Goal: Task Accomplishment & Management: Manage account settings

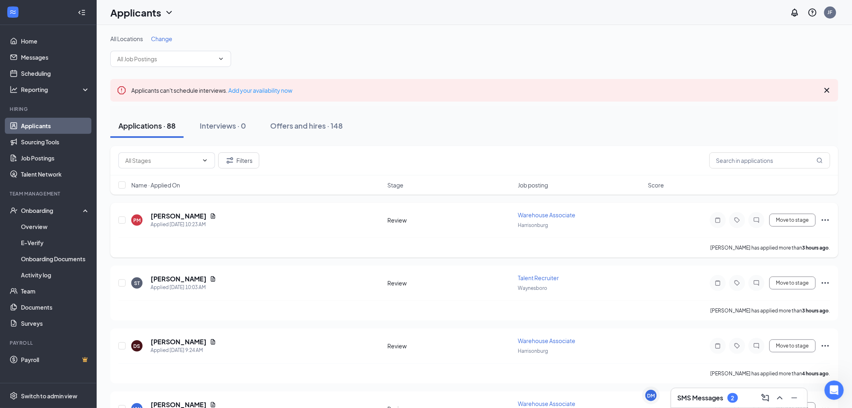
scroll to position [341, 0]
click at [704, 402] on h3 "SMS Messages" at bounding box center [701, 397] width 46 height 9
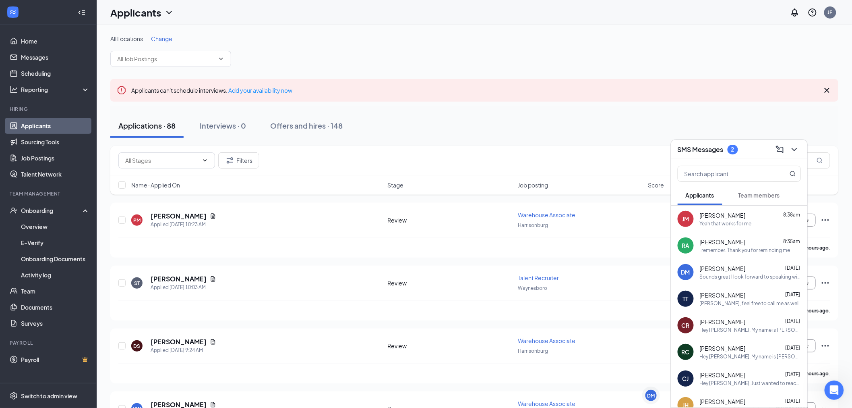
click at [768, 193] on span "Team members" at bounding box center [759, 194] width 41 height 7
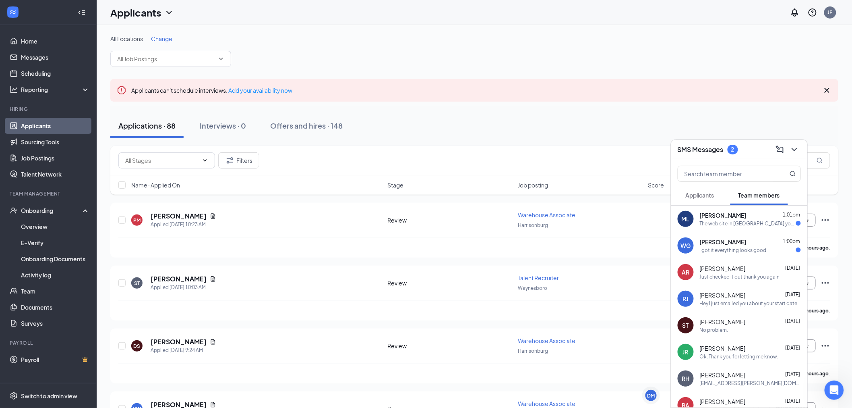
click at [731, 220] on div "The web site in mesage you sent wont open for me?" at bounding box center [748, 223] width 96 height 7
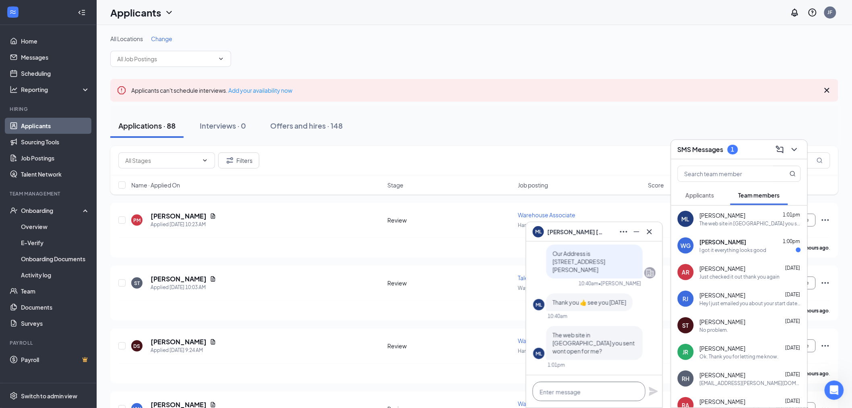
click at [587, 388] on textarea at bounding box center [589, 390] width 113 height 19
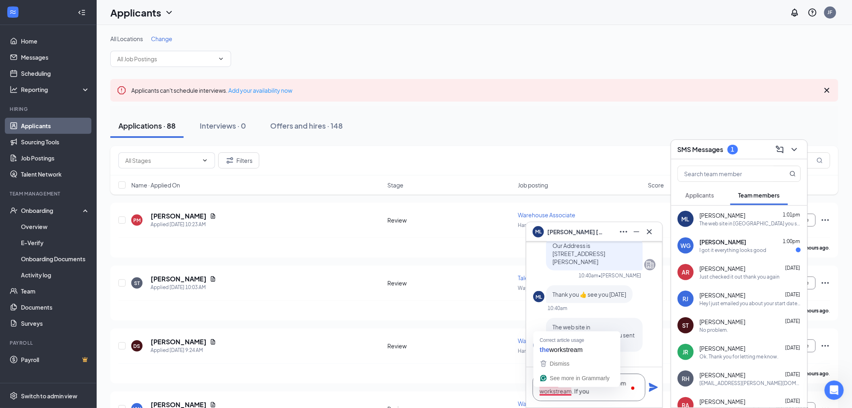
click at [544, 391] on textarea "Should be the second email from workstream. If you" at bounding box center [589, 386] width 113 height 27
click at [604, 392] on textarea "Should be the second email from Workstream. If you" at bounding box center [589, 386] width 113 height 27
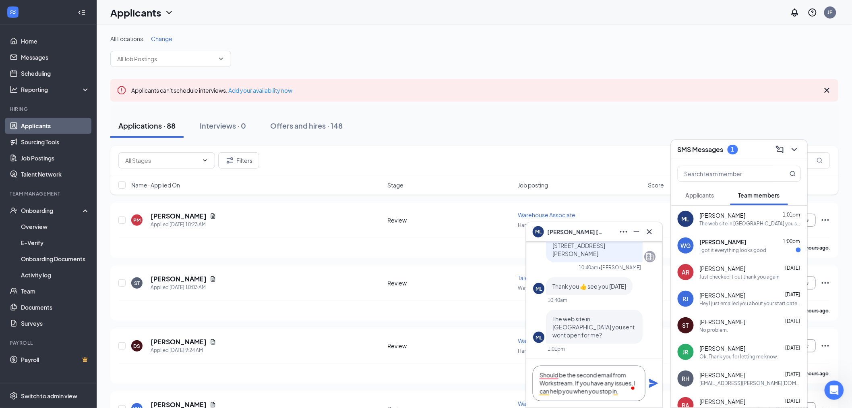
type textarea "Should be the second email from Workstream. If you have any issues, I can help …"
click at [650, 385] on icon "Plane" at bounding box center [653, 383] width 9 height 9
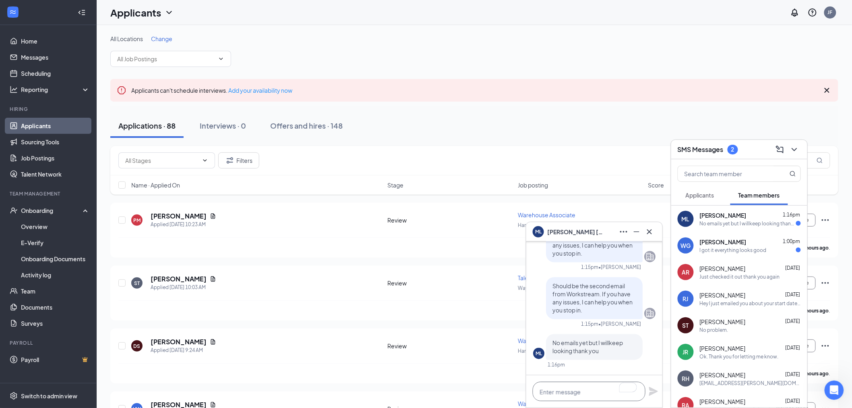
click at [588, 389] on textarea "To enrich screen reader interactions, please activate Accessibility in Grammarl…" at bounding box center [589, 390] width 113 height 19
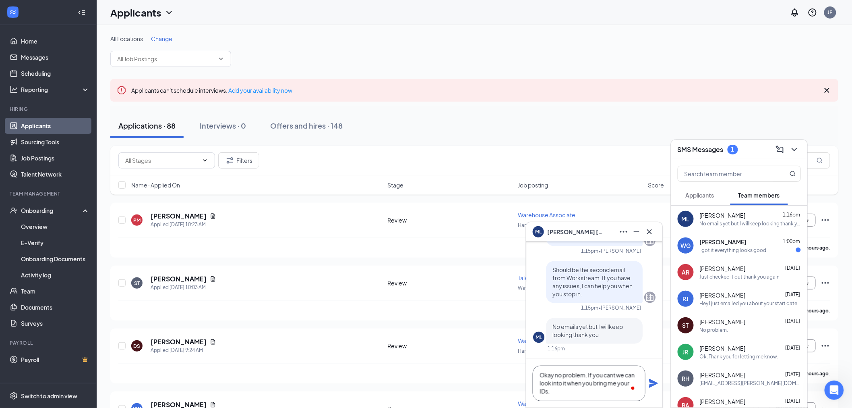
scroll to position [1, 0]
type textarea "Okay no problem. If you cant we can look into it when you bring me your IDs."
click at [659, 381] on div "Okay no problem. If you cant we can look into it when you bring me your IDs." at bounding box center [594, 383] width 136 height 48
click at [651, 384] on icon "Plane" at bounding box center [653, 383] width 9 height 9
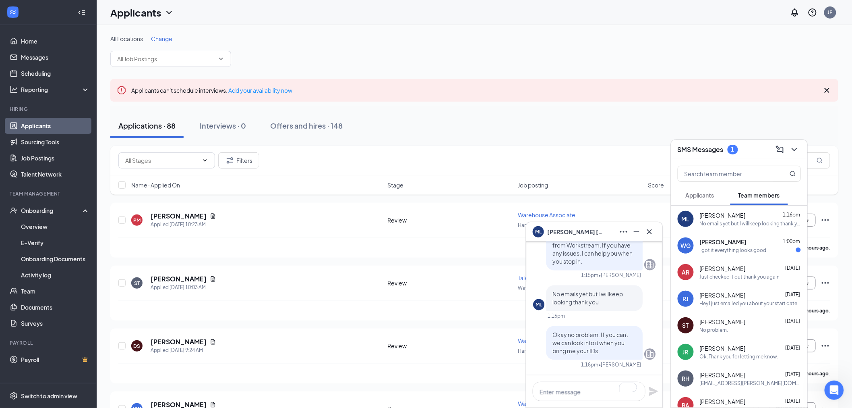
click at [712, 238] on span "William Gibson" at bounding box center [723, 242] width 47 height 8
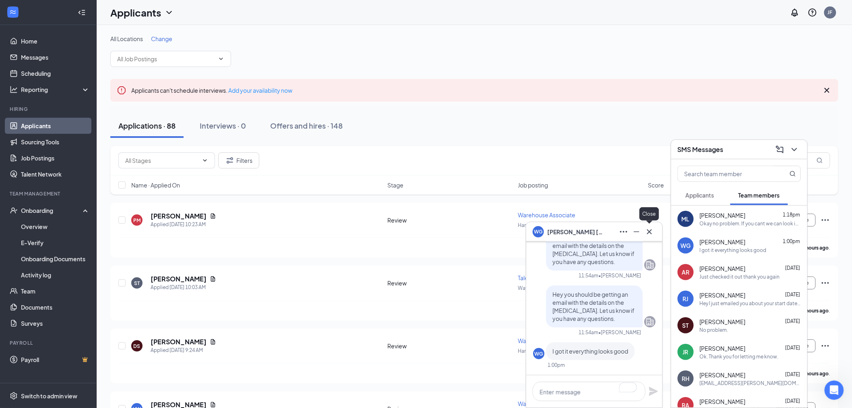
click at [652, 232] on icon "Cross" at bounding box center [650, 232] width 10 height 10
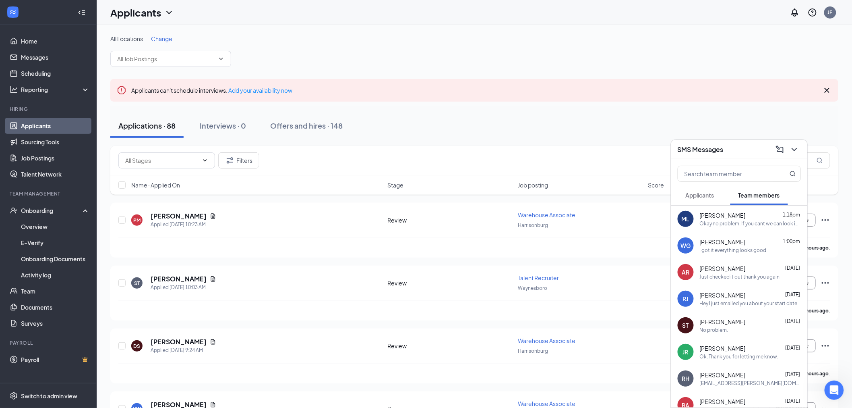
click at [734, 144] on div "SMS Messages" at bounding box center [739, 149] width 123 height 12
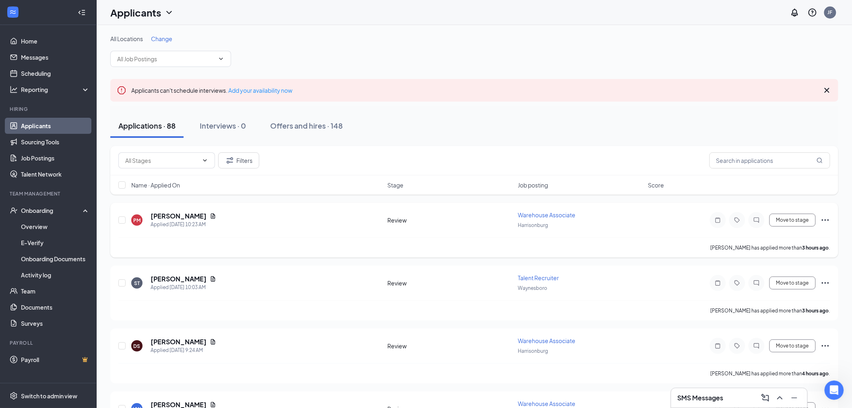
click at [548, 214] on span "Warehouse Associate" at bounding box center [547, 214] width 58 height 7
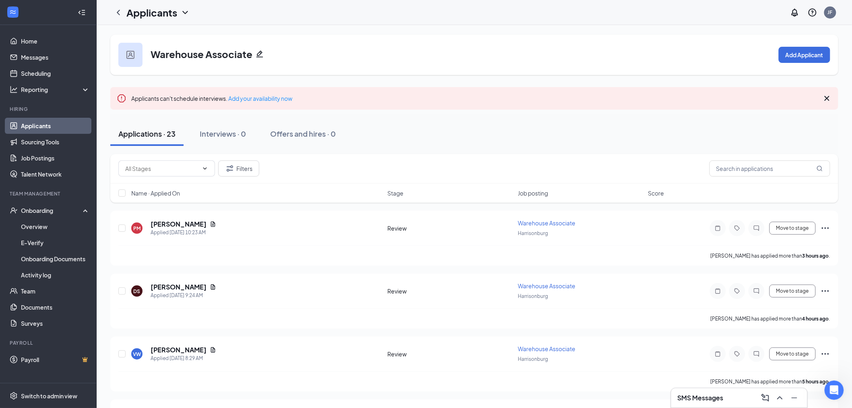
click at [43, 126] on link "Applicants" at bounding box center [55, 126] width 69 height 16
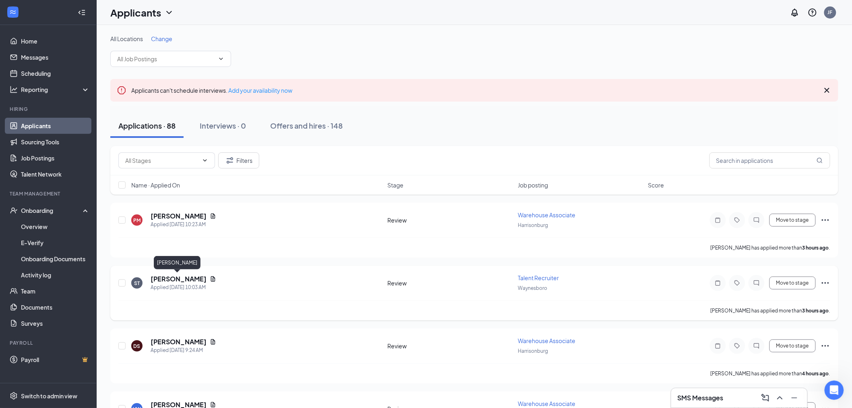
click at [180, 274] on h5 "Savannah Tharp" at bounding box center [179, 278] width 56 height 9
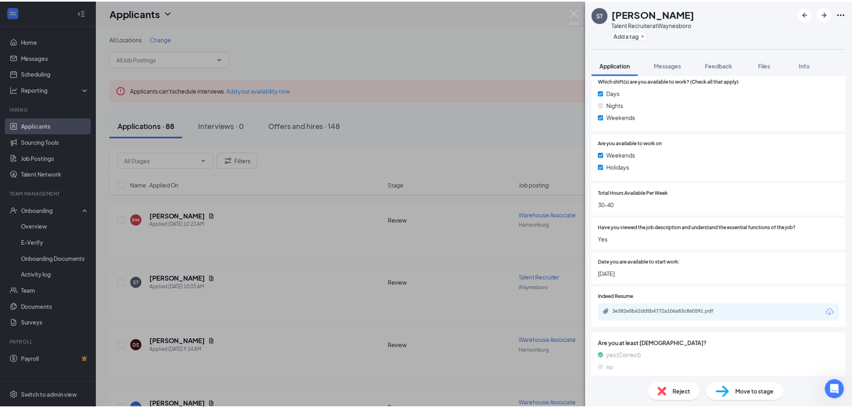
scroll to position [313, 0]
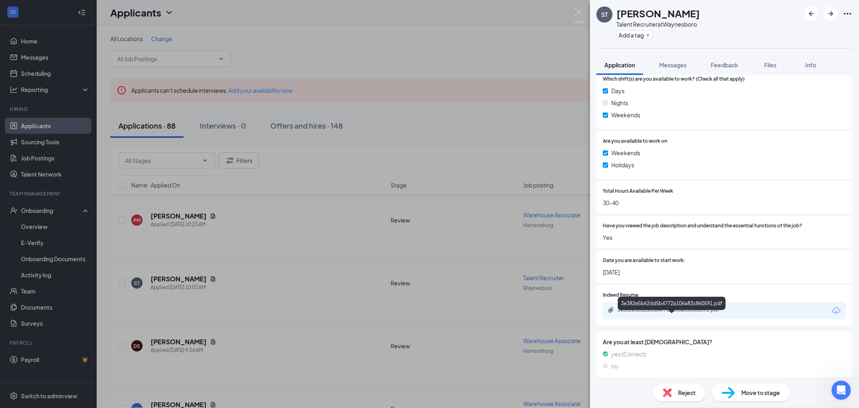
click at [703, 313] on div "3e382e5b62dd5b4772a106a83c860591.pdf" at bounding box center [673, 309] width 113 height 6
click at [578, 13] on img at bounding box center [579, 16] width 10 height 16
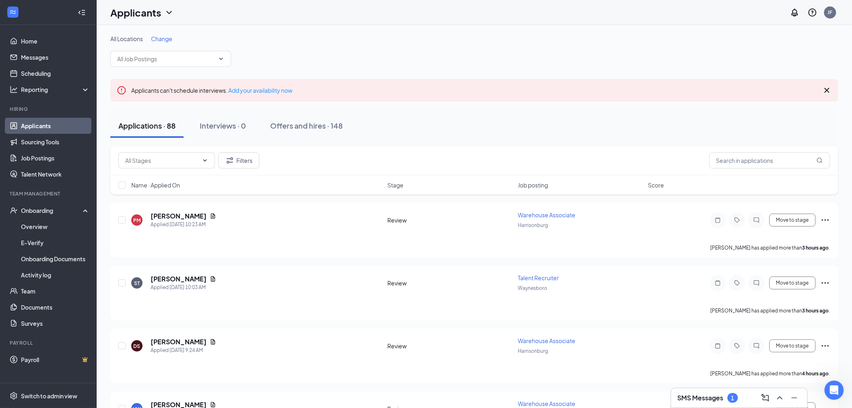
click at [712, 397] on h3 "SMS Messages" at bounding box center [701, 397] width 46 height 9
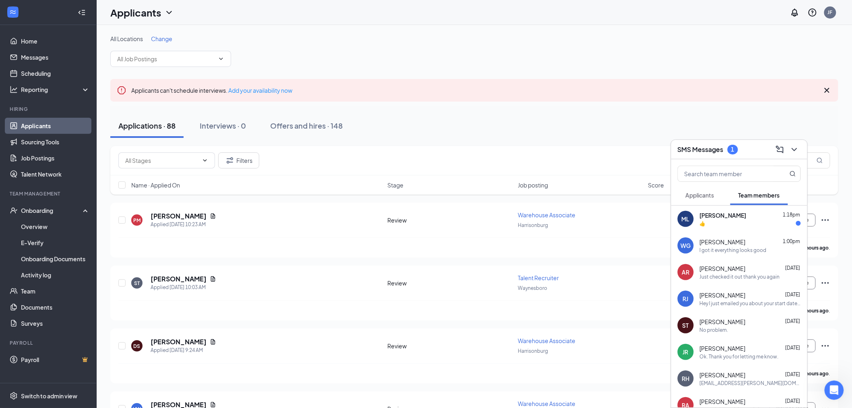
click at [729, 208] on div "ML Michel Lamontagne 1:18pm 👍" at bounding box center [739, 218] width 136 height 27
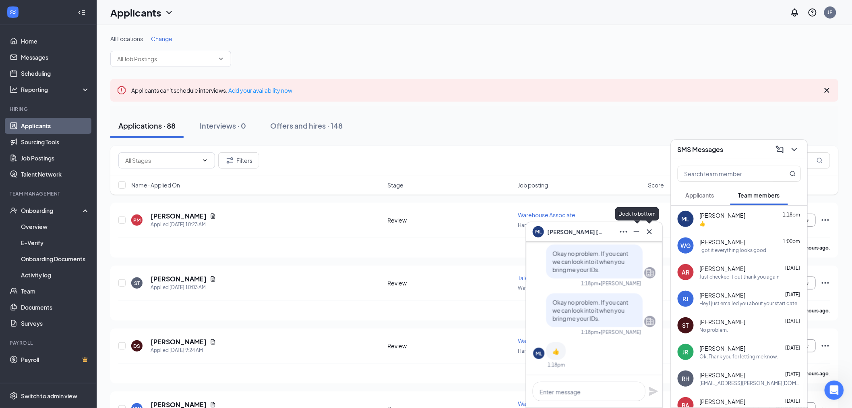
click at [651, 229] on icon "Cross" at bounding box center [650, 232] width 10 height 10
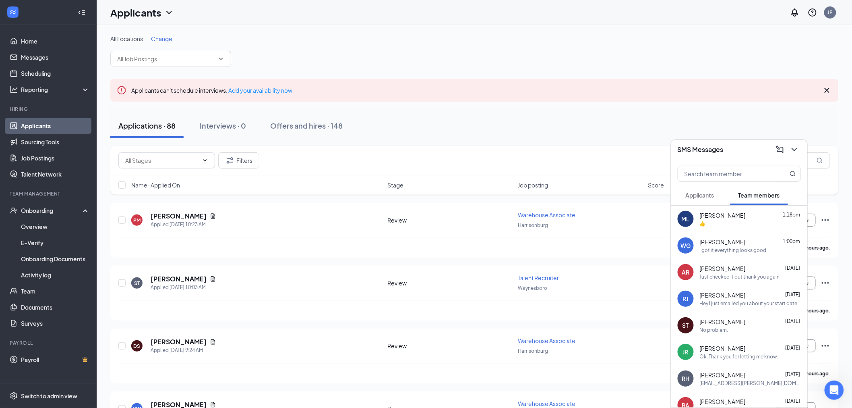
click at [705, 196] on span "Applicants" at bounding box center [700, 194] width 29 height 7
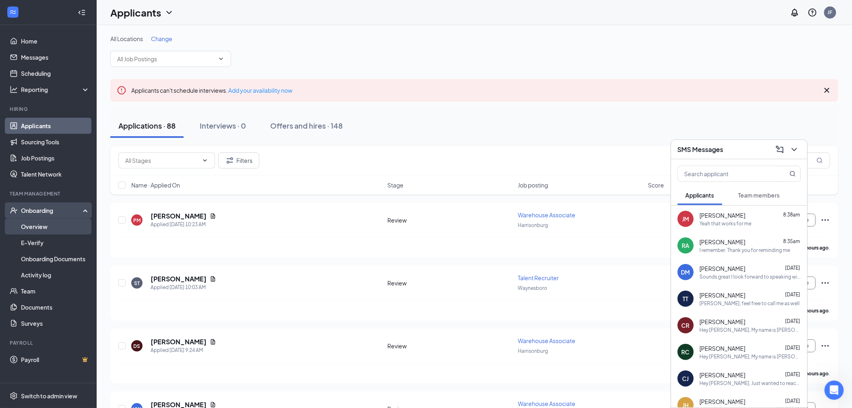
click at [48, 226] on link "Overview" at bounding box center [55, 226] width 69 height 16
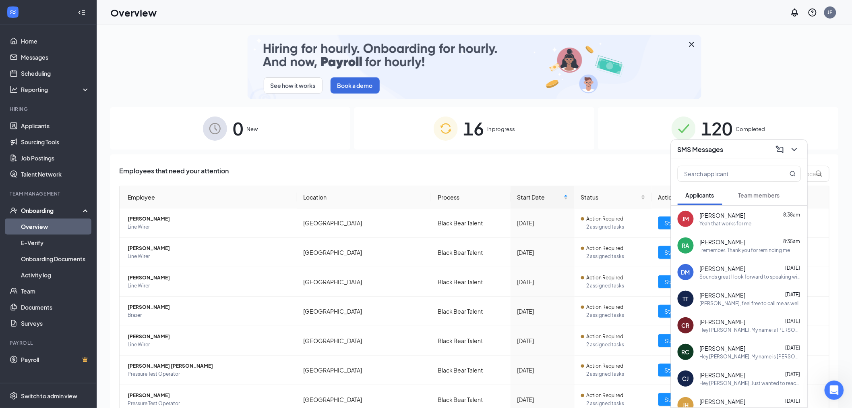
click at [739, 148] on div "SMS Messages" at bounding box center [739, 149] width 123 height 12
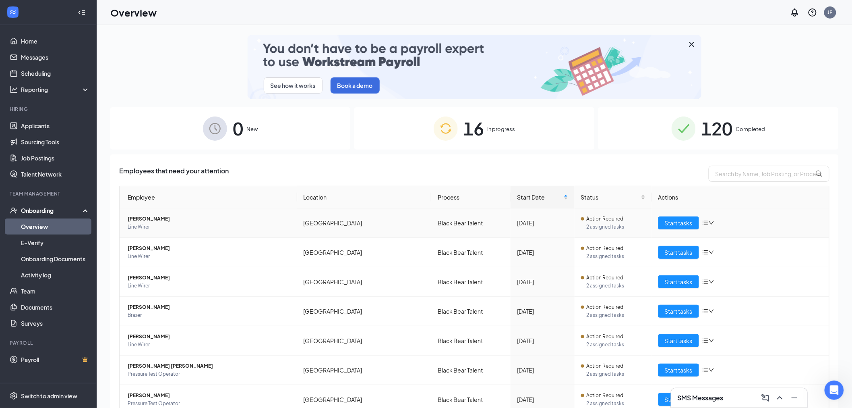
click at [186, 223] on span "Line Wirer" at bounding box center [209, 227] width 163 height 8
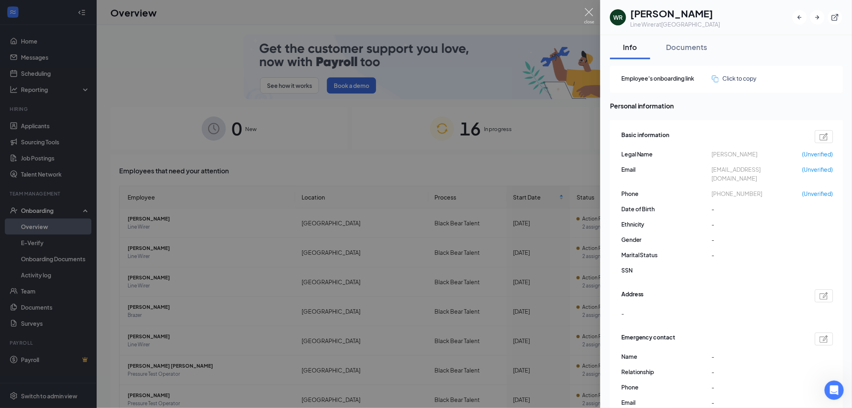
click at [589, 15] on img at bounding box center [589, 16] width 10 height 16
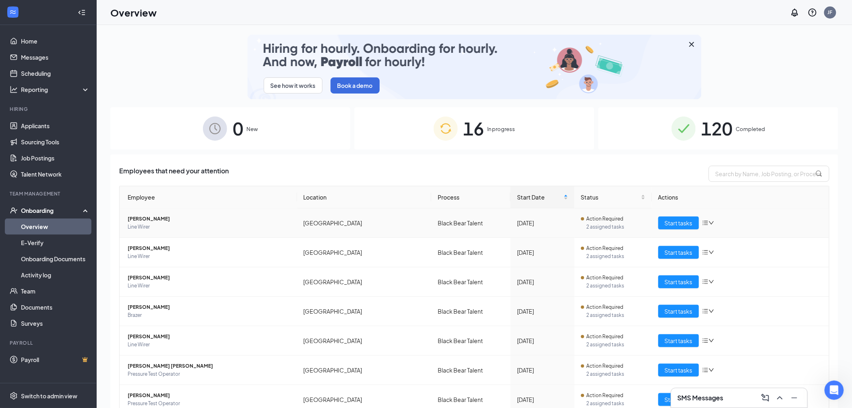
click at [157, 226] on span "Line Wirer" at bounding box center [209, 227] width 163 height 8
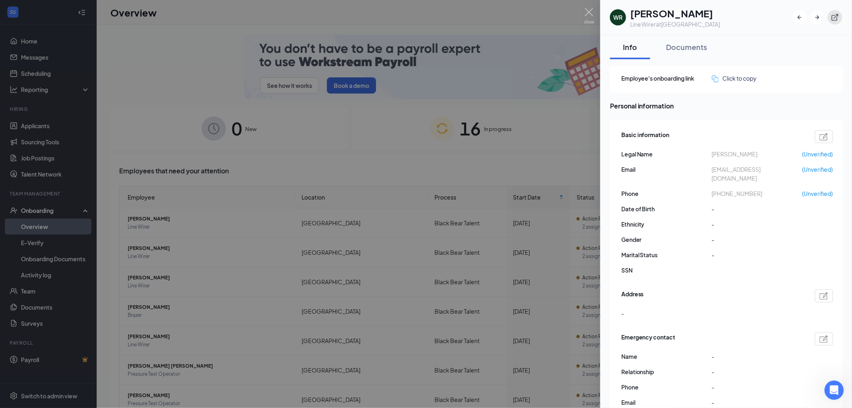
click at [838, 16] on icon "ExternalLink" at bounding box center [835, 17] width 8 height 8
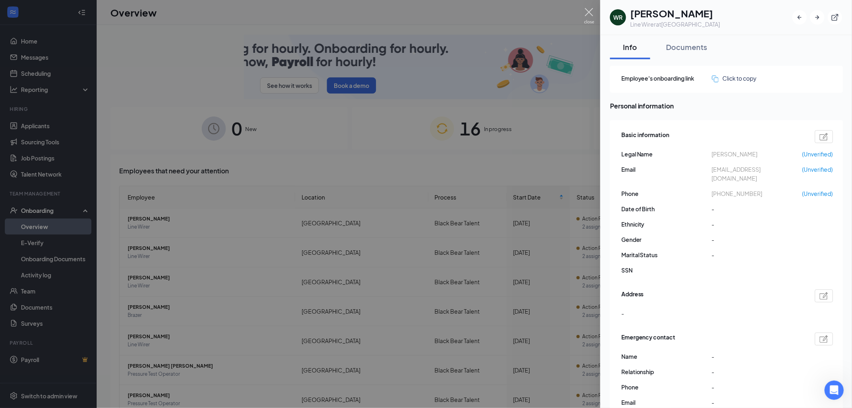
click at [592, 13] on img at bounding box center [589, 16] width 10 height 16
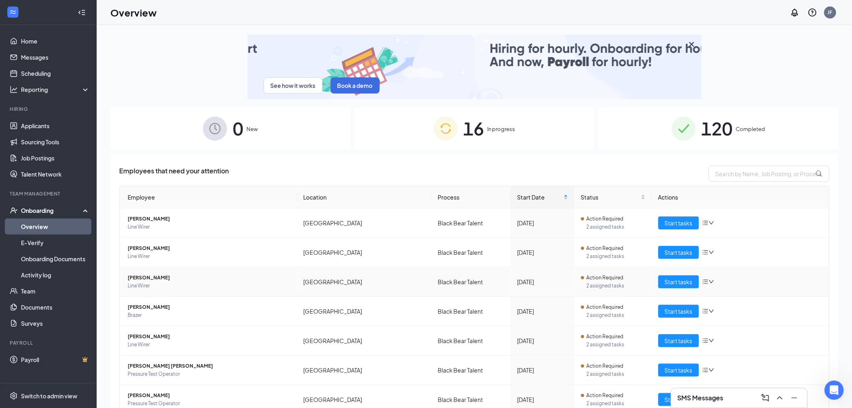
click at [149, 279] on span "Courtney King" at bounding box center [209, 277] width 163 height 8
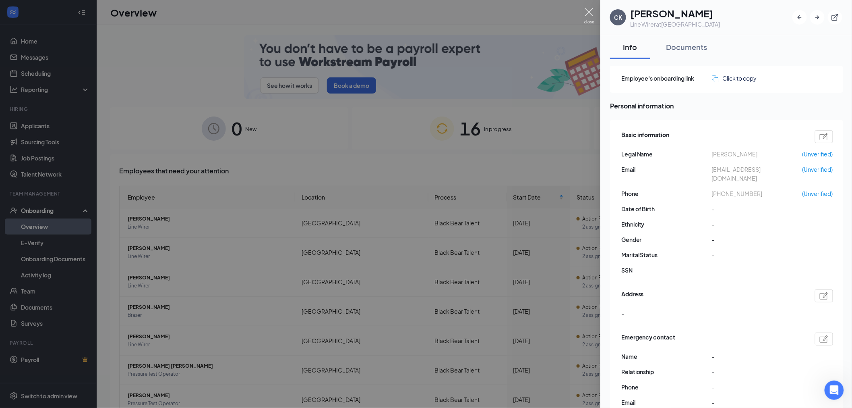
drag, startPoint x: 589, startPoint y: 11, endPoint x: 583, endPoint y: 15, distance: 7.3
click at [589, 11] on img at bounding box center [589, 16] width 10 height 16
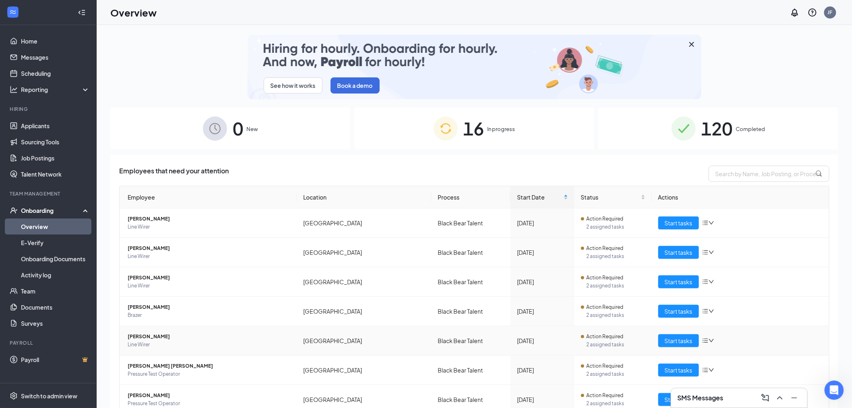
click at [162, 339] on span "Timothy X Pollard" at bounding box center [209, 336] width 163 height 8
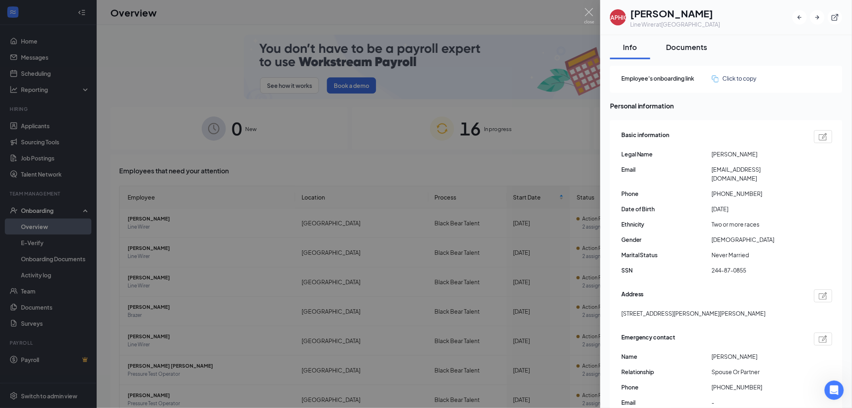
click at [707, 50] on div "Documents" at bounding box center [687, 47] width 41 height 10
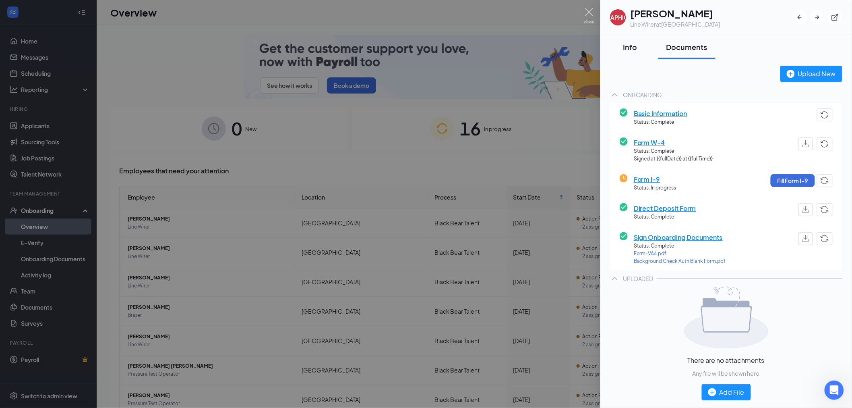
click at [638, 43] on div "Info" at bounding box center [630, 47] width 24 height 10
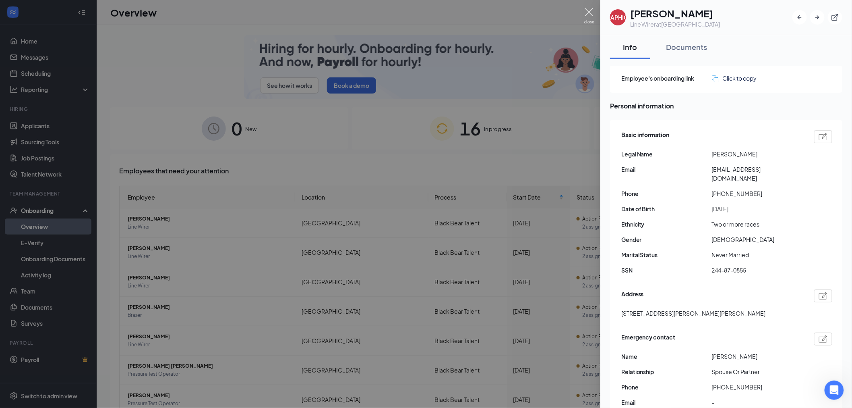
click at [590, 13] on img at bounding box center [589, 16] width 10 height 16
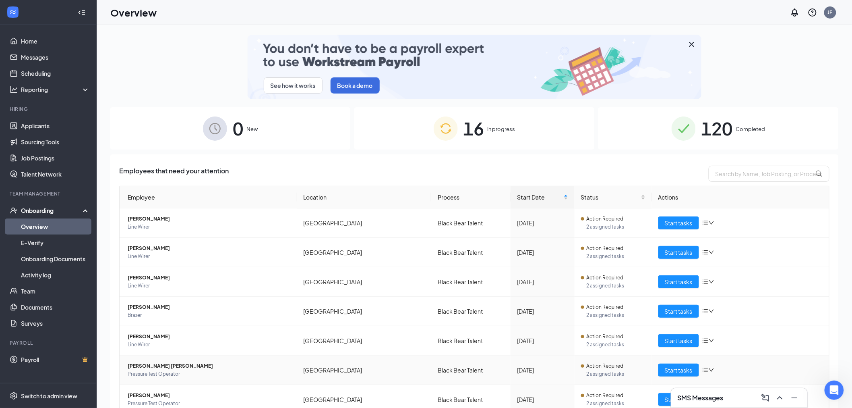
click at [148, 368] on span "Andrew Dn Reed" at bounding box center [209, 366] width 163 height 8
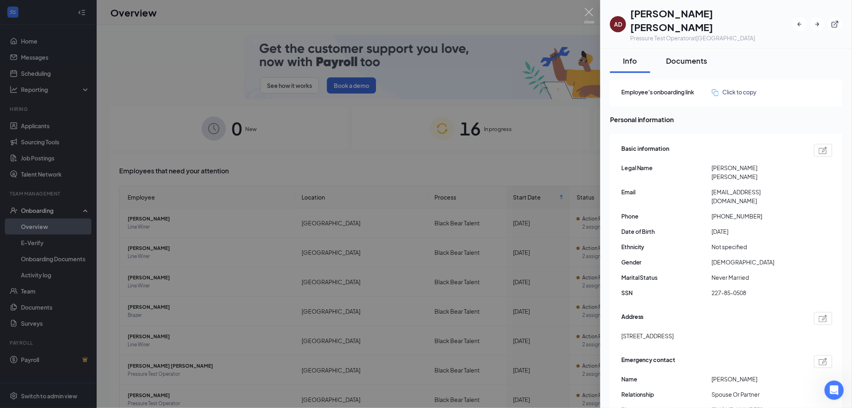
click at [693, 56] on div "Documents" at bounding box center [687, 61] width 41 height 10
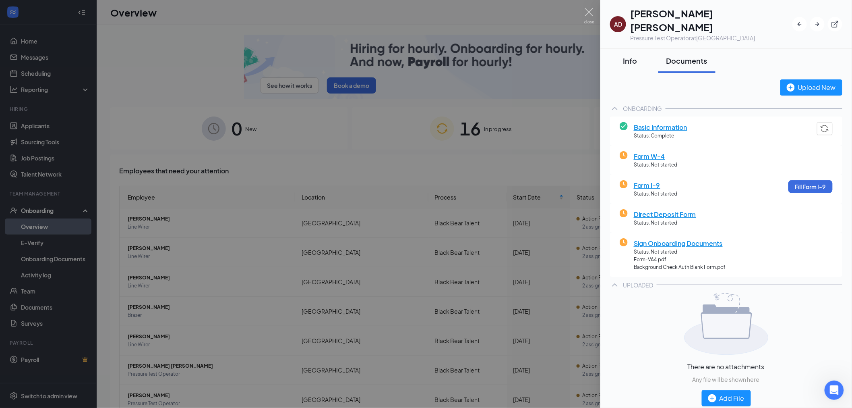
click at [634, 56] on div "Info" at bounding box center [630, 61] width 24 height 10
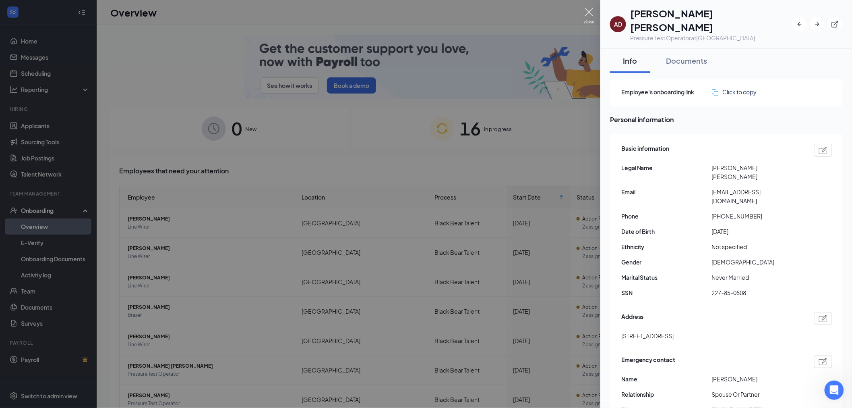
click at [589, 10] on img at bounding box center [589, 16] width 10 height 16
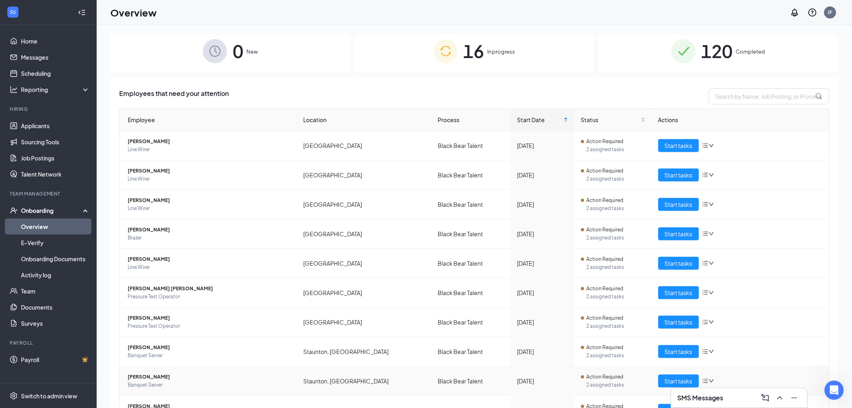
scroll to position [122, 0]
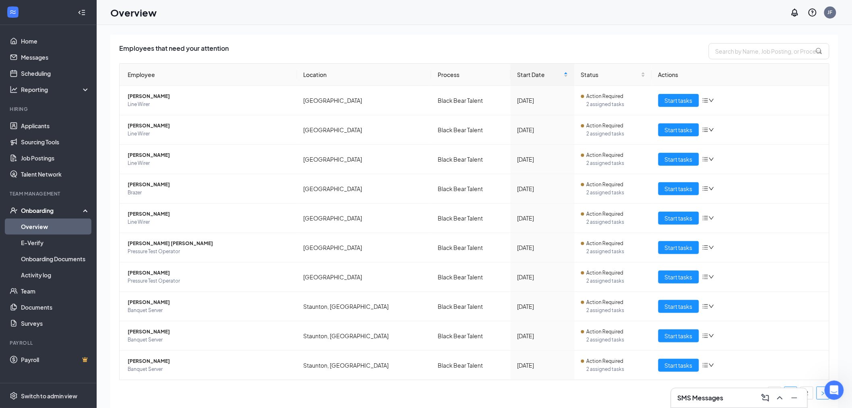
click at [821, 395] on icon "right" at bounding box center [823, 393] width 5 height 5
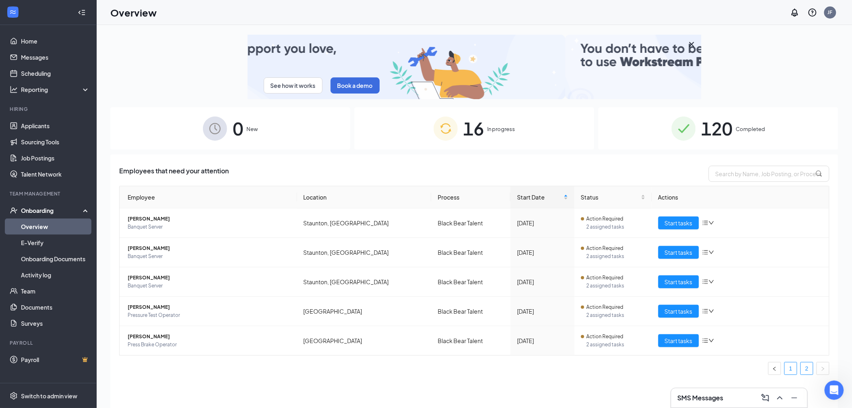
click at [791, 366] on link "1" at bounding box center [791, 368] width 12 height 12
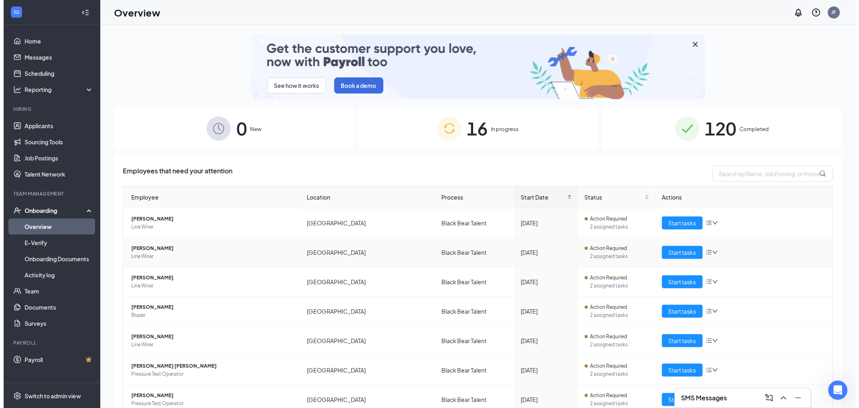
scroll to position [45, 0]
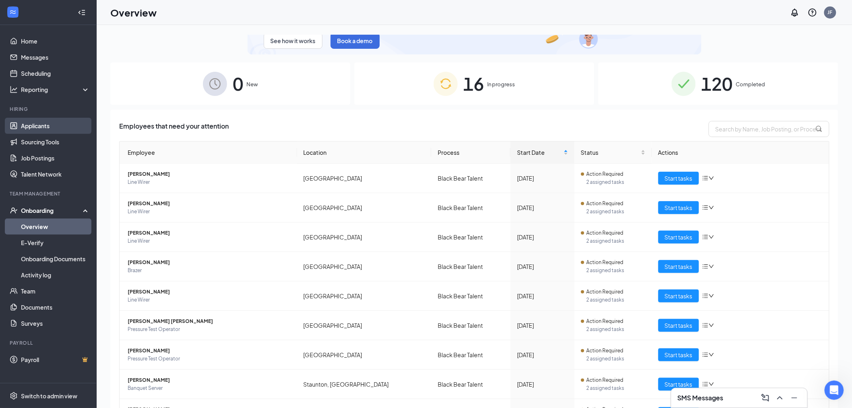
click at [30, 129] on link "Applicants" at bounding box center [55, 126] width 69 height 16
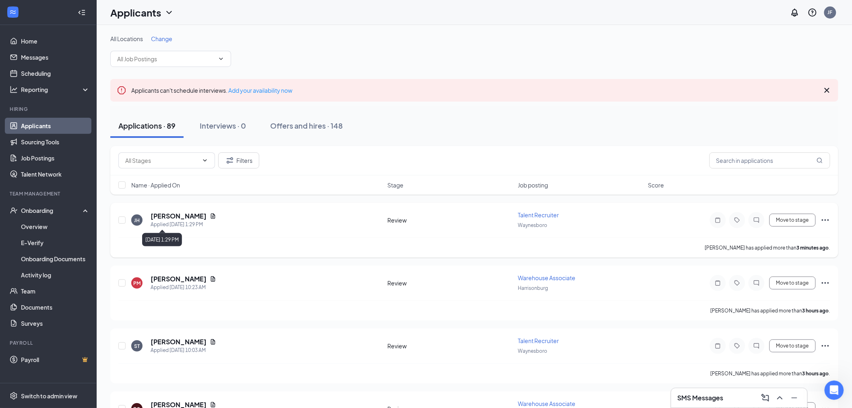
click at [172, 221] on div "Applied Today 1:29 PM" at bounding box center [184, 224] width 66 height 8
click at [172, 217] on h5 "John Hollemon" at bounding box center [179, 215] width 56 height 9
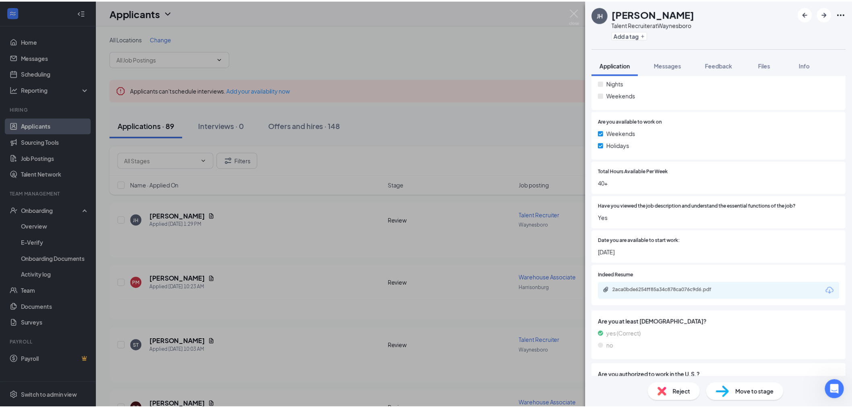
scroll to position [403, 0]
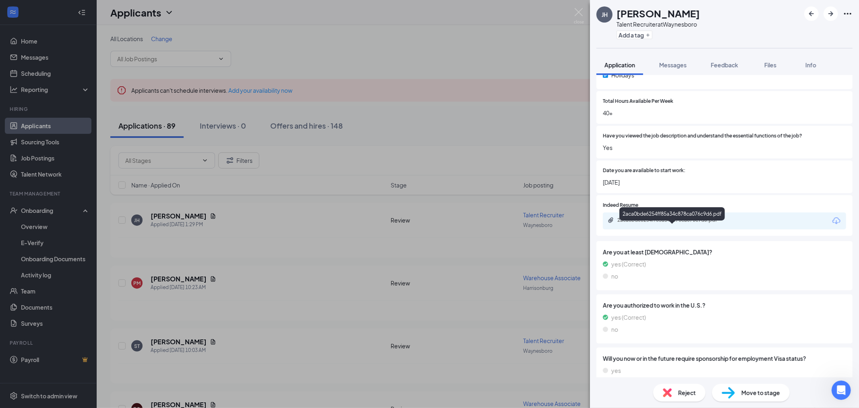
click at [683, 222] on div "2aca0bde6254ff85a34c878ca076c9d6.pdf" at bounding box center [672, 215] width 106 height 17
click at [688, 223] on div "2aca0bde6254ff85a34c878ca076c9d6.pdf" at bounding box center [673, 220] width 113 height 6
click at [581, 16] on img at bounding box center [579, 16] width 10 height 16
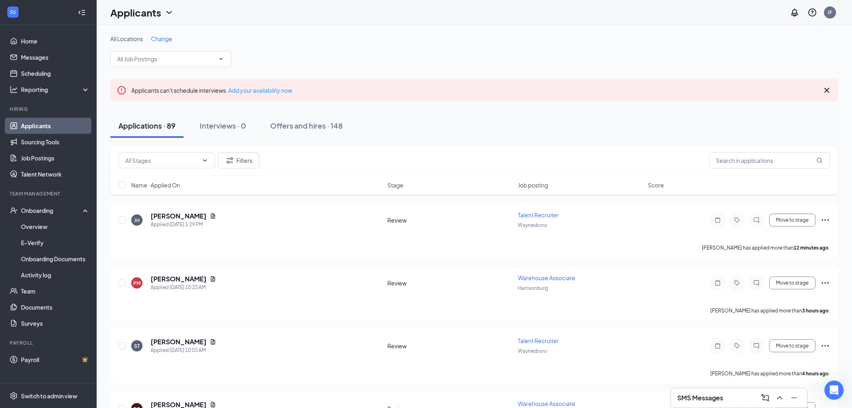
drag, startPoint x: 155, startPoint y: 31, endPoint x: 155, endPoint y: 36, distance: 4.8
click at [156, 41] on span "Change" at bounding box center [161, 38] width 21 height 7
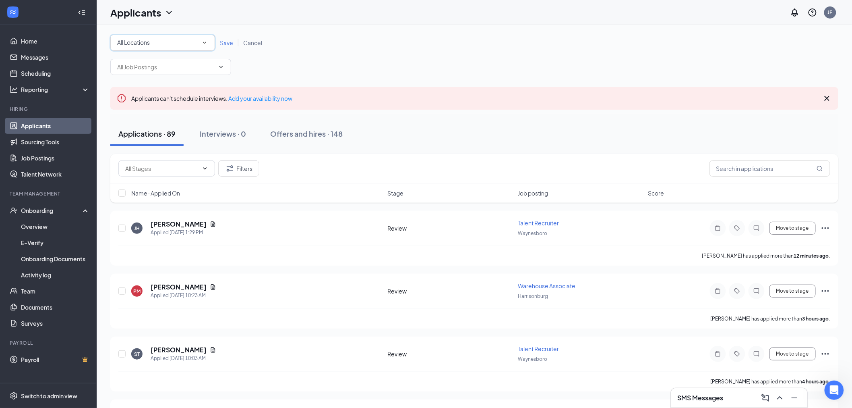
click at [189, 43] on div "All Locations" at bounding box center [162, 43] width 91 height 10
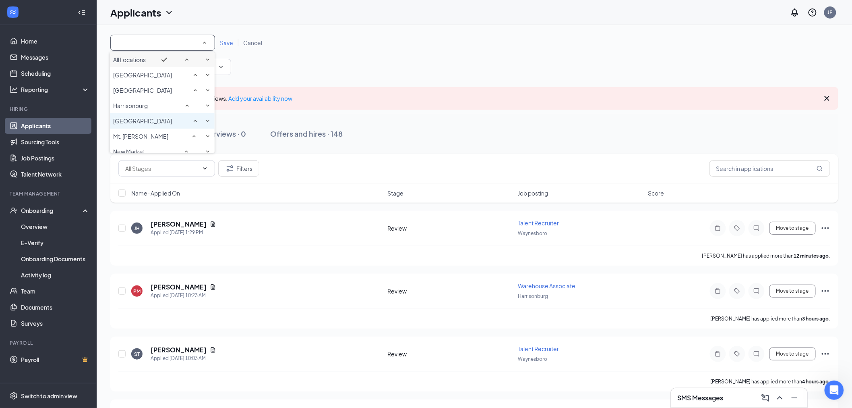
click at [143, 128] on li "[GEOGRAPHIC_DATA]" at bounding box center [162, 120] width 105 height 15
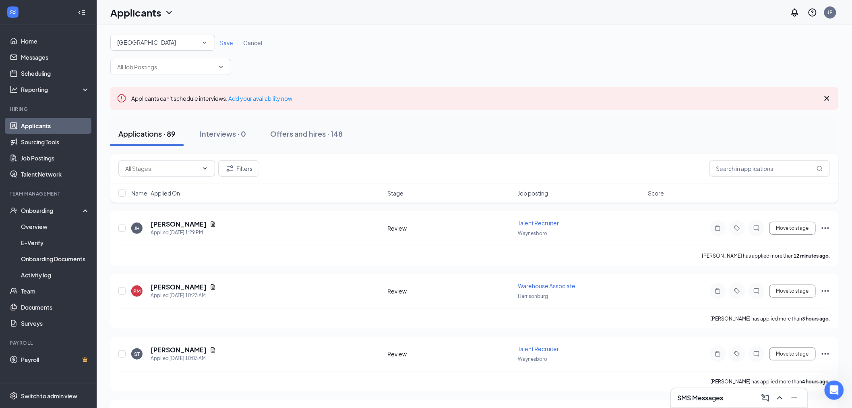
click at [224, 42] on span "Save" at bounding box center [226, 42] width 13 height 7
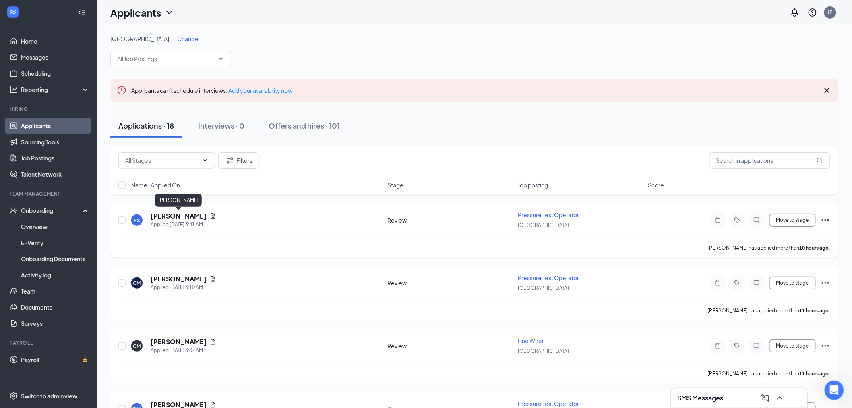
click at [187, 215] on h5 "[PERSON_NAME]" at bounding box center [179, 215] width 56 height 9
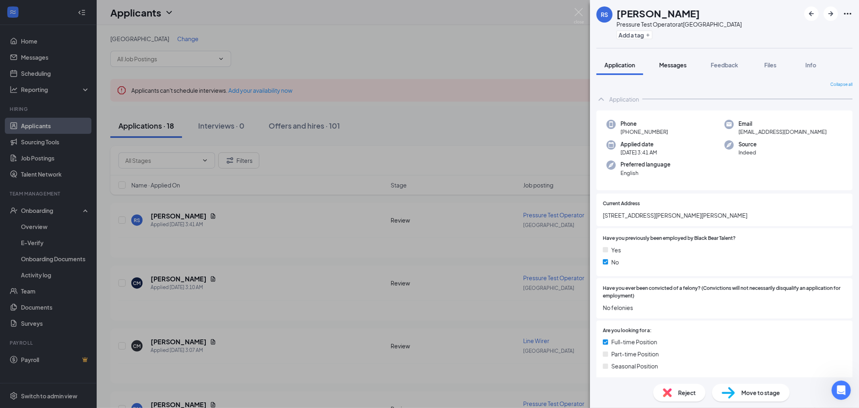
click at [672, 67] on span "Messages" at bounding box center [672, 64] width 27 height 7
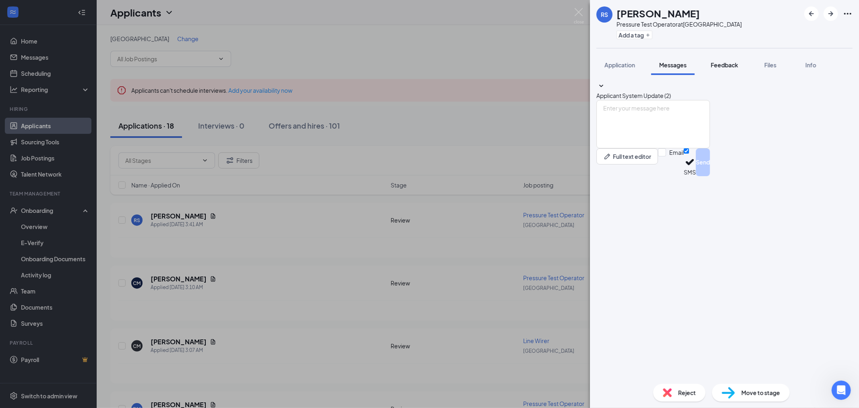
click at [716, 63] on span "Feedback" at bounding box center [724, 64] width 27 height 7
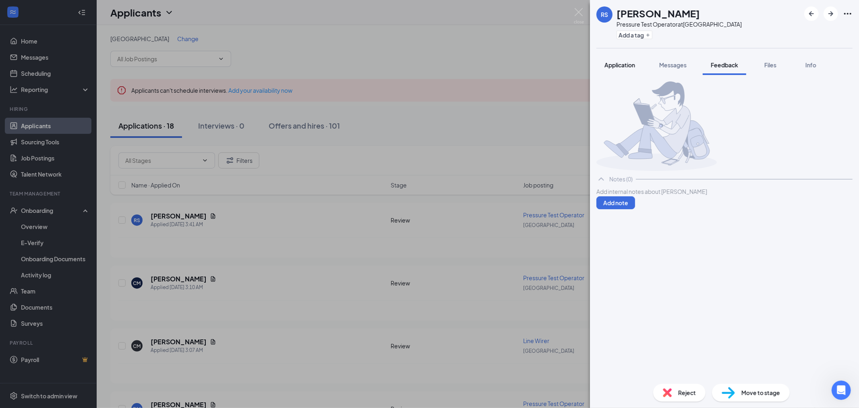
click at [622, 66] on span "Application" at bounding box center [620, 64] width 31 height 7
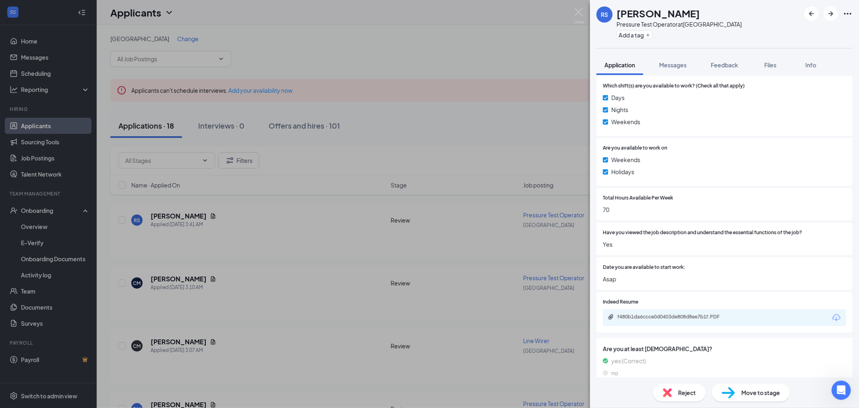
scroll to position [423, 0]
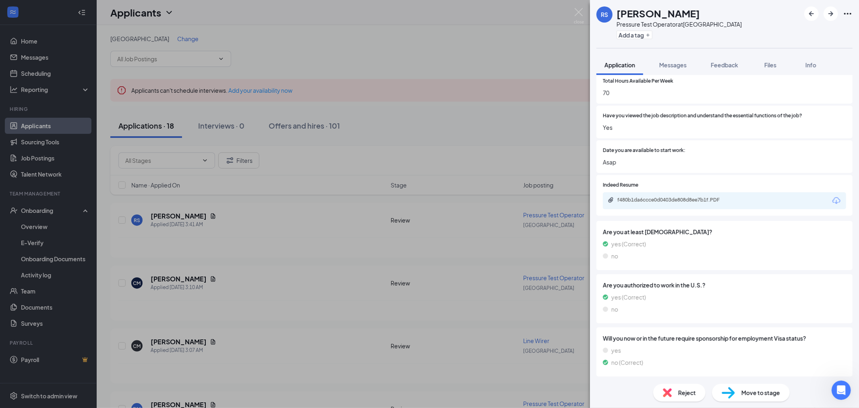
click at [677, 197] on div "f480b1da6ccce0d0403de808d8ee7b1f.PDF" at bounding box center [673, 200] width 113 height 6
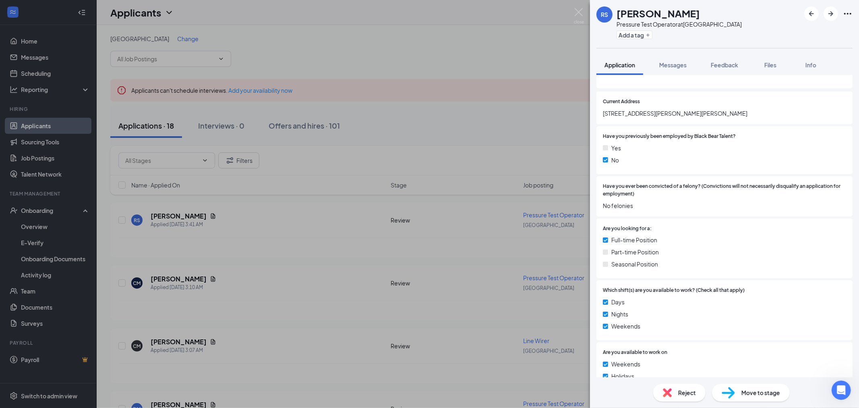
scroll to position [0, 0]
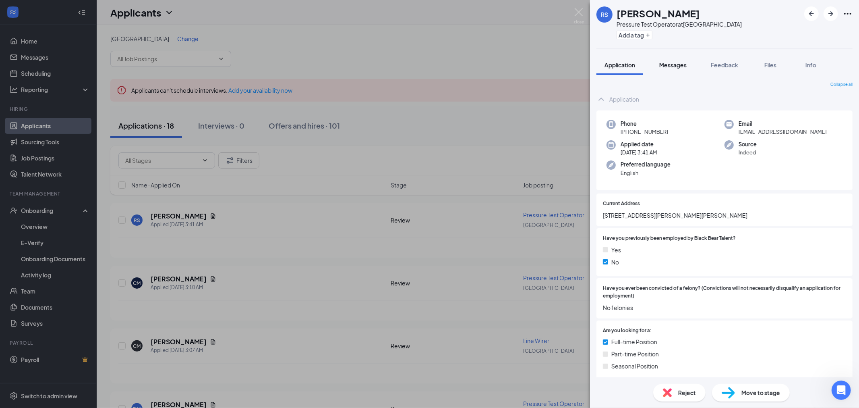
click at [687, 66] on span "Messages" at bounding box center [672, 64] width 27 height 7
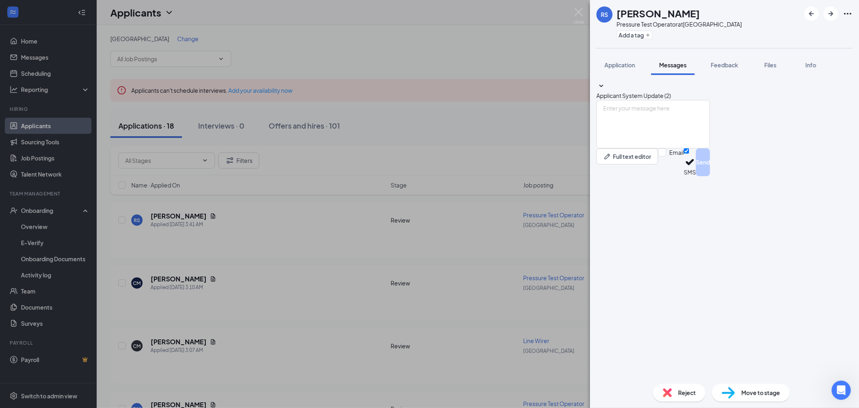
click at [710, 176] on div "Full text editor Email SMS Send" at bounding box center [653, 162] width 114 height 28
click at [684, 176] on input "Email" at bounding box center [671, 162] width 26 height 28
checkbox input "true"
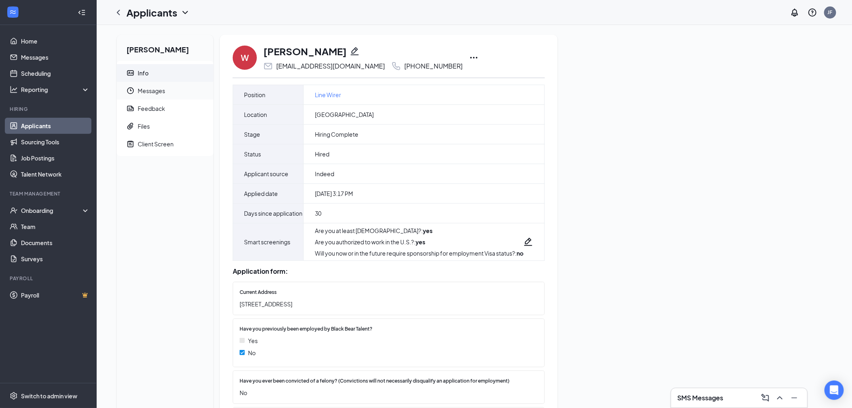
click at [152, 85] on span "Messages" at bounding box center [172, 91] width 69 height 18
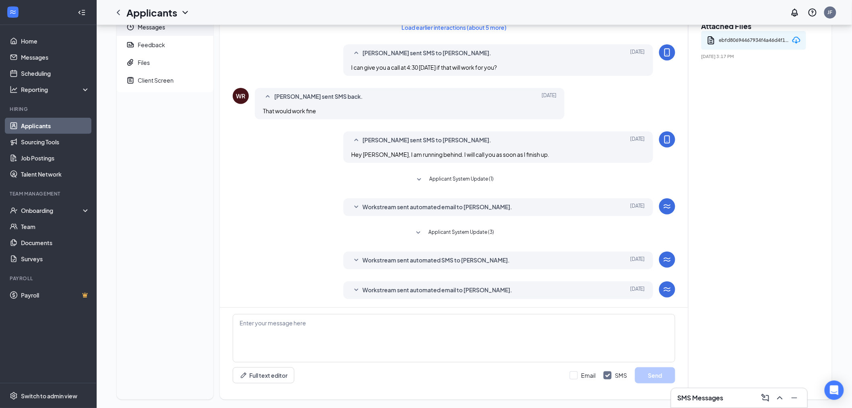
scroll to position [71, 0]
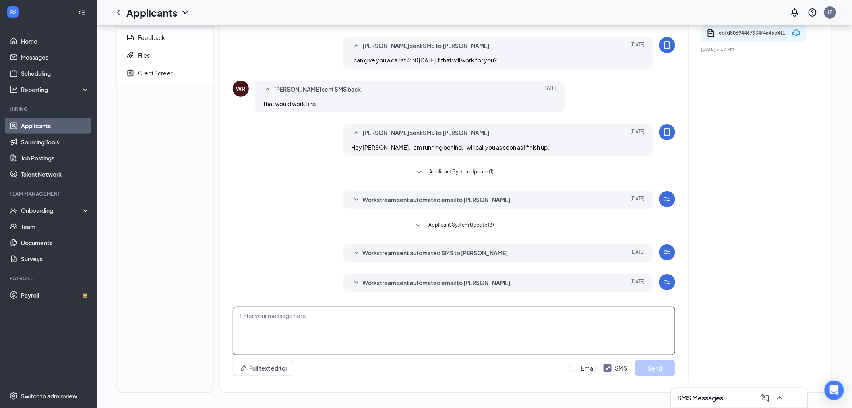
click at [370, 323] on textarea at bounding box center [454, 330] width 443 height 48
click at [429, 323] on div "W William Robinson willygear150@gmail.com +1 (540) 460-3414 Load earlier intera…" at bounding box center [526, 178] width 612 height 428
click at [574, 371] on input "Email" at bounding box center [583, 368] width 26 height 8
checkbox input "true"
click at [477, 349] on textarea "To enrich screen reader interactions, please activate Accessibility in Grammarl…" at bounding box center [454, 330] width 443 height 48
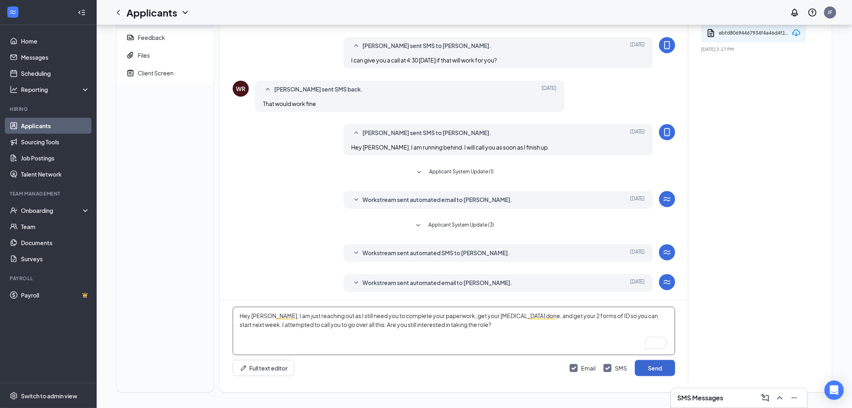
type textarea "Hey William, I am just reaching out as I still need you to complete your paperw…"
click at [657, 367] on button "Send" at bounding box center [655, 368] width 40 height 16
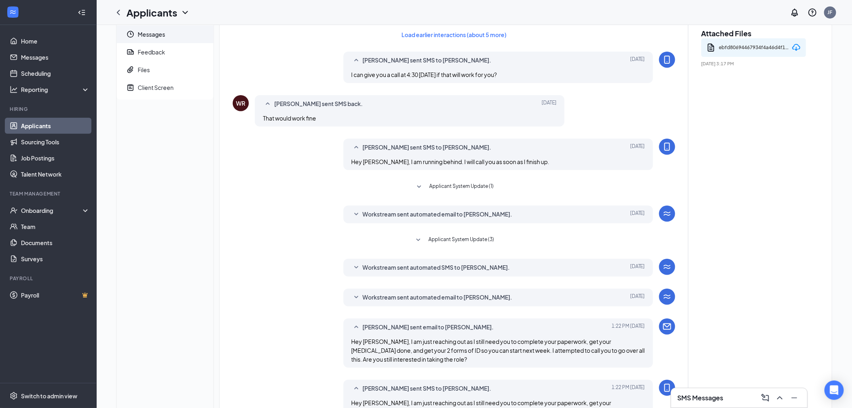
scroll to position [0, 0]
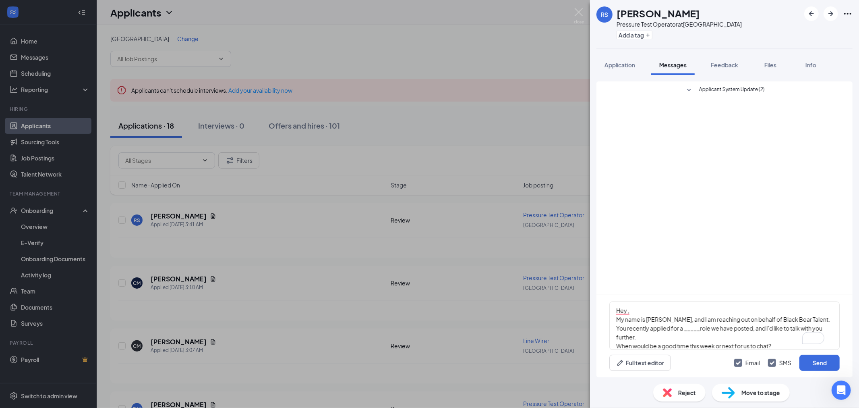
scroll to position [341, 0]
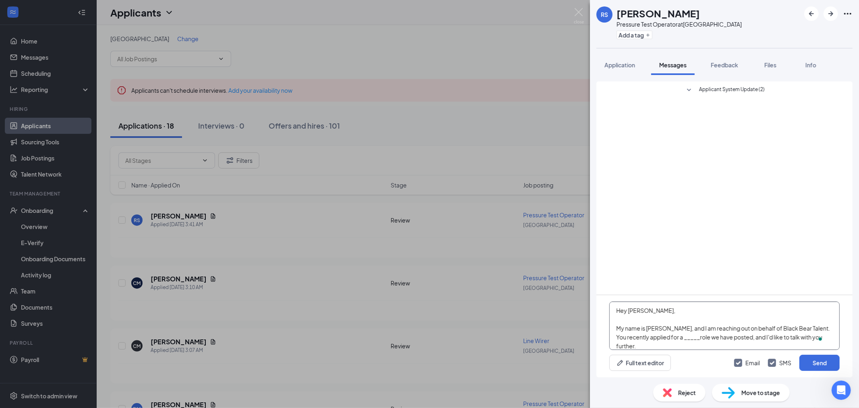
click at [690, 335] on textarea "Hey [PERSON_NAME], My name is [PERSON_NAME], and I am reaching out on behalf of…" at bounding box center [724, 325] width 230 height 48
drag, startPoint x: 617, startPoint y: 25, endPoint x: 677, endPoint y: 25, distance: 60.0
click at [677, 25] on div "Pressure Test Operator at [GEOGRAPHIC_DATA]" at bounding box center [679, 24] width 125 height 8
click at [681, 24] on div "Pressure Test Operator at [GEOGRAPHIC_DATA]" at bounding box center [679, 24] width 125 height 8
drag, startPoint x: 677, startPoint y: 25, endPoint x: 619, endPoint y: 25, distance: 58.0
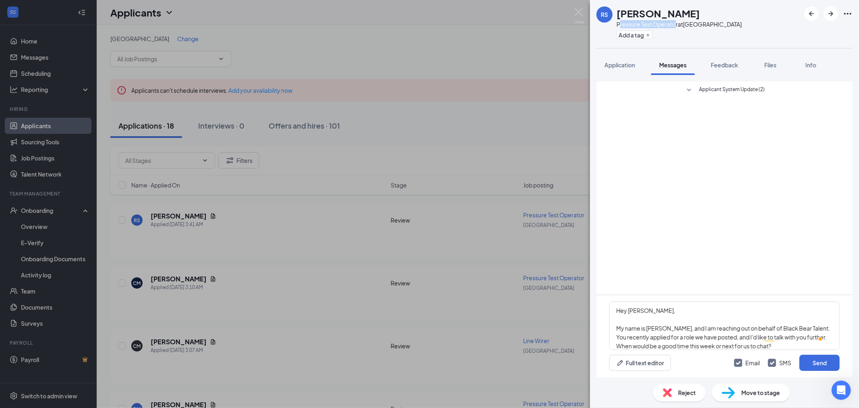
click at [619, 25] on div "Pressure Test Operator at [GEOGRAPHIC_DATA]" at bounding box center [679, 24] width 125 height 8
click at [617, 26] on div "Pressure Test Operator at [GEOGRAPHIC_DATA]" at bounding box center [679, 24] width 125 height 8
drag, startPoint x: 615, startPoint y: 23, endPoint x: 679, endPoint y: 23, distance: 63.6
click at [679, 23] on div "RS [PERSON_NAME] Pressure Test Operator at [GEOGRAPHIC_DATA] Add a tag" at bounding box center [668, 23] width 145 height 35
click at [674, 337] on textarea "Hey [PERSON_NAME], My name is [PERSON_NAME], and I am reaching out on behalf of…" at bounding box center [724, 325] width 230 height 48
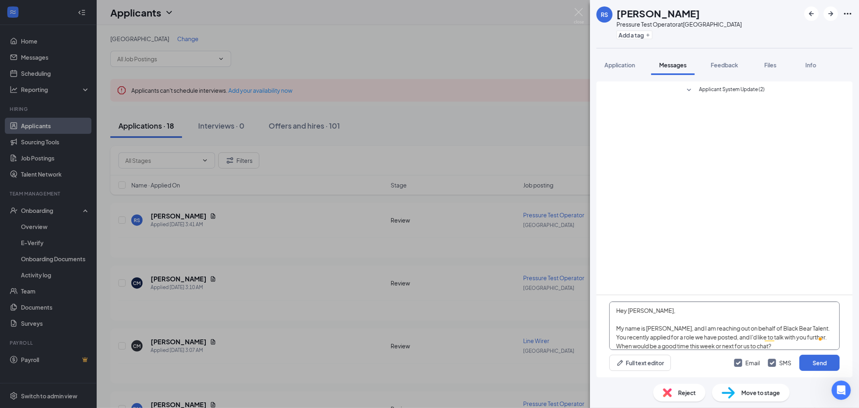
paste textarea "Hey , My name is [PERSON_NAME], and I am reaching out on behalf of Black Bear T…"
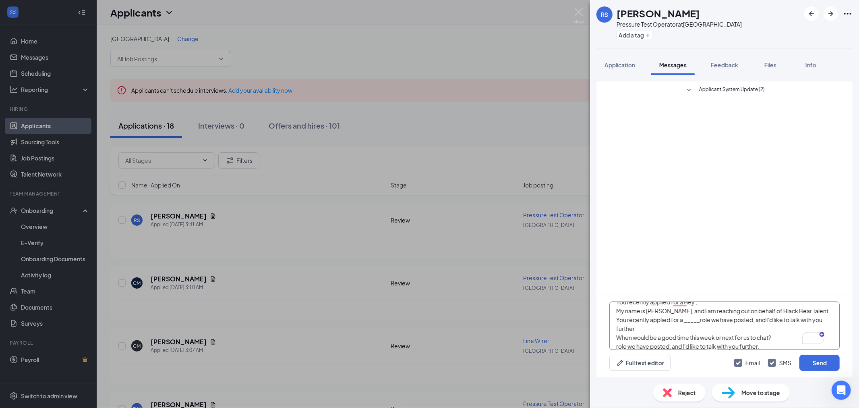
click at [755, 333] on textarea "Hey [PERSON_NAME], My name is [PERSON_NAME], and I am reaching out on behalf of…" at bounding box center [724, 325] width 230 height 48
click at [754, 332] on textarea "Hey [PERSON_NAME], My name is [PERSON_NAME], and I am reaching out on behalf of…" at bounding box center [724, 325] width 230 height 48
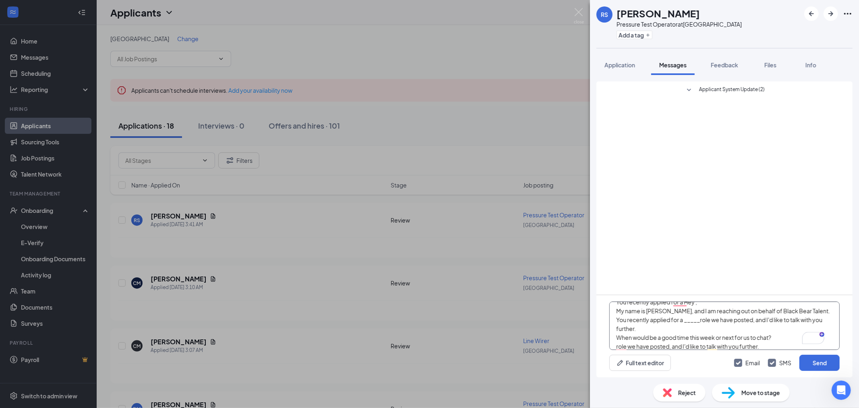
click at [754, 332] on textarea "Hey [PERSON_NAME], My name is [PERSON_NAME], and I am reaching out on behalf of…" at bounding box center [724, 325] width 230 height 48
click at [755, 327] on textarea "Hey [PERSON_NAME], My name is [PERSON_NAME], and I am reaching out on behalf of…" at bounding box center [724, 325] width 230 height 48
click at [755, 326] on textarea "Hey [PERSON_NAME], My name is [PERSON_NAME], and I am reaching out on behalf of…" at bounding box center [724, 325] width 230 height 48
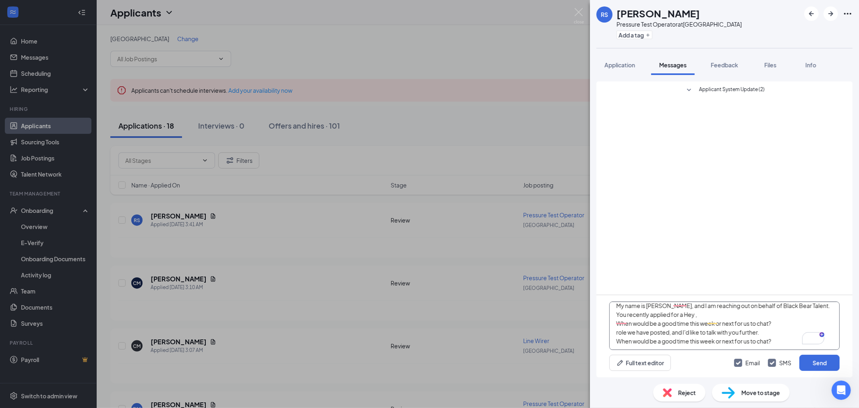
scroll to position [31, 0]
click at [706, 331] on textarea "Hey [PERSON_NAME], My name is [PERSON_NAME], and I am reaching out on behalf of…" at bounding box center [724, 325] width 230 height 48
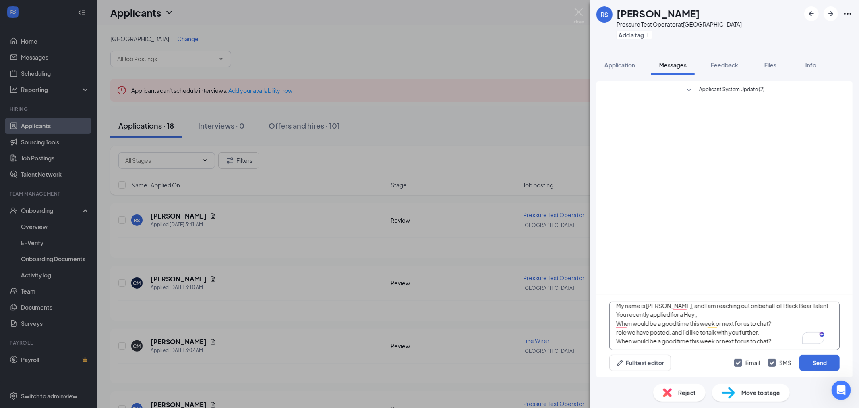
type textarea "Hey [PERSON_NAME], My name is [PERSON_NAME], and I am reaching out on behalf of…"
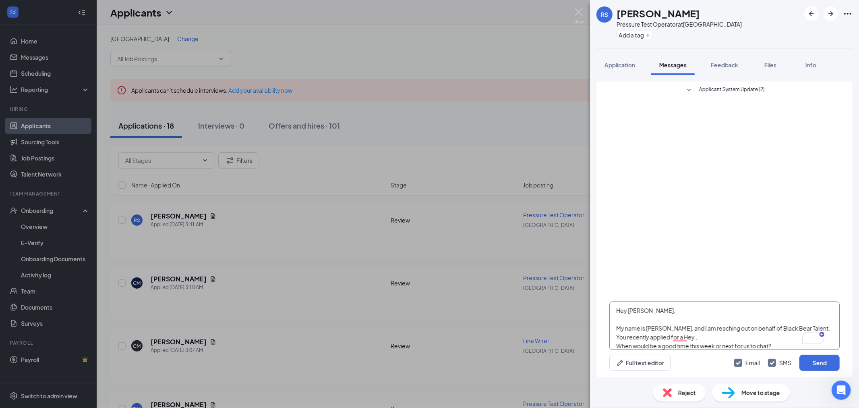
drag, startPoint x: 733, startPoint y: 331, endPoint x: 593, endPoint y: 236, distance: 169.6
click at [593, 236] on div "Applicant System Update (2) Hey [PERSON_NAME], My name is [PERSON_NAME], and I …" at bounding box center [724, 226] width 269 height 302
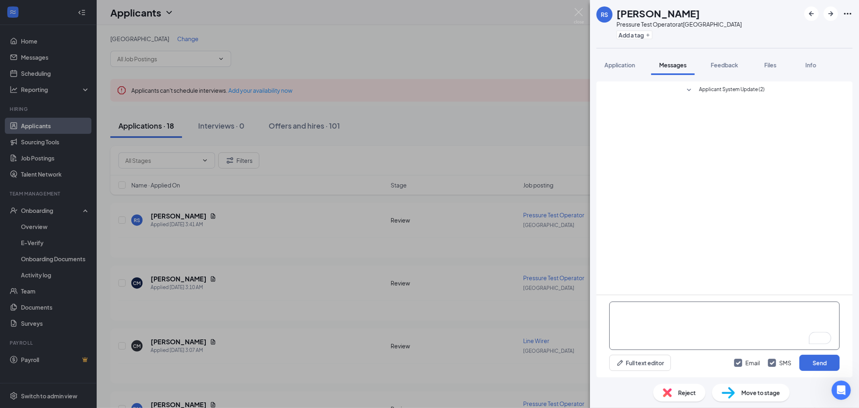
paste textarea "Hey , My name is [PERSON_NAME], and I am reaching out on behalf of Black Bear T…"
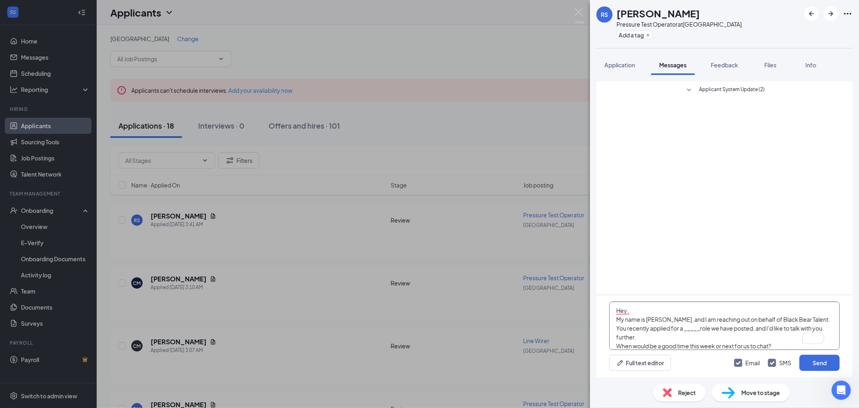
click at [629, 311] on textarea "Hey , My name is [PERSON_NAME], and I am reaching out on behalf of Black Bear T…" at bounding box center [724, 325] width 230 height 48
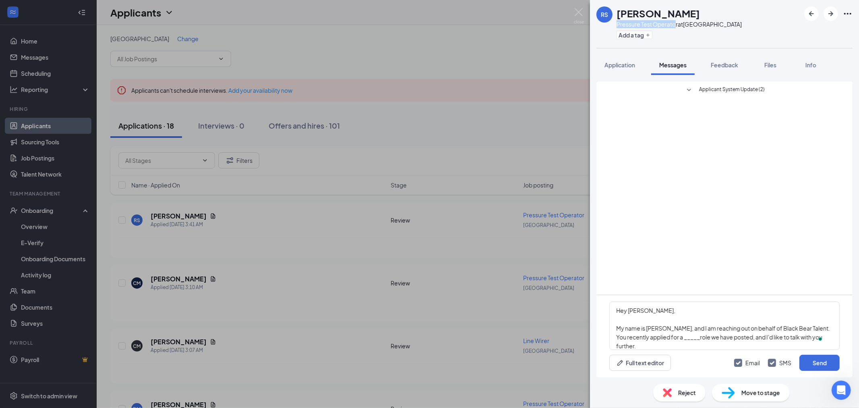
drag, startPoint x: 616, startPoint y: 25, endPoint x: 678, endPoint y: 21, distance: 61.7
click at [678, 21] on div "RS [PERSON_NAME] Pressure Test Operator at [GEOGRAPHIC_DATA] Add a tag" at bounding box center [668, 23] width 145 height 35
copy div "Pressure Test Operator"
click at [690, 336] on textarea "Hey [PERSON_NAME], My name is [PERSON_NAME], and I am reaching out on behalf of…" at bounding box center [724, 325] width 230 height 48
paste textarea "Pressure Test Operator"
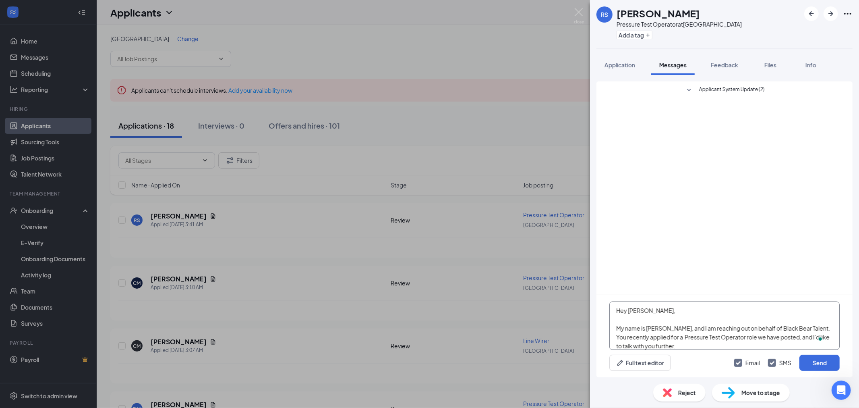
click at [698, 343] on textarea "Hey [PERSON_NAME], My name is [PERSON_NAME], and I am reaching out on behalf of…" at bounding box center [724, 325] width 230 height 48
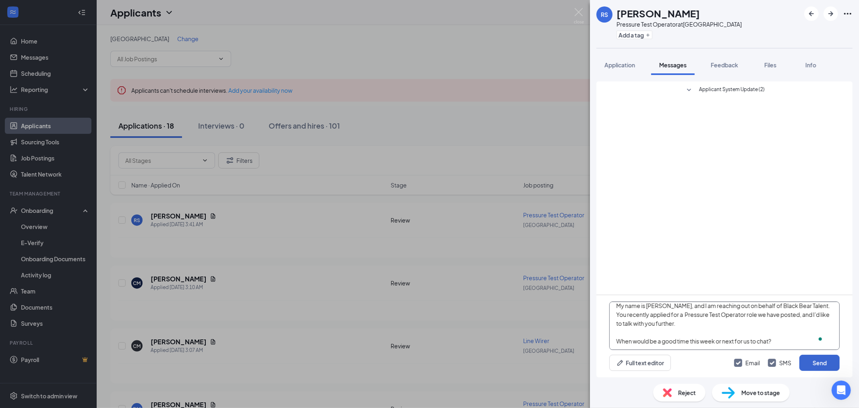
type textarea "Hey [PERSON_NAME], My name is [PERSON_NAME], and I am reaching out on behalf of…"
click at [830, 364] on button "Send" at bounding box center [819, 362] width 40 height 16
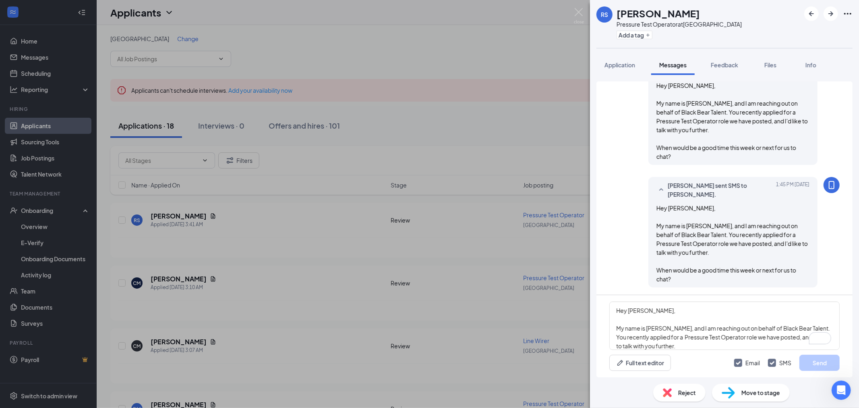
click at [573, 14] on div "RS [PERSON_NAME] Pressure Test Operator at [GEOGRAPHIC_DATA] Add a tag Applicat…" at bounding box center [429, 204] width 859 height 408
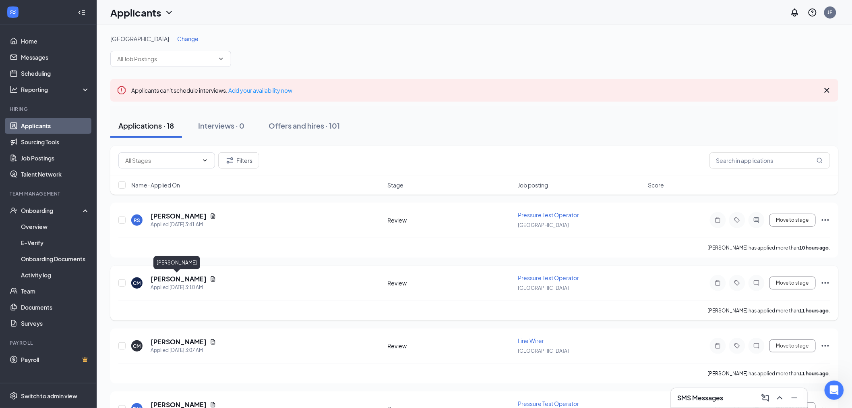
click at [176, 278] on h5 "[PERSON_NAME]" at bounding box center [179, 278] width 56 height 9
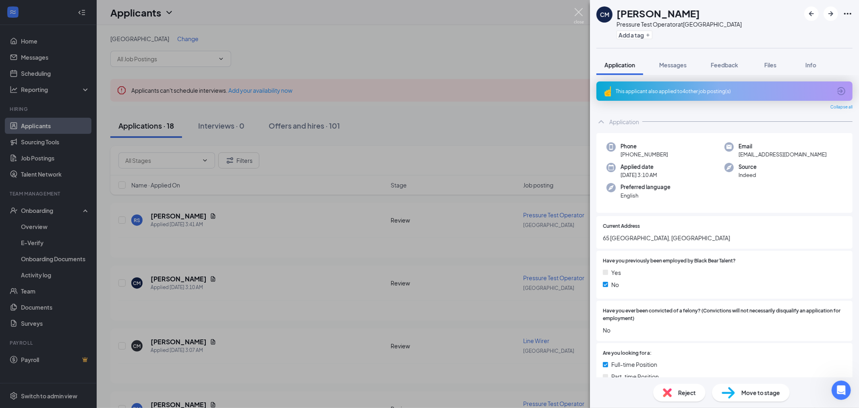
click at [582, 10] on img at bounding box center [579, 16] width 10 height 16
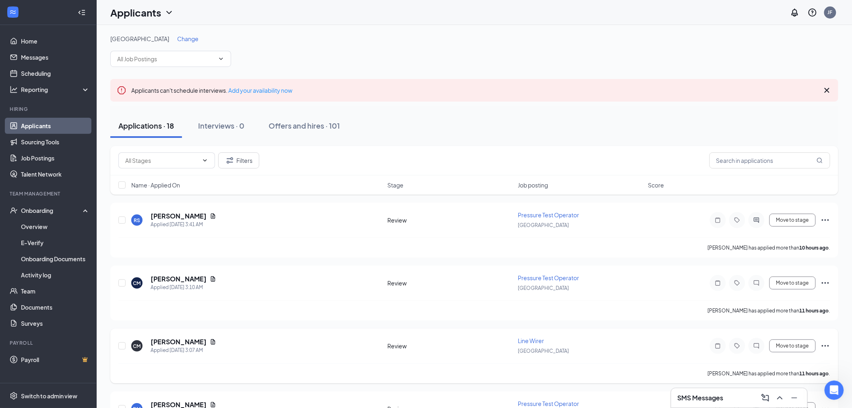
click at [179, 339] on h5 "[PERSON_NAME]" at bounding box center [179, 341] width 56 height 9
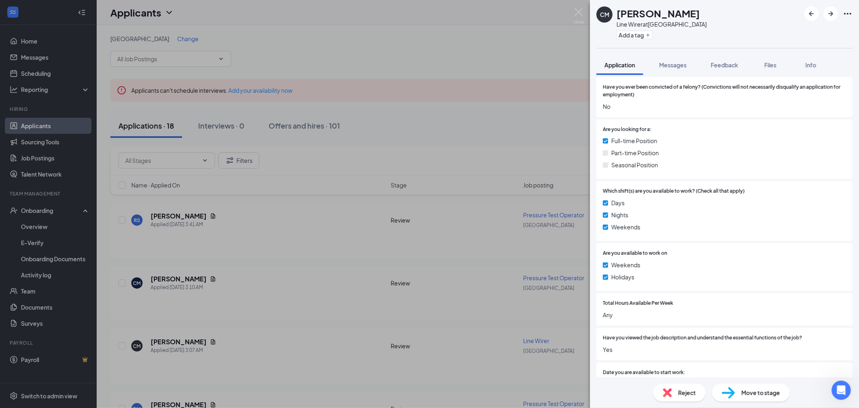
scroll to position [358, 0]
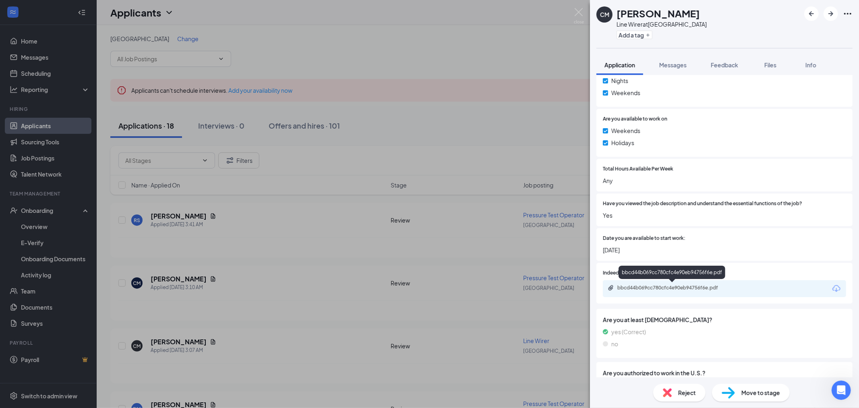
click at [673, 287] on div "bbcd44b069cc780cfc4e90eb94756f6e.pdf" at bounding box center [673, 287] width 113 height 6
click at [580, 14] on img at bounding box center [579, 16] width 10 height 16
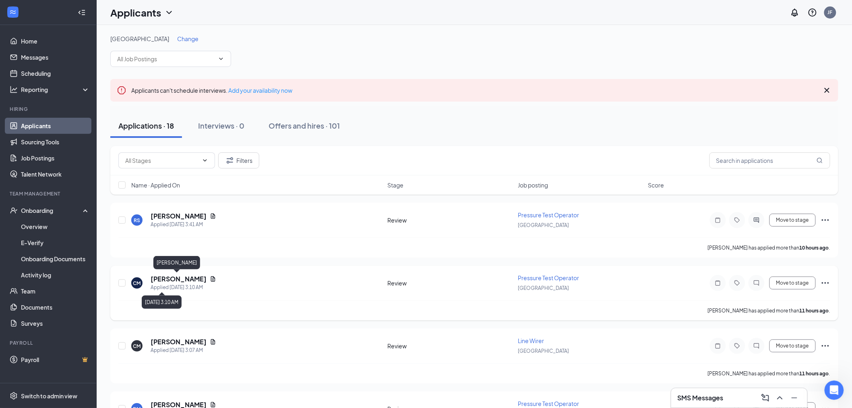
click at [175, 280] on h5 "[PERSON_NAME]" at bounding box center [179, 278] width 56 height 9
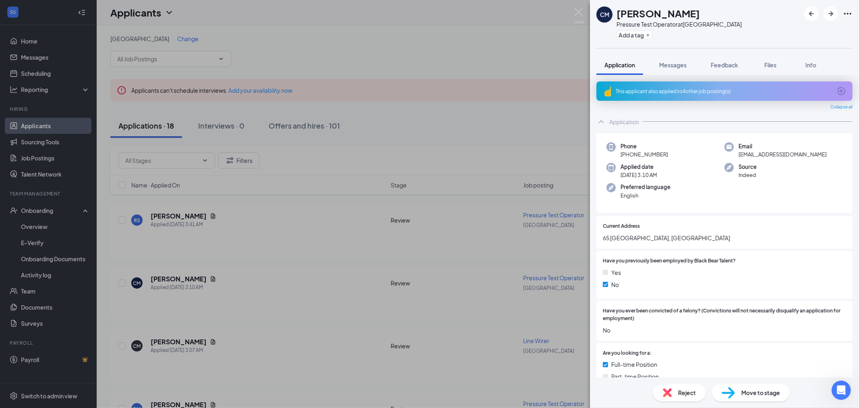
drag, startPoint x: 735, startPoint y: 63, endPoint x: 580, endPoint y: 220, distance: 220.7
click at [735, 63] on span "Feedback" at bounding box center [724, 64] width 27 height 7
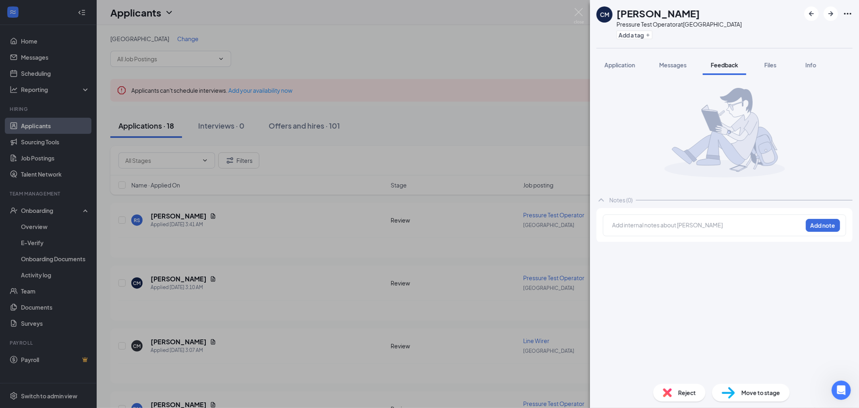
click at [645, 232] on div "Add internal notes about [PERSON_NAME] Add note" at bounding box center [724, 225] width 243 height 22
click at [643, 226] on div at bounding box center [708, 225] width 190 height 8
click at [715, 223] on button "Add note" at bounding box center [699, 224] width 32 height 13
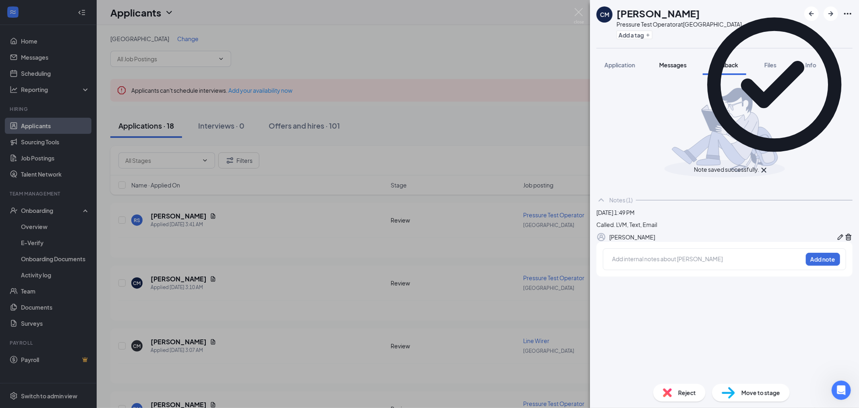
click at [680, 67] on span "Messages" at bounding box center [672, 64] width 27 height 7
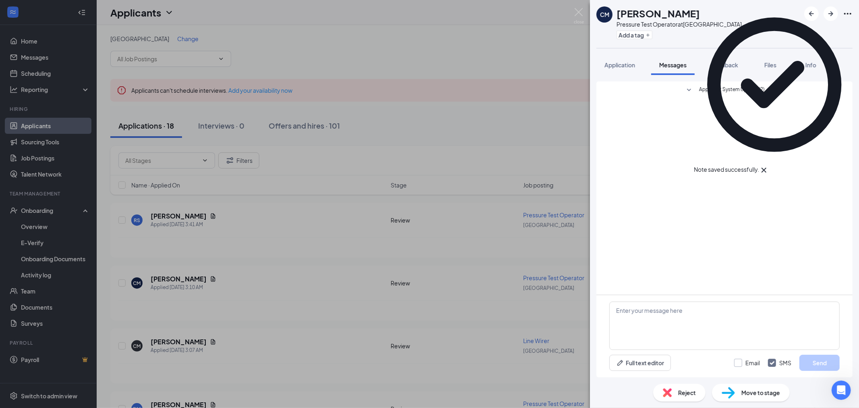
click at [739, 363] on input "Email" at bounding box center [747, 362] width 26 height 8
checkbox input "true"
click at [720, 333] on textarea at bounding box center [724, 325] width 230 height 48
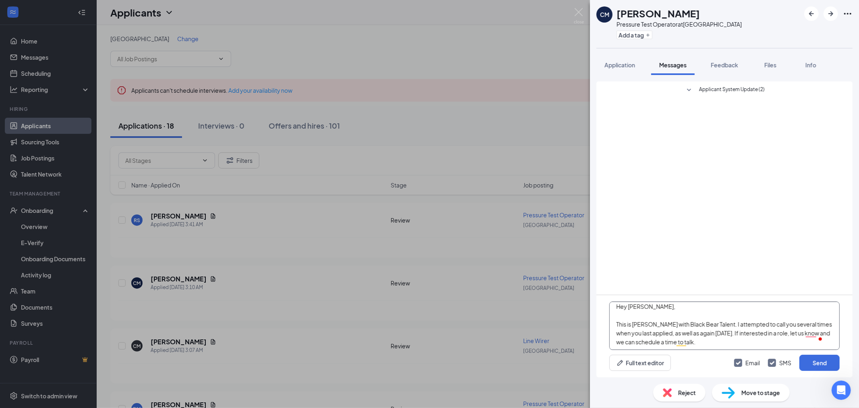
scroll to position [5, 0]
type textarea "Hey [PERSON_NAME], This is [PERSON_NAME] with Black Bear Talent. I attempted to…"
click at [824, 367] on button "Send" at bounding box center [819, 362] width 40 height 16
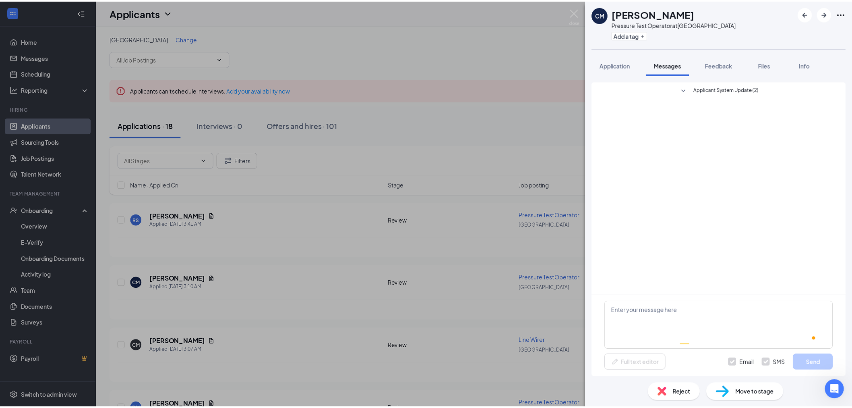
scroll to position [0, 0]
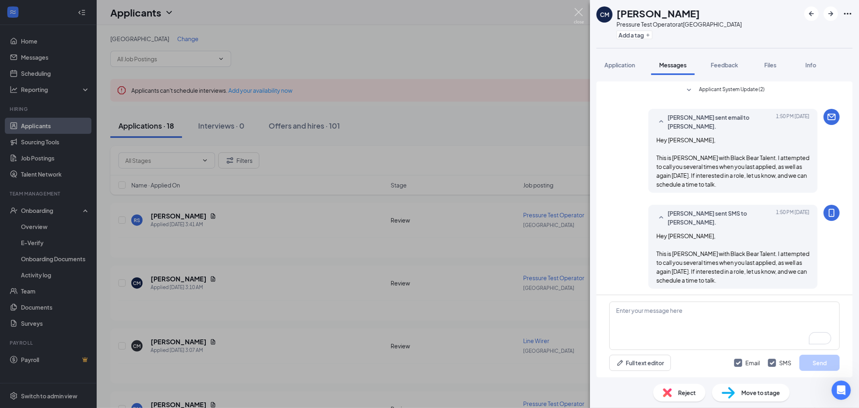
click at [582, 10] on img at bounding box center [579, 16] width 10 height 16
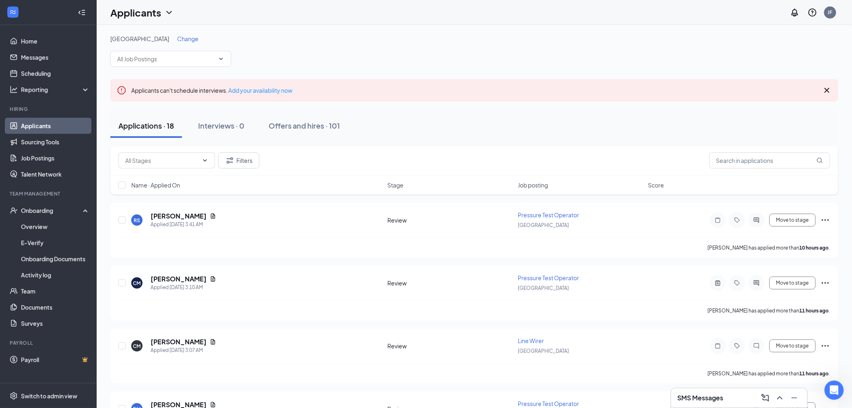
click at [715, 401] on h3 "SMS Messages" at bounding box center [701, 397] width 46 height 9
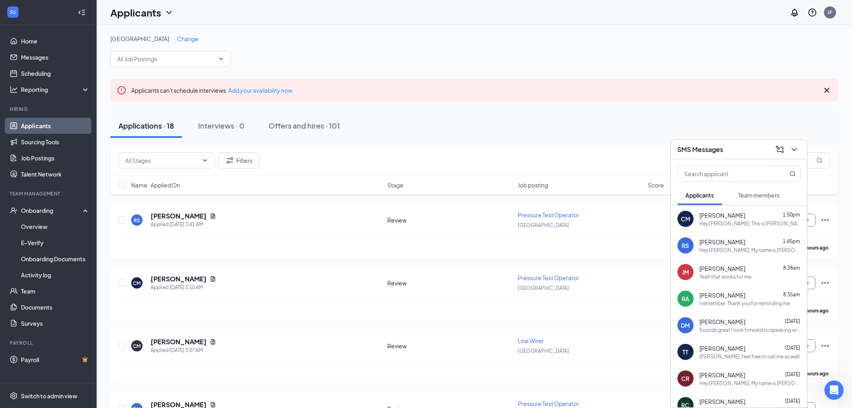
click at [750, 152] on div "SMS Messages" at bounding box center [739, 149] width 123 height 12
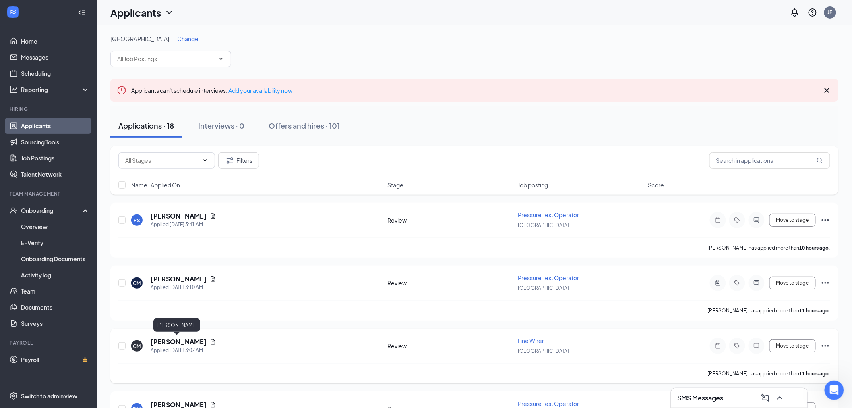
click at [186, 339] on h5 "[PERSON_NAME]" at bounding box center [179, 341] width 56 height 9
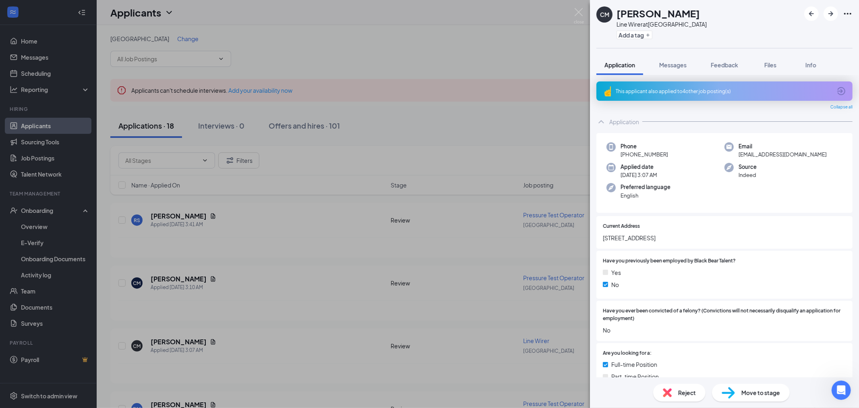
click at [685, 389] on span "Reject" at bounding box center [687, 392] width 18 height 9
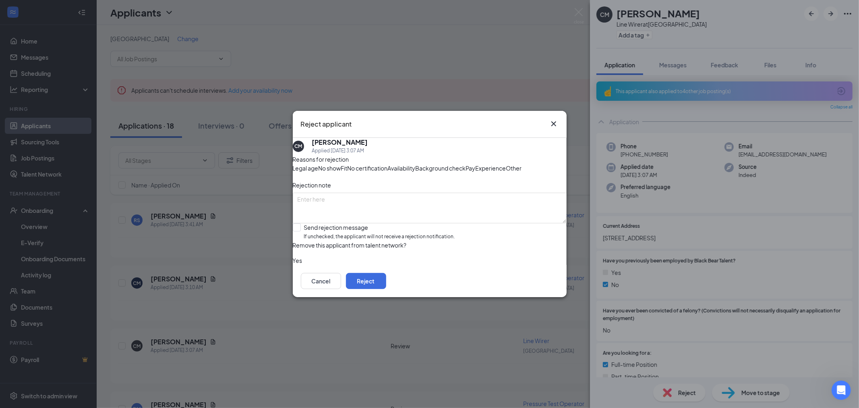
click at [506, 172] on span "Other" at bounding box center [514, 168] width 16 height 9
click at [427, 213] on textarea at bounding box center [430, 208] width 274 height 31
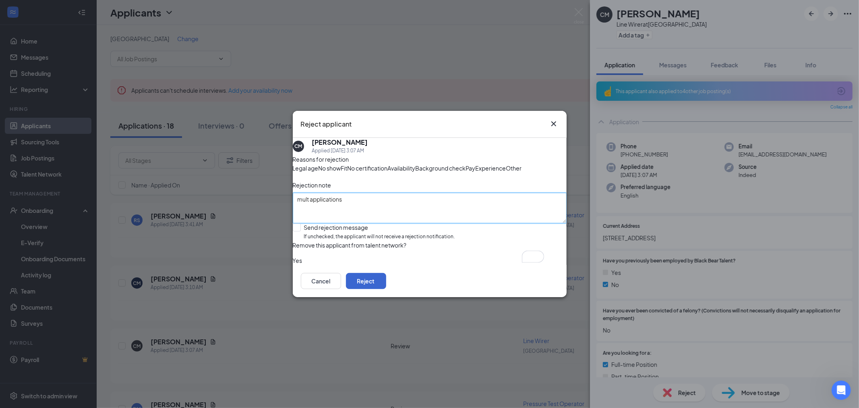
type textarea "mult applications"
click at [386, 289] on button "Reject" at bounding box center [366, 281] width 40 height 16
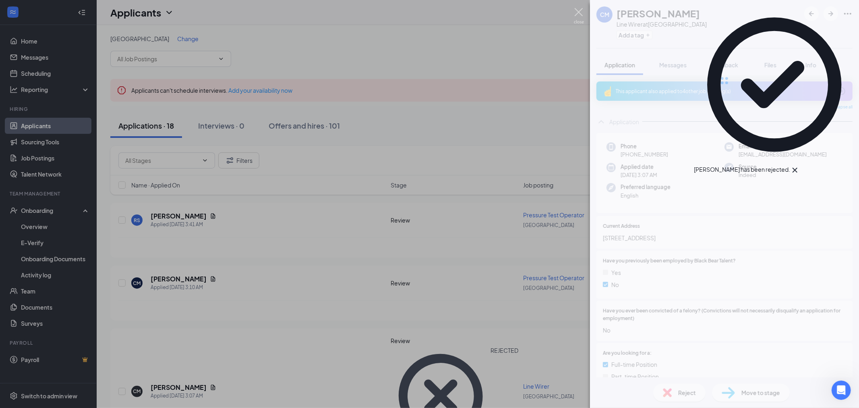
click at [577, 21] on img at bounding box center [579, 16] width 10 height 16
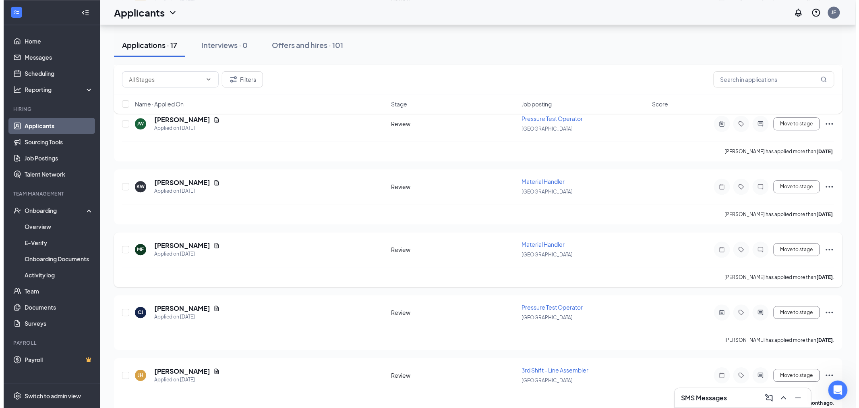
scroll to position [859, 0]
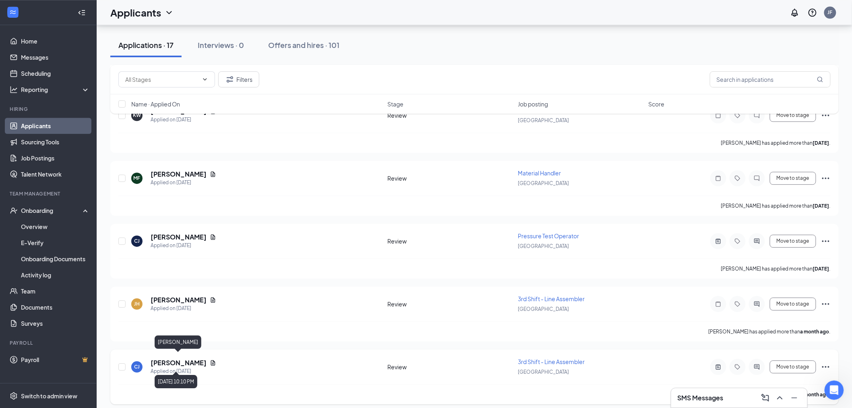
click at [188, 359] on h5 "[PERSON_NAME]" at bounding box center [179, 362] width 56 height 9
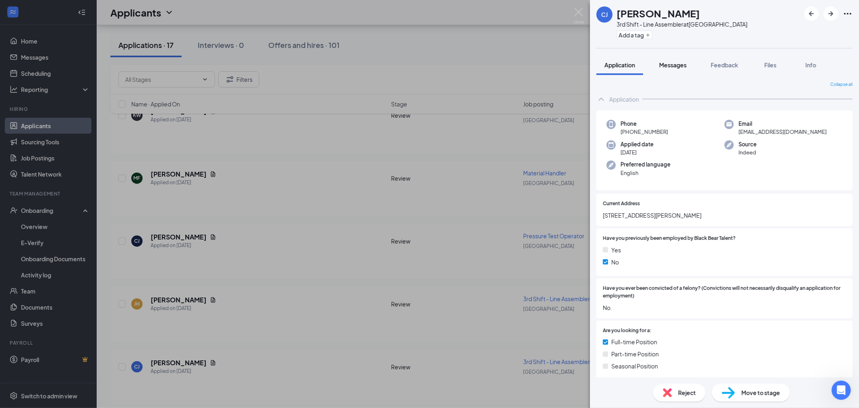
click at [680, 67] on span "Messages" at bounding box center [672, 64] width 27 height 7
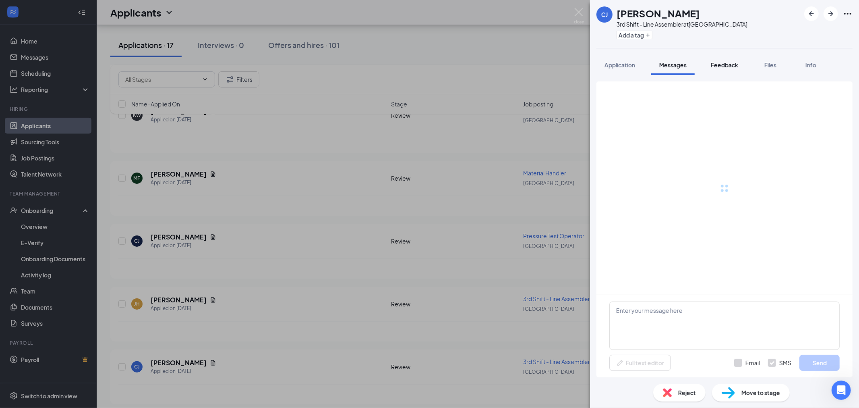
click at [730, 63] on span "Feedback" at bounding box center [724, 64] width 27 height 7
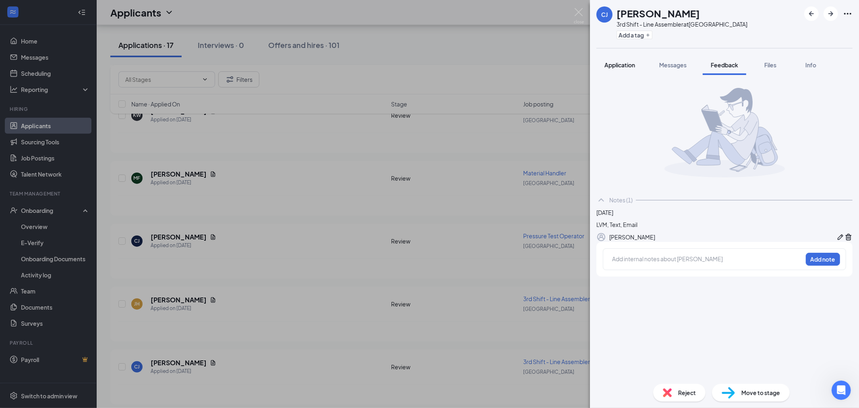
click at [634, 63] on span "Application" at bounding box center [620, 64] width 31 height 7
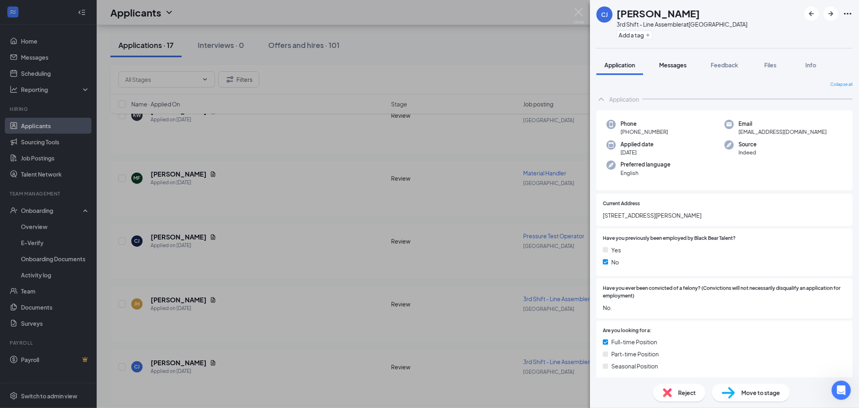
click at [683, 71] on button "Messages" at bounding box center [672, 65] width 43 height 20
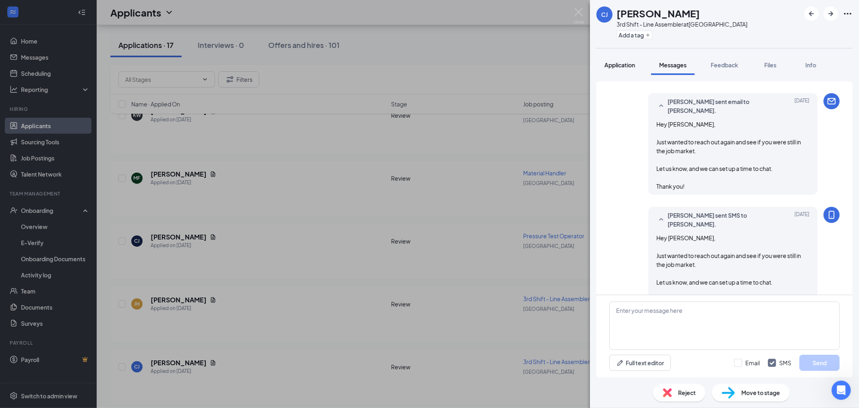
scroll to position [264, 0]
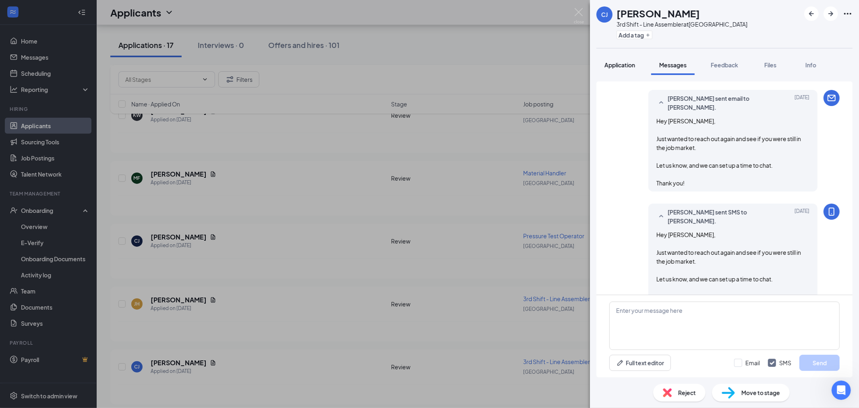
click at [617, 66] on span "Application" at bounding box center [620, 64] width 31 height 7
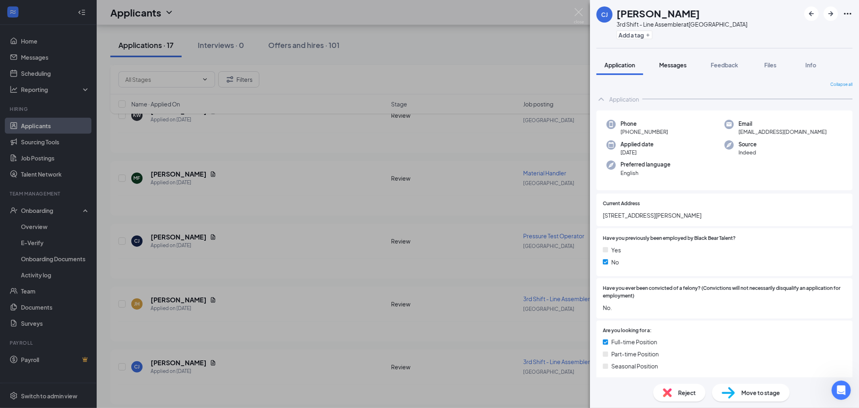
click at [659, 70] on button "Messages" at bounding box center [672, 65] width 43 height 20
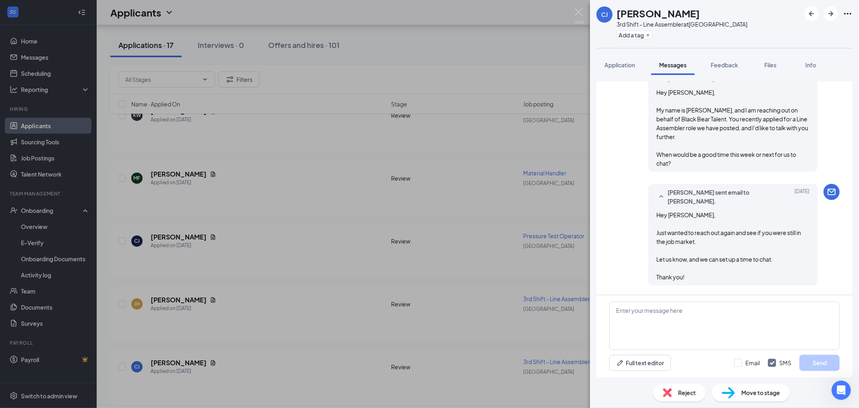
scroll to position [264, 0]
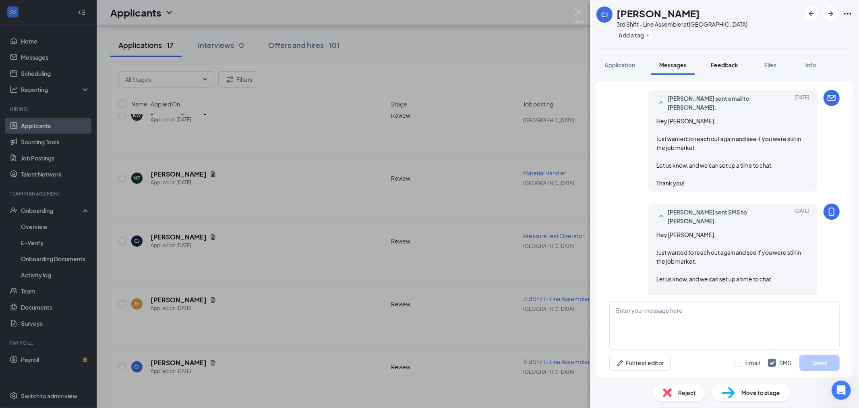
click at [737, 66] on span "Feedback" at bounding box center [724, 64] width 27 height 7
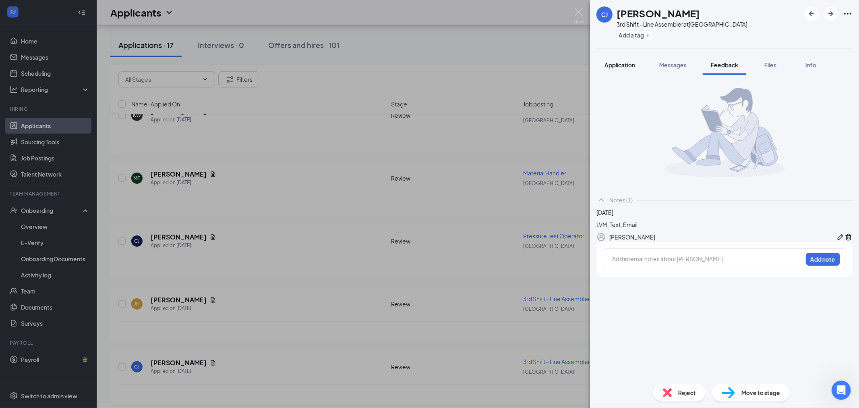
click at [611, 66] on span "Application" at bounding box center [620, 64] width 31 height 7
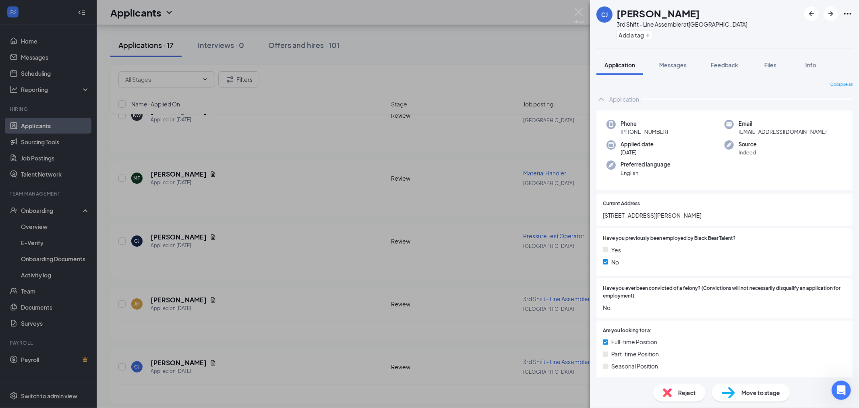
click at [661, 388] on div "Reject" at bounding box center [679, 392] width 52 height 18
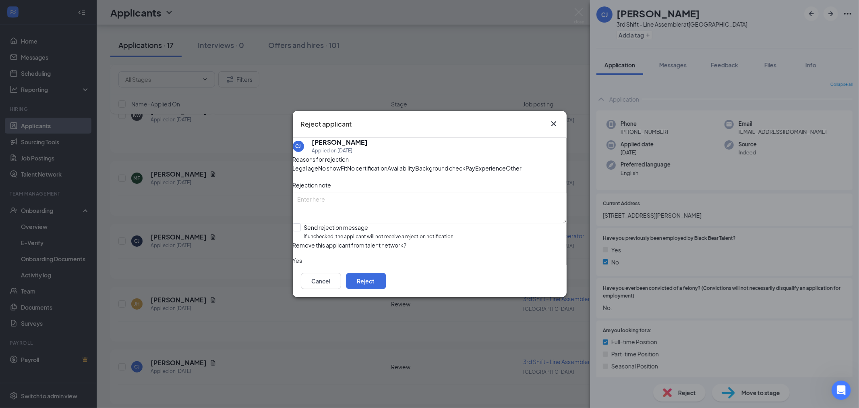
click at [506, 170] on span "Other" at bounding box center [514, 168] width 16 height 9
click at [409, 220] on textarea at bounding box center [430, 208] width 274 height 31
type textarea "No response"
click at [310, 240] on input "Send rejection message If unchecked, the applicant will not receive a rejection…" at bounding box center [374, 231] width 162 height 17
checkbox input "true"
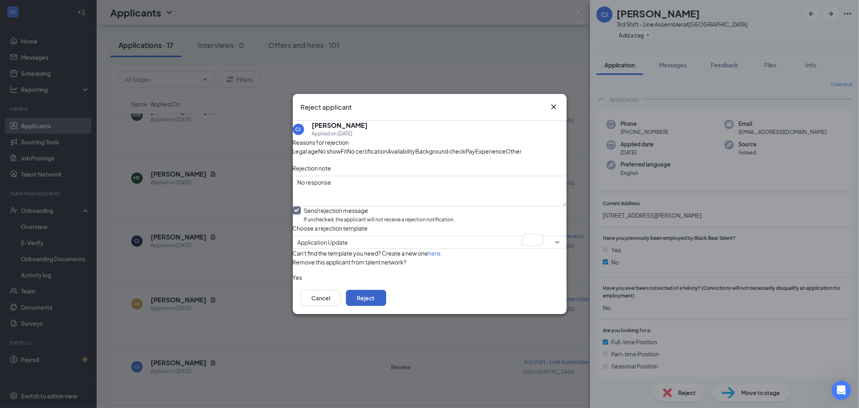
click at [386, 306] on button "Reject" at bounding box center [366, 298] width 40 height 16
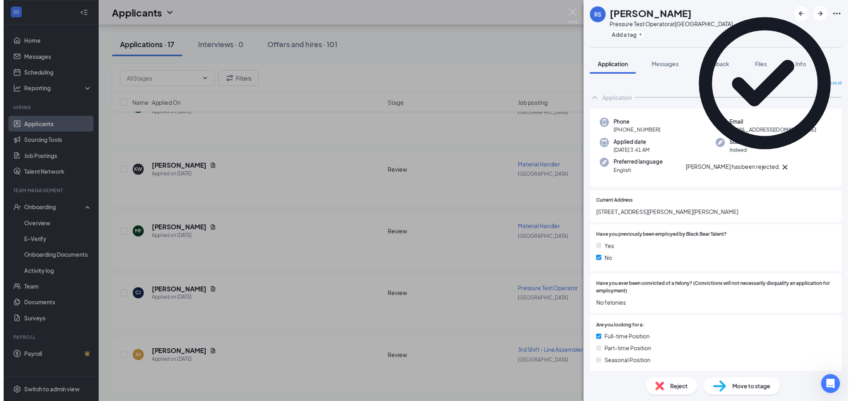
scroll to position [796, 0]
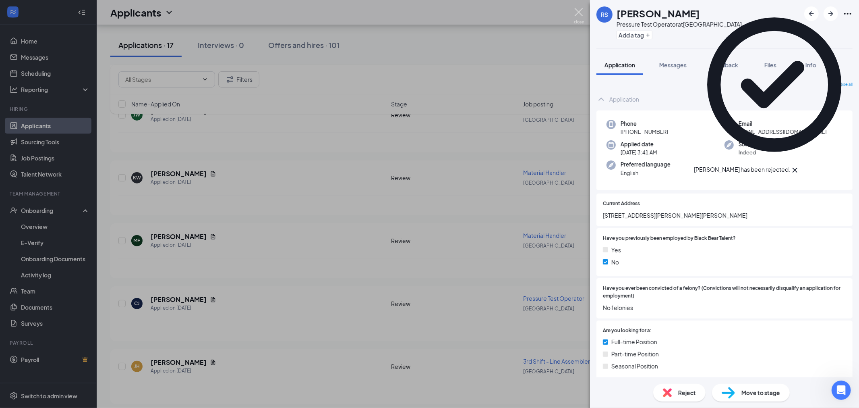
click at [575, 11] on img at bounding box center [579, 16] width 10 height 16
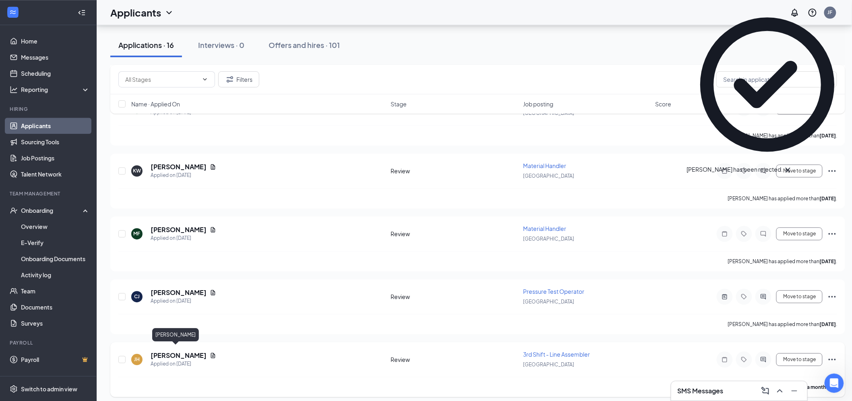
click at [172, 352] on h5 "[PERSON_NAME]" at bounding box center [179, 355] width 56 height 9
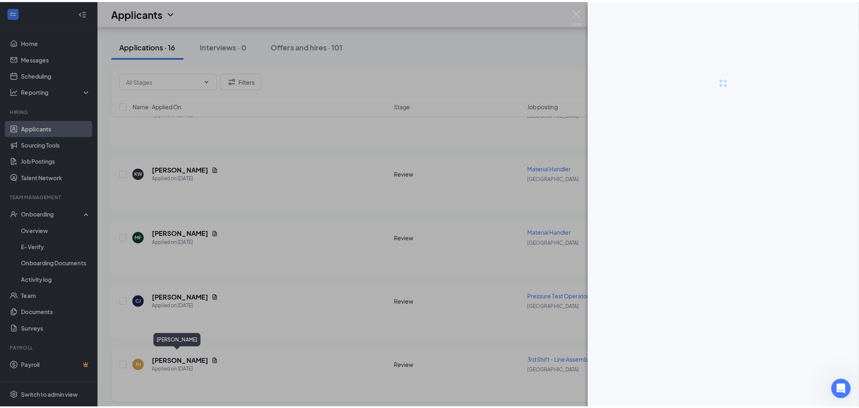
scroll to position [796, 0]
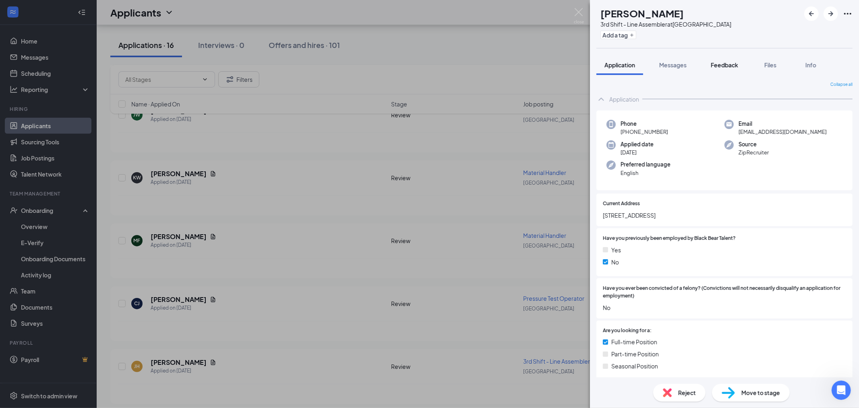
drag, startPoint x: 680, startPoint y: 71, endPoint x: 706, endPoint y: 64, distance: 26.8
click at [679, 71] on button "Messages" at bounding box center [672, 65] width 43 height 20
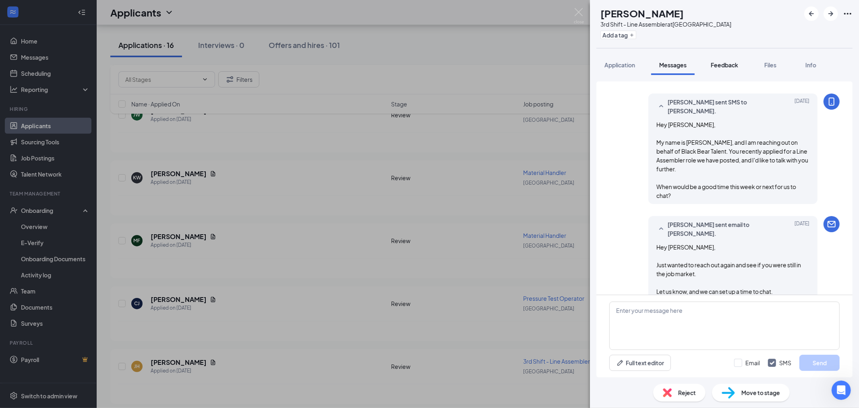
scroll to position [215, 0]
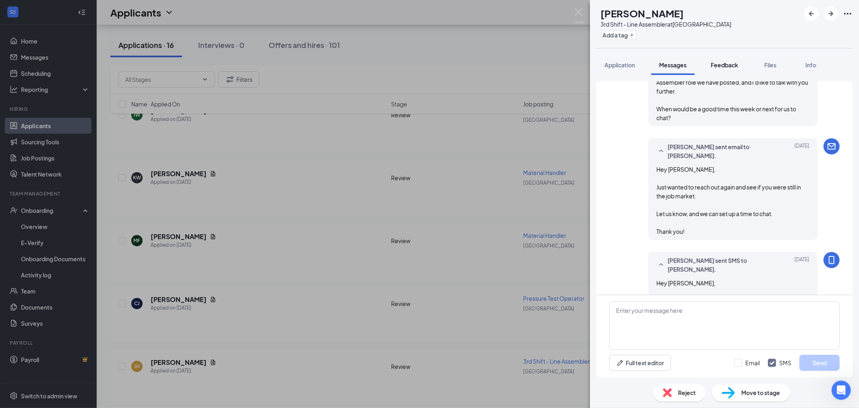
click at [721, 63] on span "Feedback" at bounding box center [724, 64] width 27 height 7
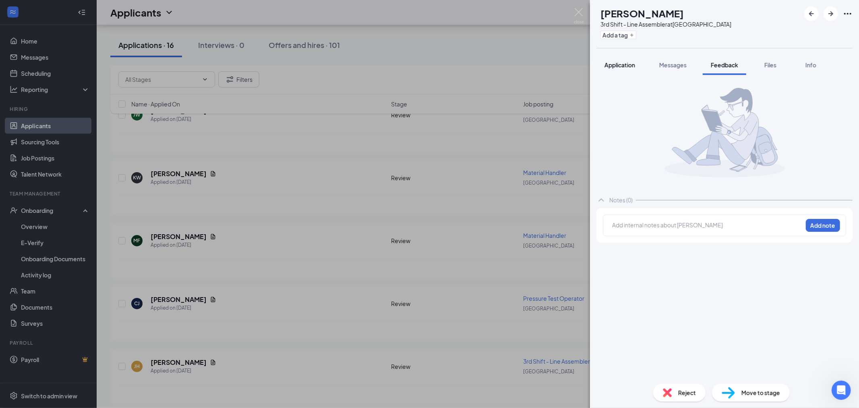
click at [620, 64] on span "Application" at bounding box center [620, 64] width 31 height 7
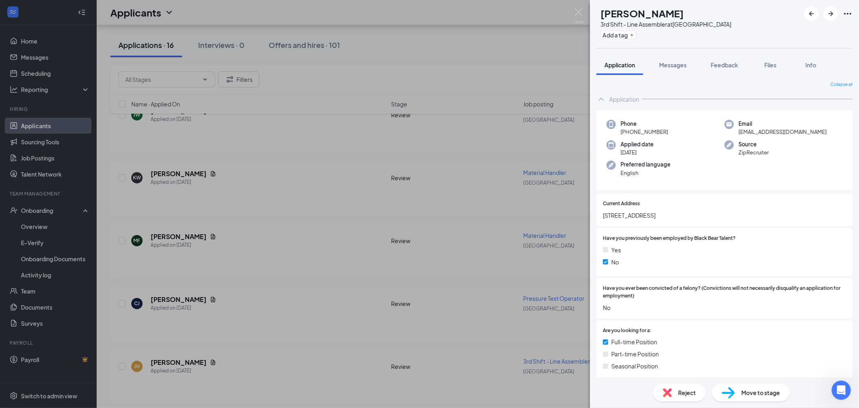
click at [692, 387] on div "Reject" at bounding box center [679, 392] width 52 height 18
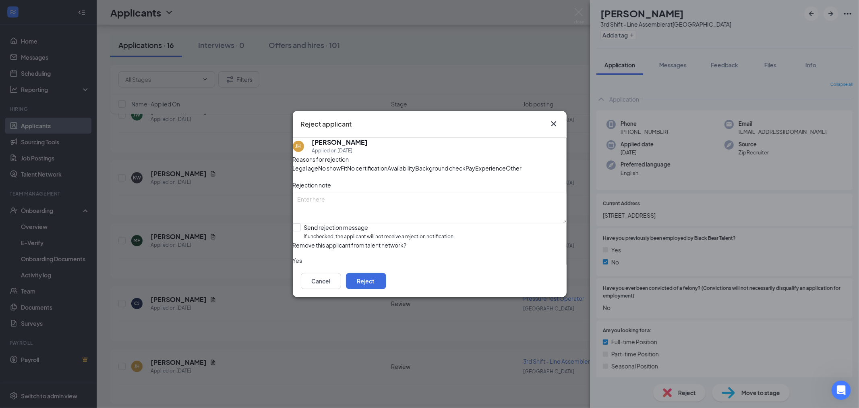
click at [506, 172] on span "Other" at bounding box center [514, 168] width 16 height 9
click at [424, 214] on textarea at bounding box center [430, 208] width 274 height 31
type textarea "No response."
click at [310, 240] on input "Send rejection message If unchecked, the applicant will not receive a rejection…" at bounding box center [374, 231] width 162 height 17
checkbox input "true"
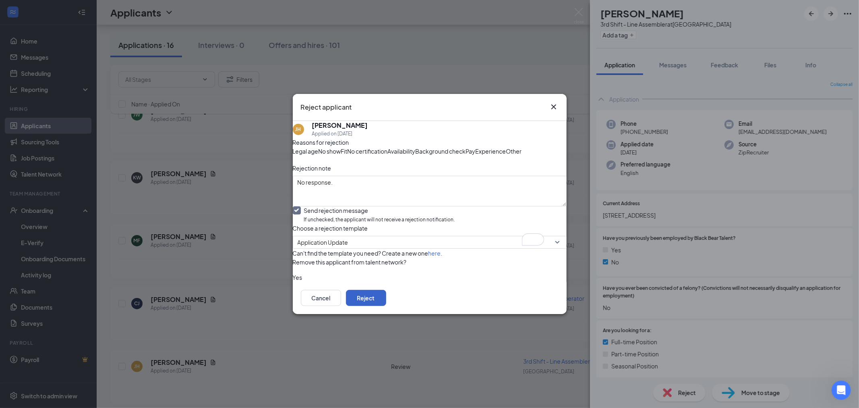
click at [386, 306] on button "Reject" at bounding box center [366, 298] width 40 height 16
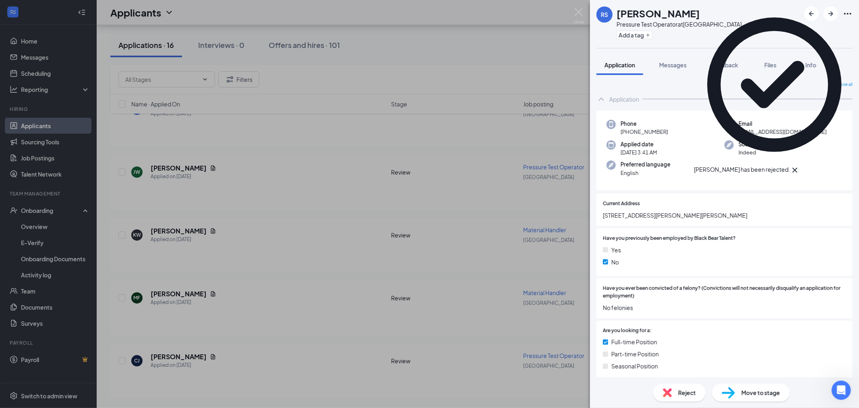
scroll to position [734, 0]
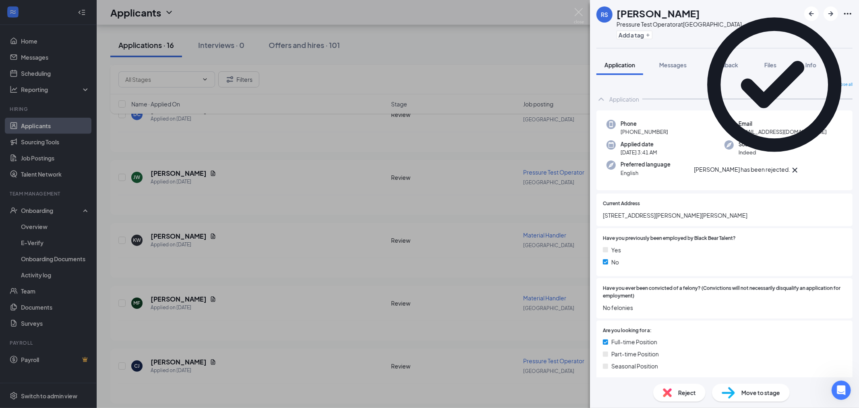
click at [306, 350] on div "RS [PERSON_NAME] Pressure Test Operator at [GEOGRAPHIC_DATA] Add a tag Applicat…" at bounding box center [429, 204] width 859 height 408
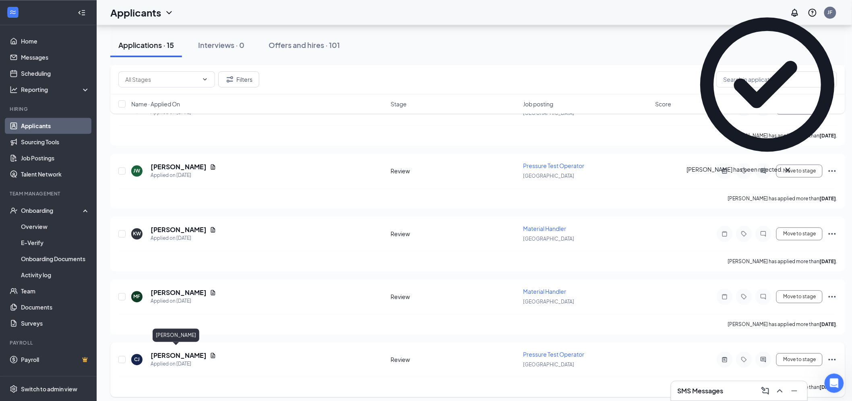
click at [171, 352] on h5 "[PERSON_NAME]" at bounding box center [179, 355] width 56 height 9
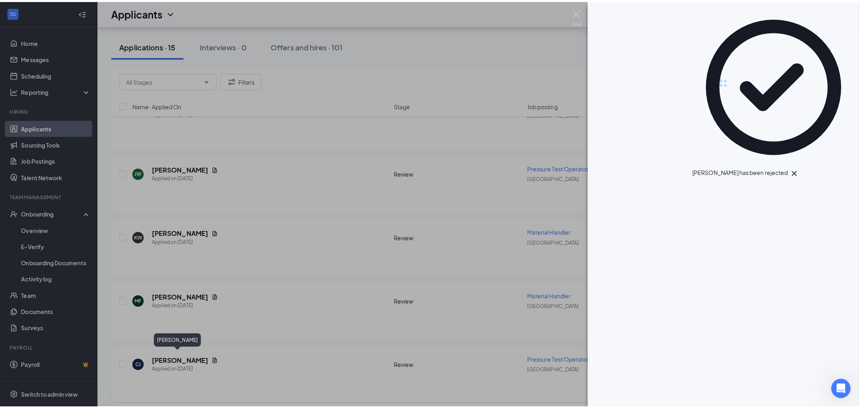
scroll to position [734, 0]
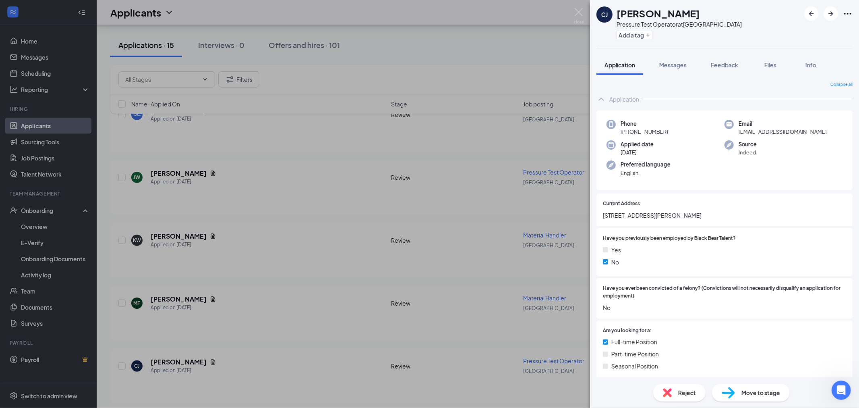
click at [723, 75] on div "Collapse all Application Phone [PHONE_NUMBER] Email [EMAIL_ADDRESS][DOMAIN_NAME…" at bounding box center [724, 226] width 269 height 302
click at [725, 68] on span "Feedback" at bounding box center [724, 64] width 27 height 7
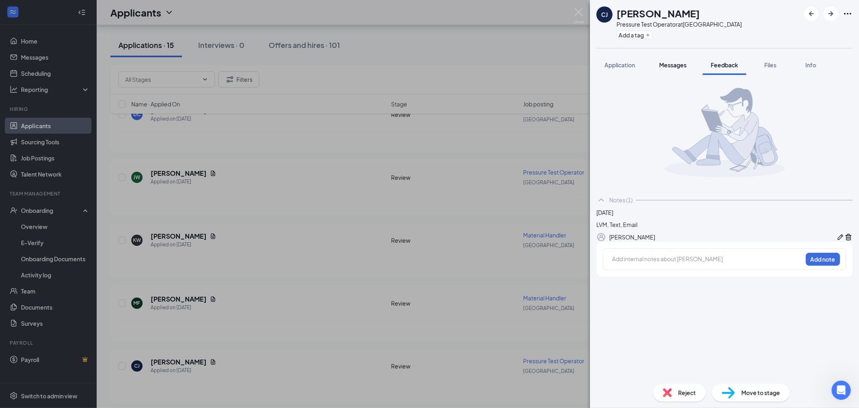
click at [682, 66] on span "Messages" at bounding box center [672, 64] width 27 height 7
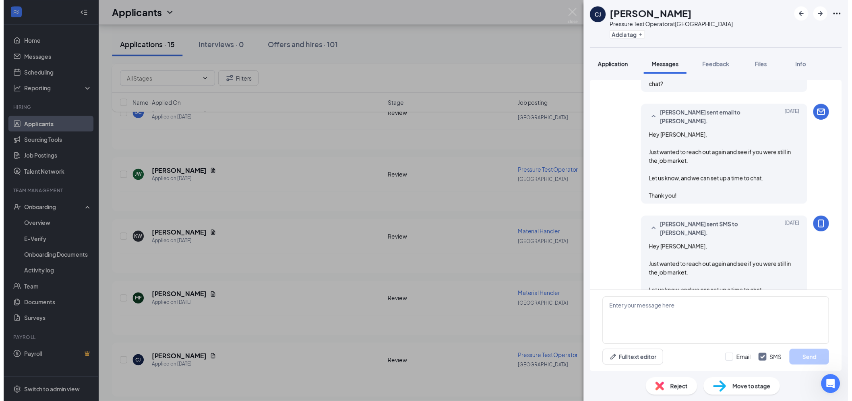
scroll to position [249, 0]
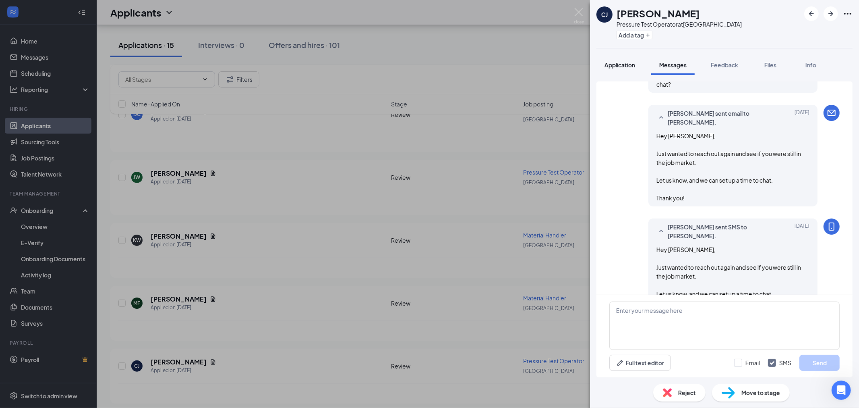
click at [619, 66] on span "Application" at bounding box center [620, 64] width 31 height 7
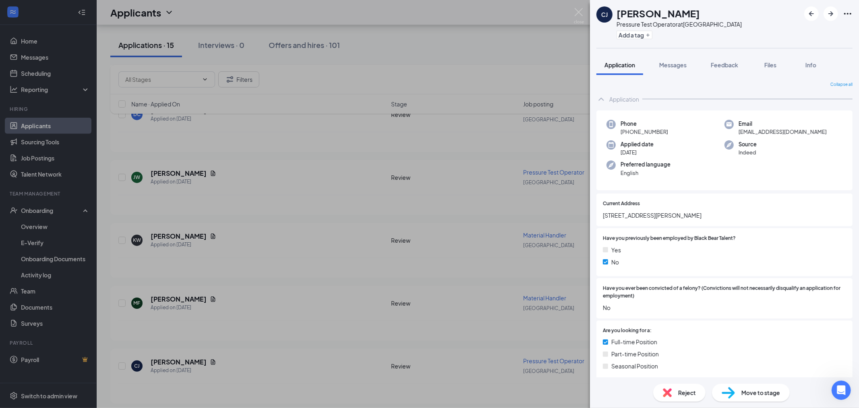
click at [692, 388] on span "Reject" at bounding box center [687, 392] width 18 height 9
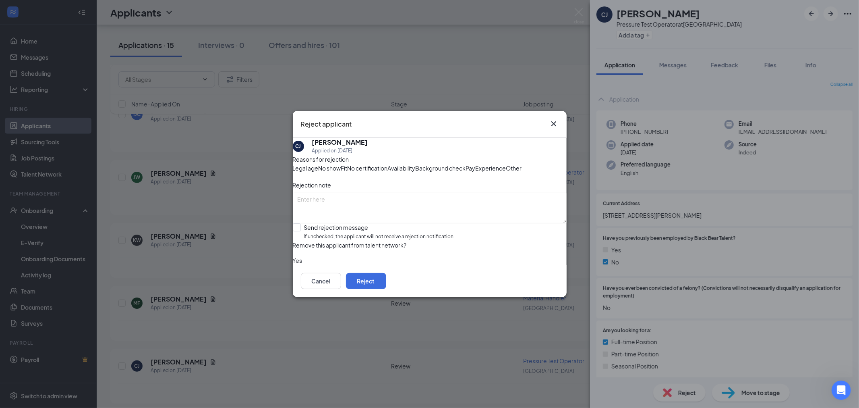
click at [506, 172] on span "Other" at bounding box center [514, 168] width 16 height 9
click at [420, 211] on textarea at bounding box center [430, 208] width 274 height 31
type textarea "No response"
click at [308, 240] on input "Send rejection message If unchecked, the applicant will not receive a rejection…" at bounding box center [374, 231] width 162 height 17
checkbox input "true"
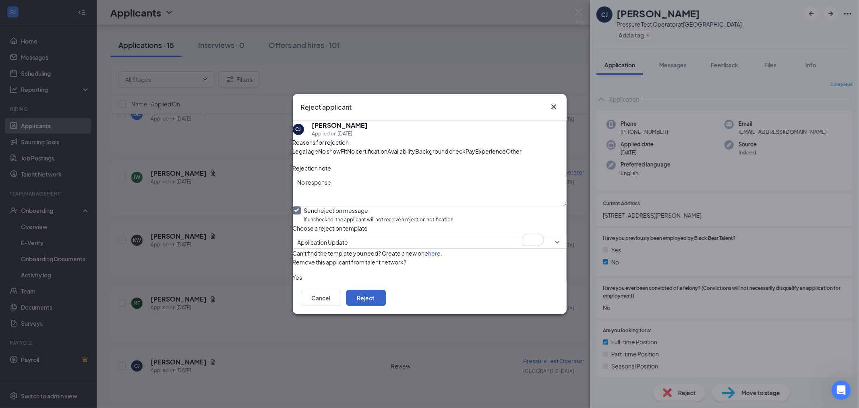
click at [386, 306] on button "Reject" at bounding box center [366, 298] width 40 height 16
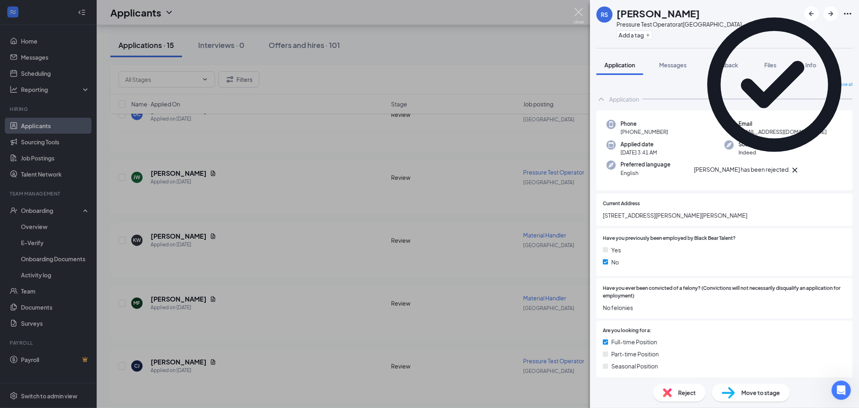
click at [577, 12] on img at bounding box center [579, 16] width 10 height 16
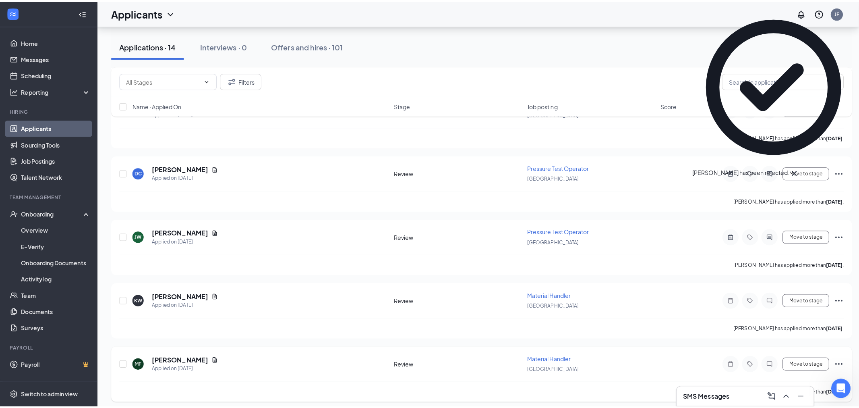
scroll to position [633, 0]
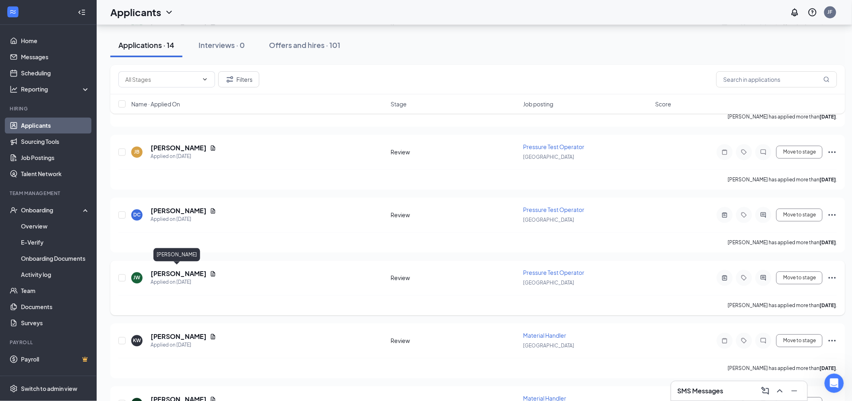
click at [172, 269] on h5 "[PERSON_NAME]" at bounding box center [179, 273] width 56 height 9
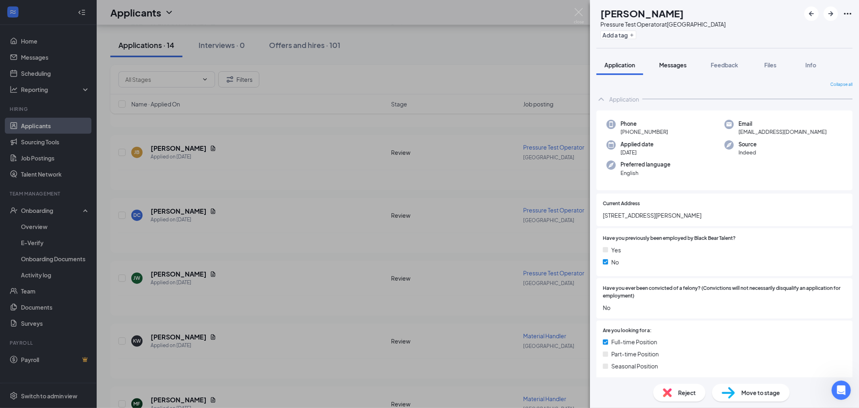
click at [674, 70] on button "Messages" at bounding box center [672, 65] width 43 height 20
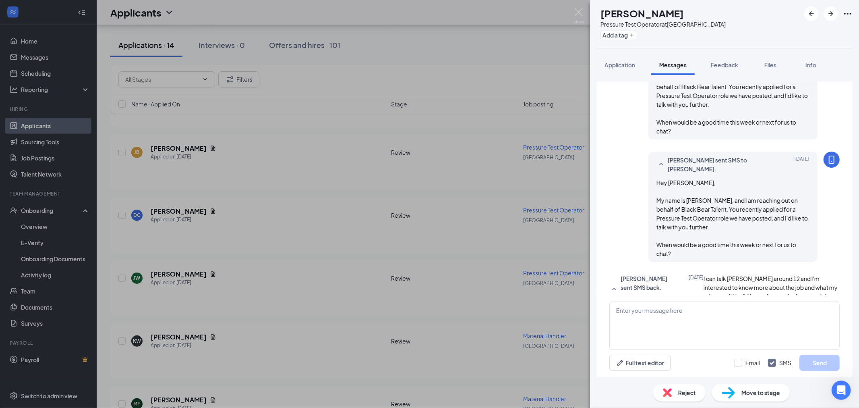
scroll to position [79, 0]
click at [730, 65] on span "Feedback" at bounding box center [724, 64] width 27 height 7
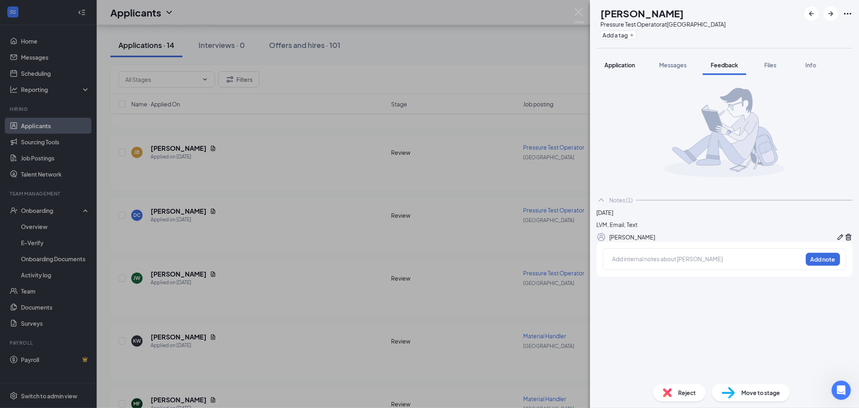
click at [626, 67] on span "Application" at bounding box center [620, 64] width 31 height 7
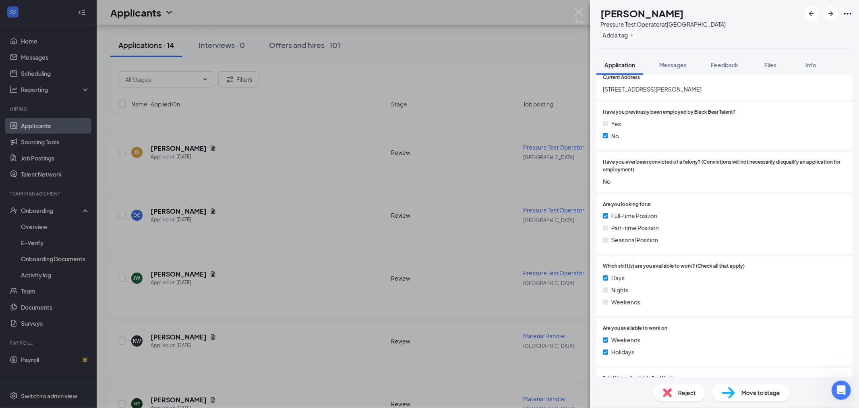
scroll to position [224, 0]
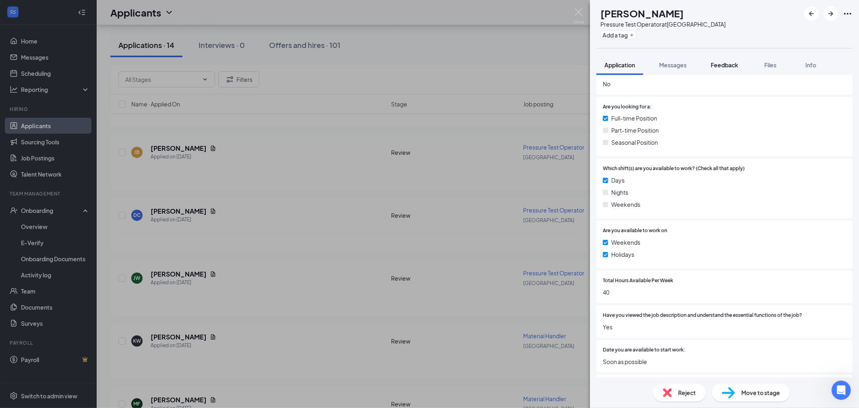
click at [725, 71] on button "Feedback" at bounding box center [724, 65] width 43 height 20
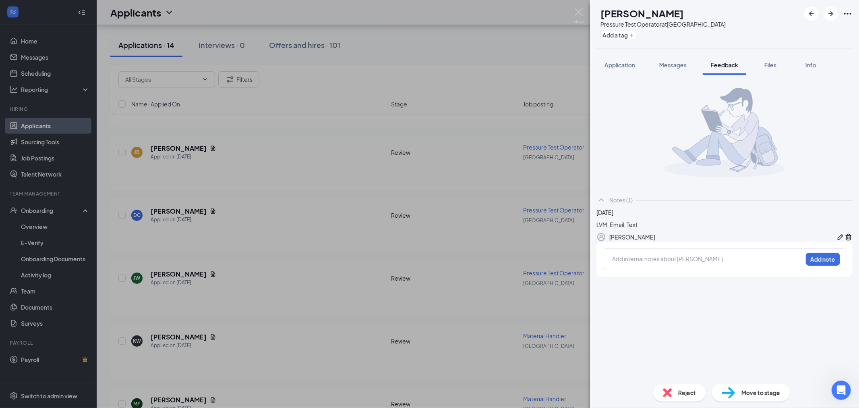
click at [674, 263] on div at bounding box center [708, 259] width 190 height 8
click at [814, 265] on button "Add note" at bounding box center [823, 259] width 34 height 13
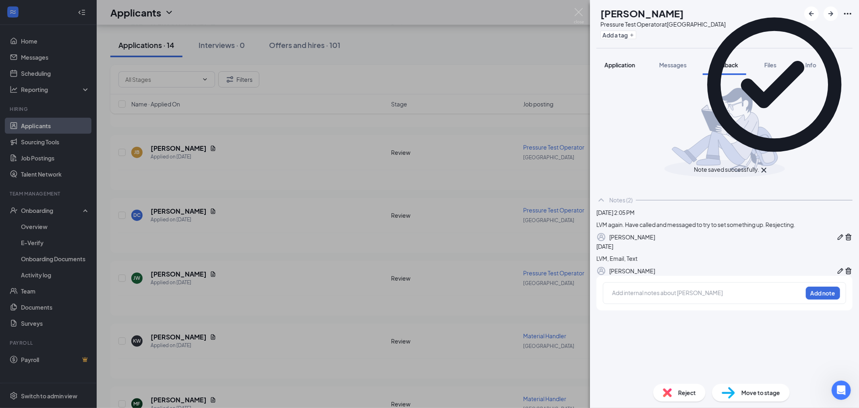
click at [615, 61] on span "Application" at bounding box center [620, 64] width 31 height 7
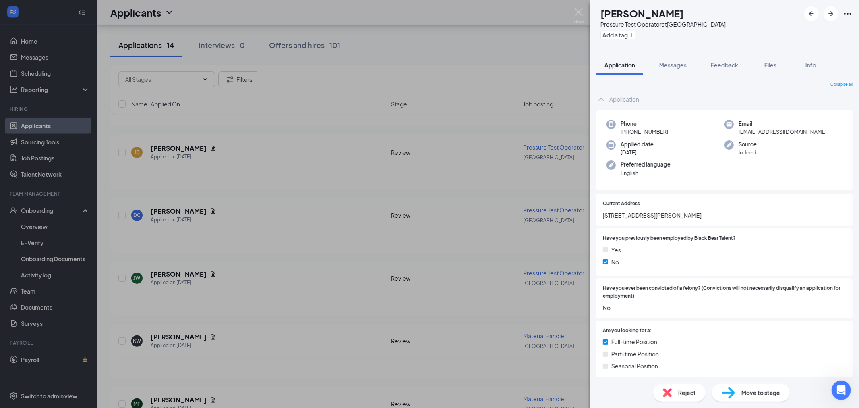
click at [690, 385] on div "Reject" at bounding box center [679, 392] width 52 height 18
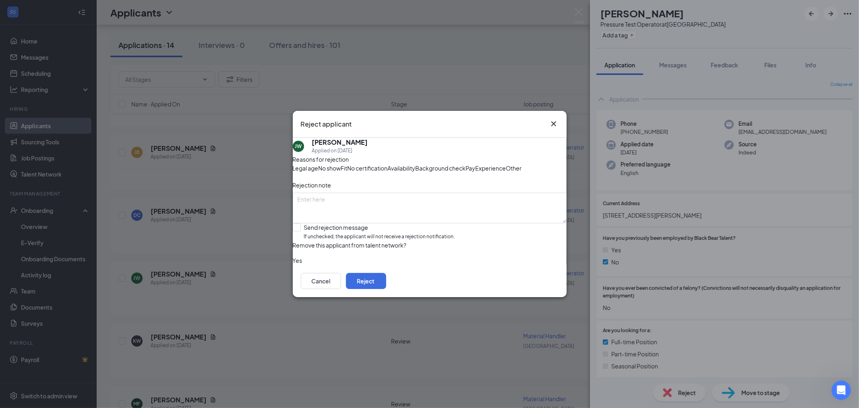
click at [476, 172] on span "Experience" at bounding box center [491, 168] width 31 height 9
click at [506, 171] on span "Other" at bounding box center [514, 168] width 16 height 9
click at [476, 172] on div "Experience" at bounding box center [491, 168] width 31 height 9
click at [411, 221] on textarea "To enrich screen reader interactions, please activate Accessibility in Grammarl…" at bounding box center [430, 208] width 274 height 31
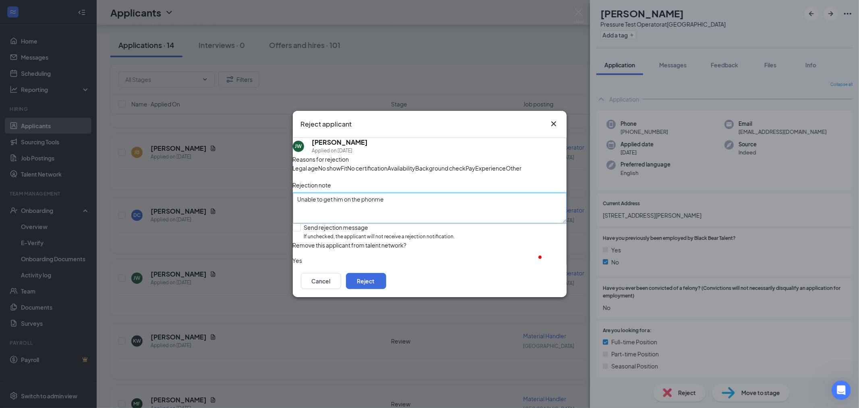
type textarea "Unable to get him on the phonm"
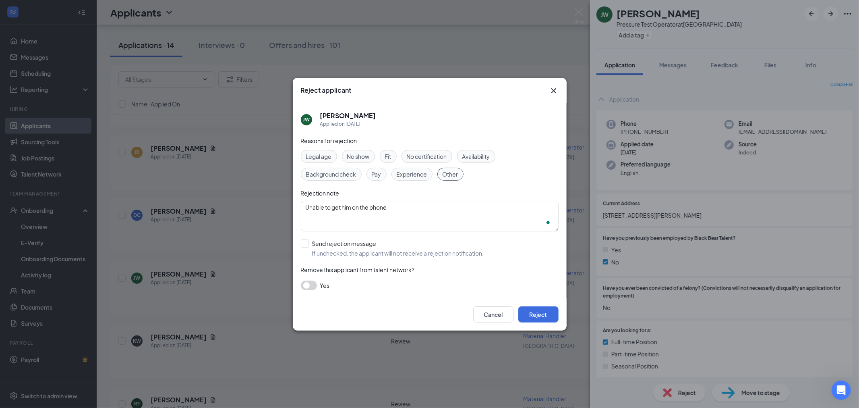
scroll to position [341, 0]
type textarea "Unable to get him on the phone"
click at [305, 243] on input "Send rejection message If unchecked, the applicant will not receive a rejection…" at bounding box center [392, 248] width 183 height 18
checkbox input "true"
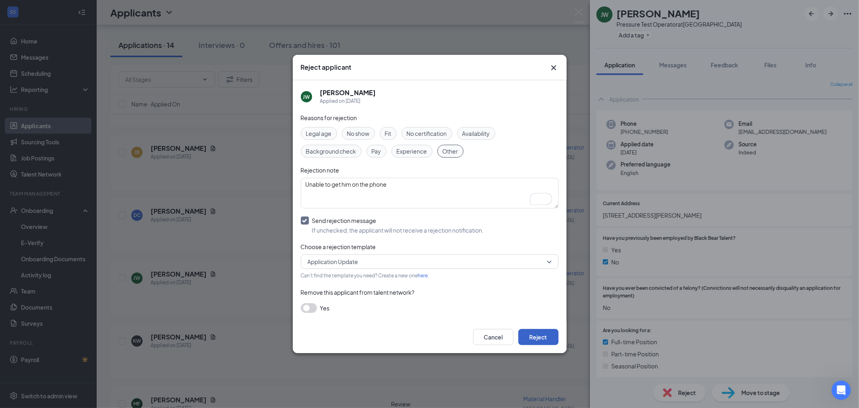
click at [548, 339] on button "Reject" at bounding box center [538, 337] width 40 height 16
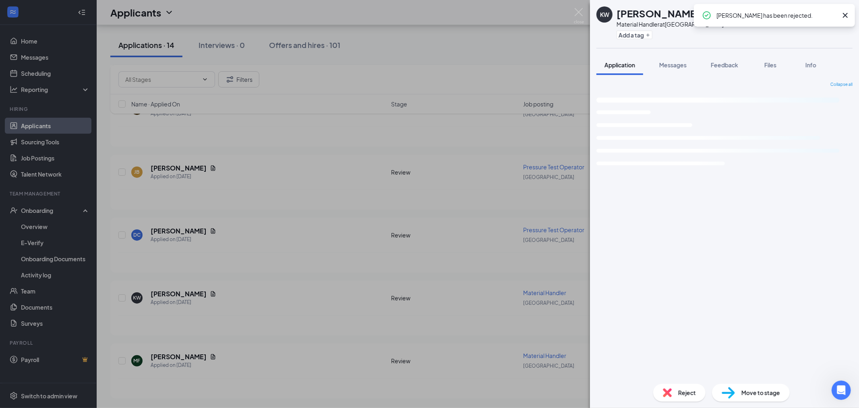
scroll to position [609, 0]
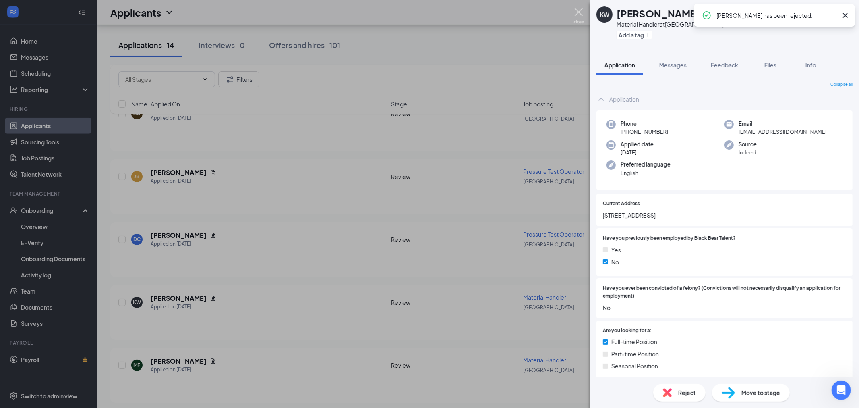
click at [582, 11] on img at bounding box center [579, 16] width 10 height 16
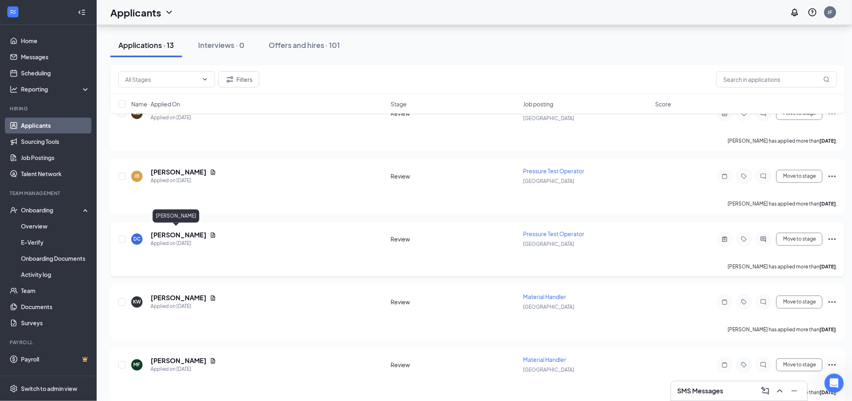
click at [172, 231] on h5 "[PERSON_NAME]" at bounding box center [179, 235] width 56 height 9
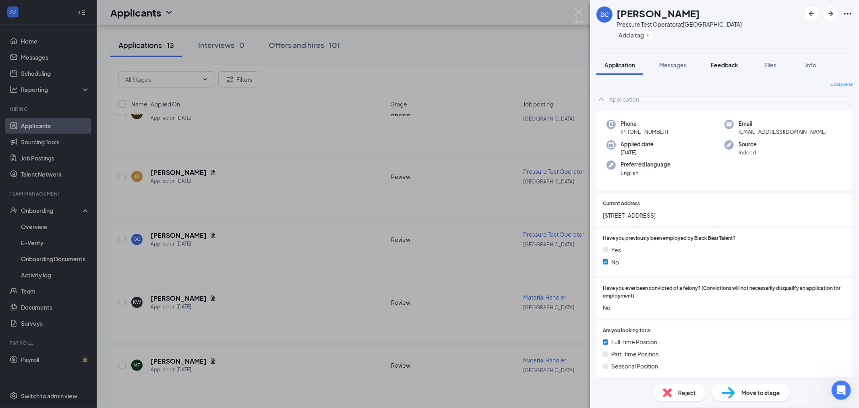
drag, startPoint x: 703, startPoint y: 107, endPoint x: 724, endPoint y: 62, distance: 49.5
click at [709, 72] on button "Feedback" at bounding box center [724, 65] width 43 height 20
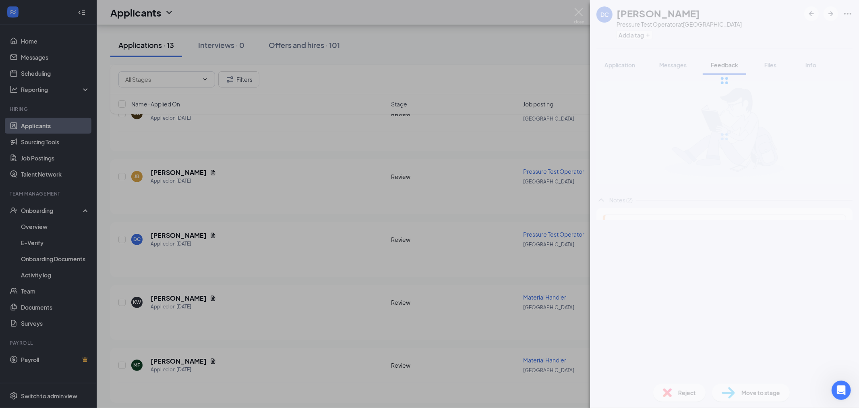
click at [724, 62] on div at bounding box center [724, 80] width 269 height 161
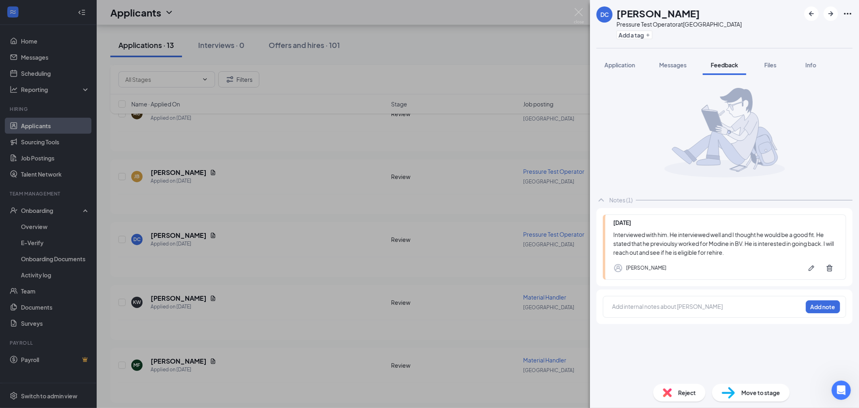
click at [630, 304] on div at bounding box center [708, 306] width 190 height 8
click at [834, 308] on button "Add note" at bounding box center [823, 306] width 34 height 13
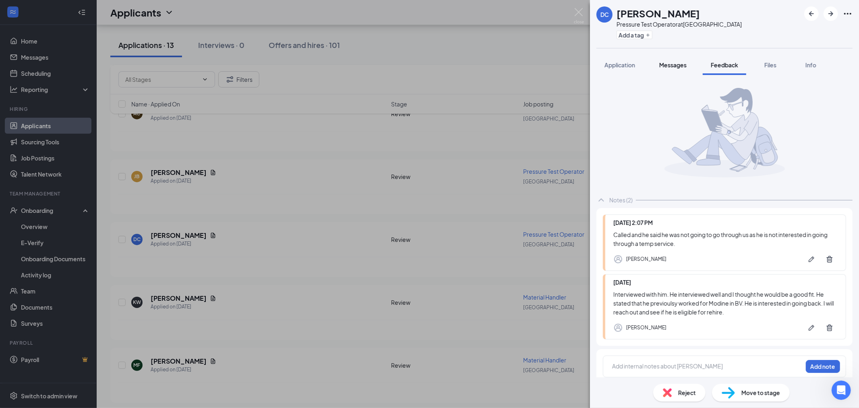
click at [665, 57] on button "Messages" at bounding box center [672, 65] width 43 height 20
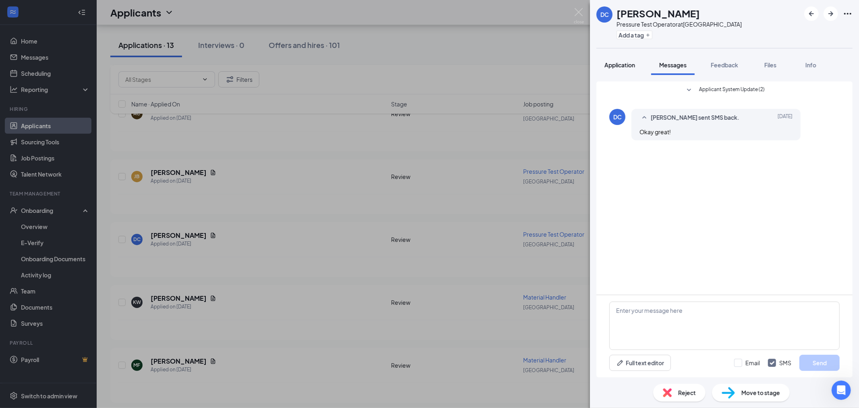
click at [629, 67] on span "Application" at bounding box center [620, 64] width 31 height 7
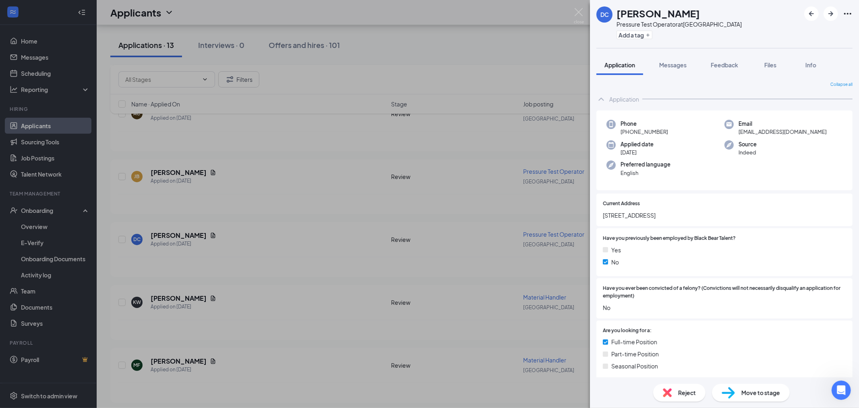
click at [702, 384] on div "Reject Move to stage" at bounding box center [724, 392] width 269 height 31
click at [698, 389] on div "Reject" at bounding box center [679, 392] width 52 height 18
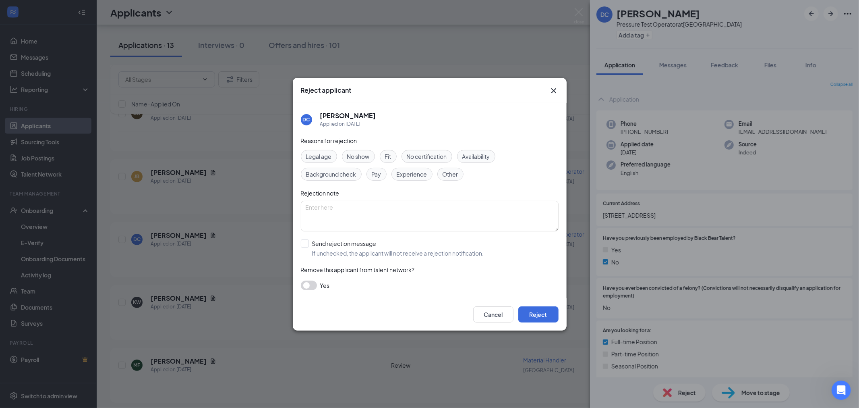
click at [452, 168] on div "Other" at bounding box center [450, 174] width 26 height 13
click at [411, 217] on textarea at bounding box center [430, 216] width 258 height 31
type textarea "Not interested in going through a temp service."
click at [308, 243] on input "Send rejection message If unchecked, the applicant will not receive a rejection…" at bounding box center [392, 248] width 183 height 18
checkbox input "true"
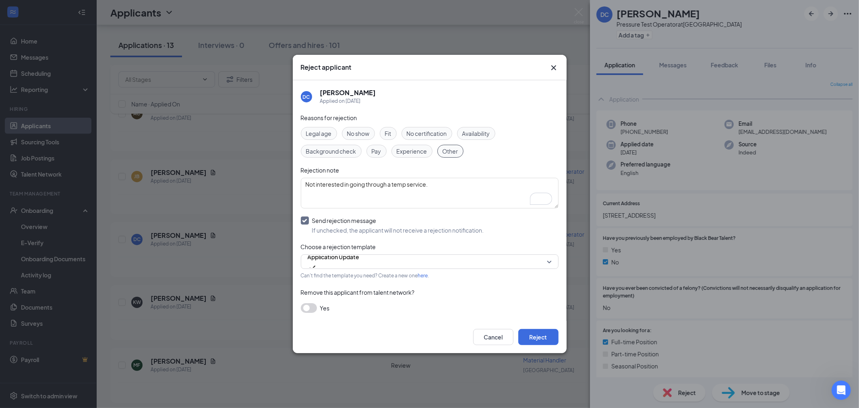
click at [308, 303] on button "button" at bounding box center [309, 308] width 16 height 10
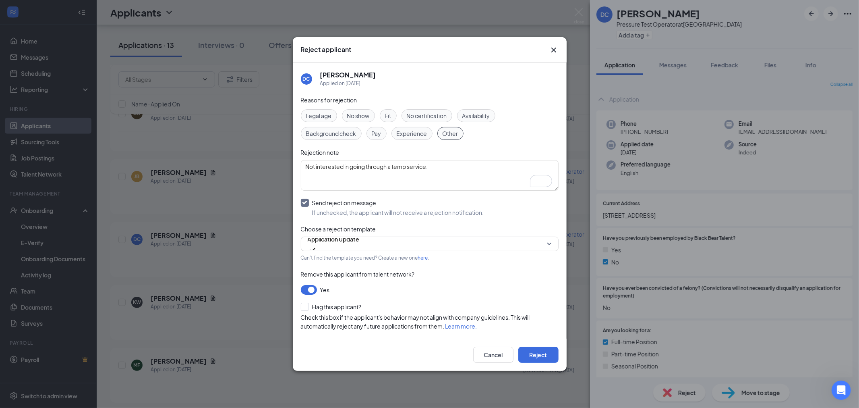
click at [297, 307] on div "DC Douglas Cole Applied on Sep 12 Reasons for rejection Legal age No show Fit N…" at bounding box center [430, 200] width 274 height 276
click at [302, 304] on input "Flag this applicant?" at bounding box center [331, 306] width 61 height 8
checkbox input "true"
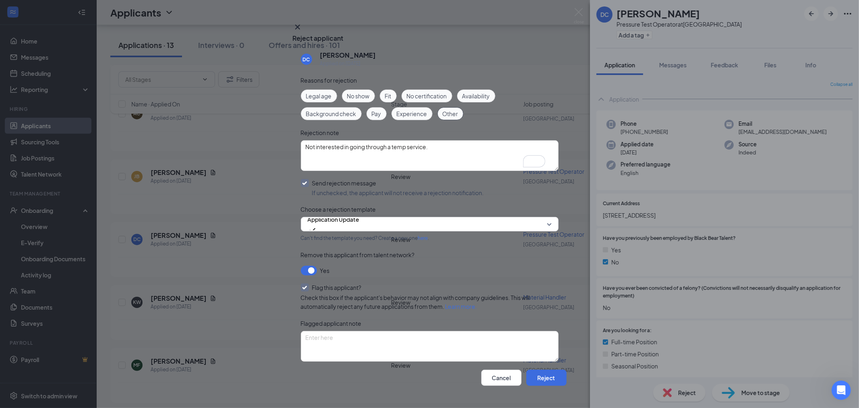
scroll to position [42, 0]
click at [364, 331] on textarea at bounding box center [430, 346] width 258 height 31
type textarea "Not interested in going through a temp service."
click at [540, 369] on button "Reject" at bounding box center [546, 377] width 40 height 16
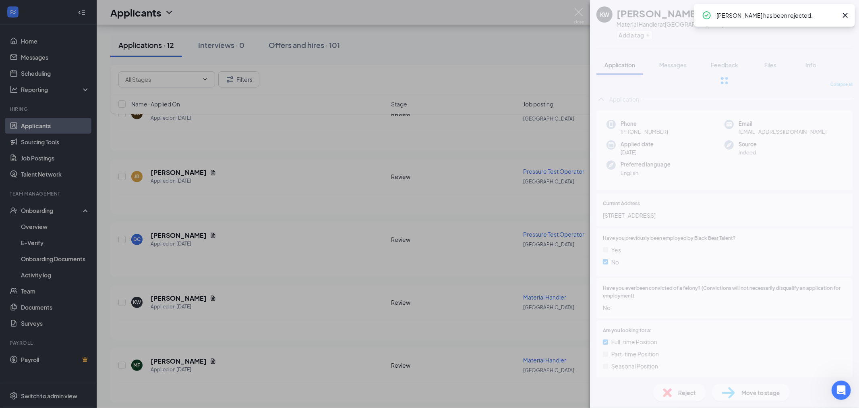
scroll to position [546, 0]
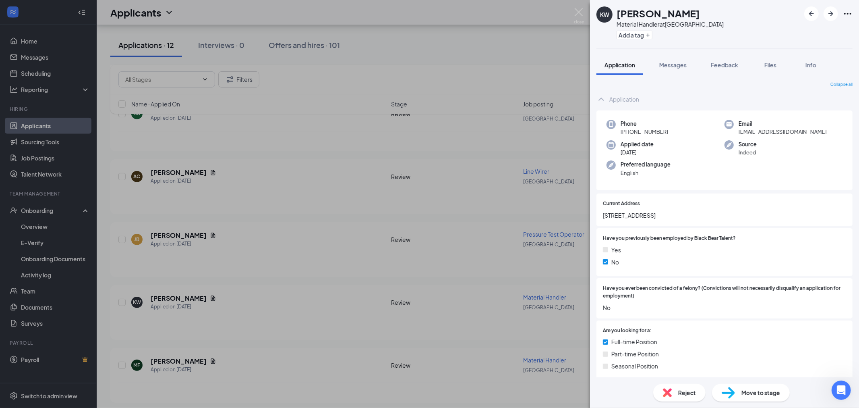
click at [529, 46] on div "KW Kevin Whiting Material Handler at Lexington Add a tag Application Messages F…" at bounding box center [429, 204] width 859 height 408
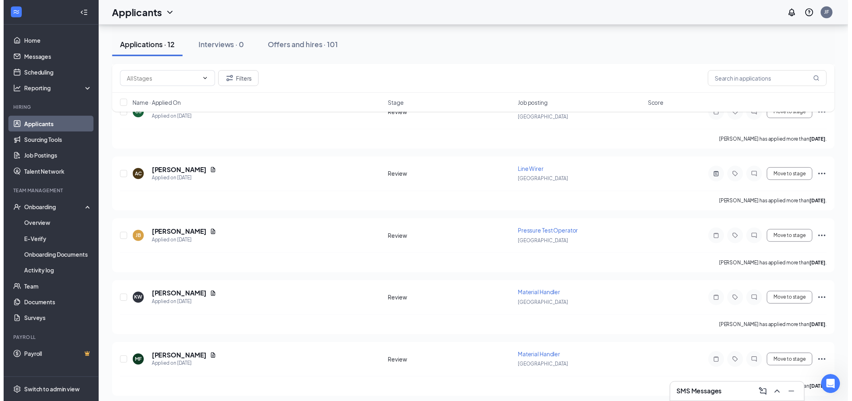
scroll to position [553, 0]
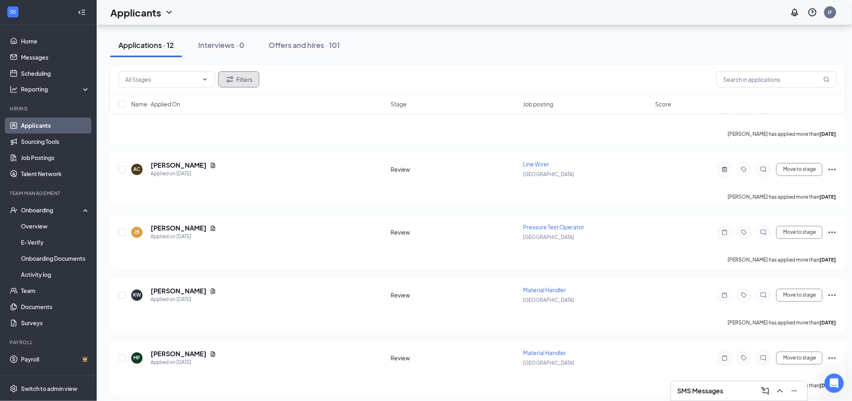
click at [239, 85] on button "Filters" at bounding box center [238, 79] width 41 height 16
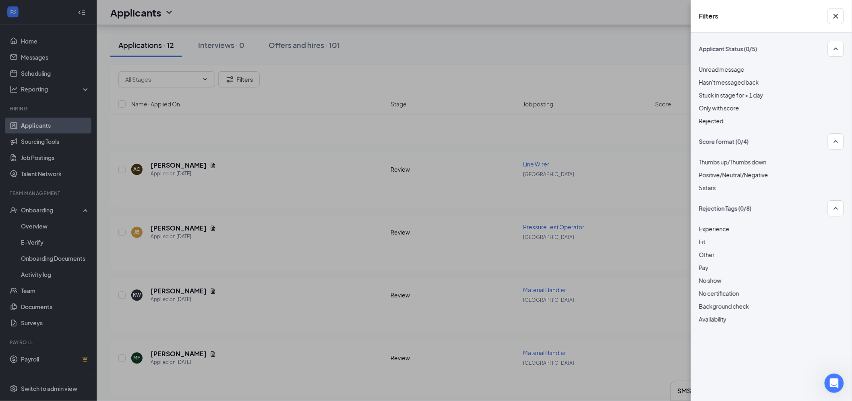
click at [701, 116] on div at bounding box center [771, 116] width 145 height 0
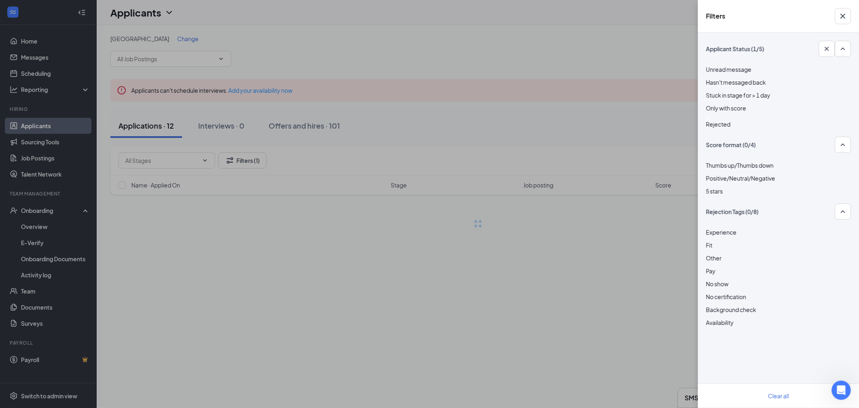
click at [571, 81] on div "Filters Applicant Status (1/5) Unread message Hasn't messaged back Stuck in sta…" at bounding box center [429, 204] width 859 height 408
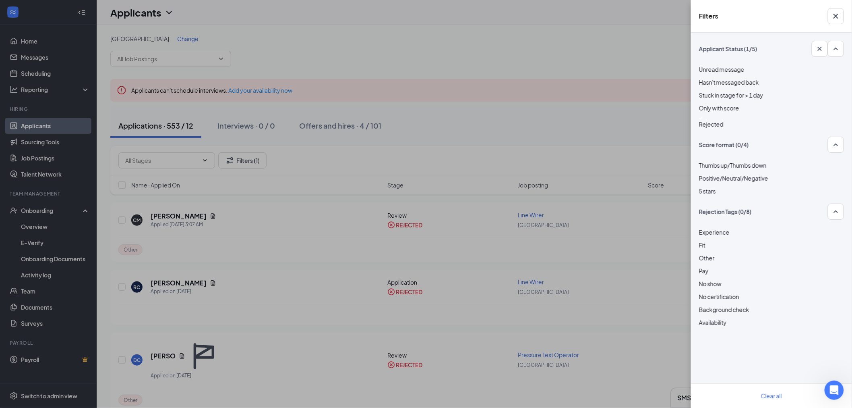
click at [236, 340] on div "Filters Applicant Status (1/5) Unread message Hasn't messaged back Stuck in sta…" at bounding box center [426, 204] width 852 height 408
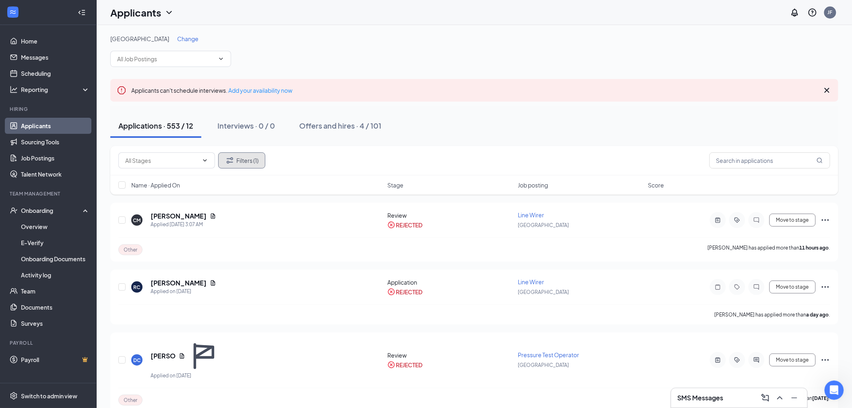
click at [245, 161] on button "Filters (1)" at bounding box center [241, 160] width 47 height 16
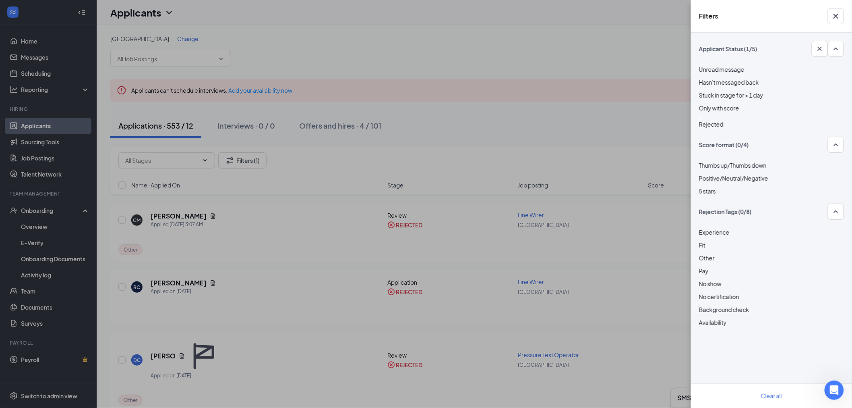
click at [706, 120] on div at bounding box center [771, 117] width 145 height 3
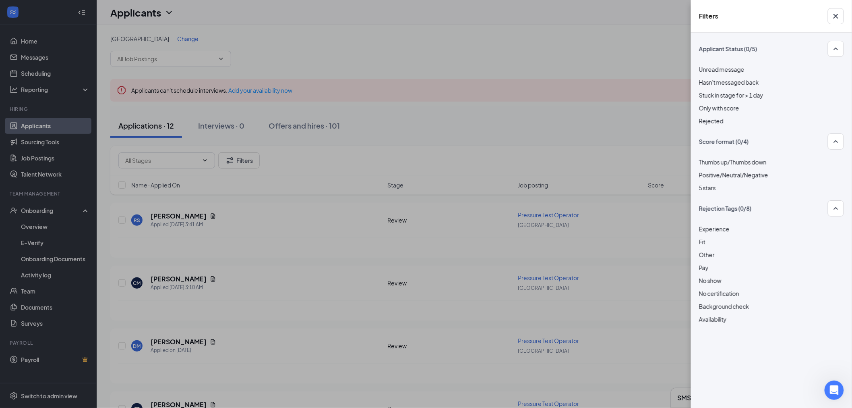
click at [615, 94] on div "Filters Applicant Status (0/5) Unread message Hasn't messaged back Stuck in sta…" at bounding box center [426, 204] width 852 height 408
click at [843, 16] on button "button" at bounding box center [836, 16] width 16 height 16
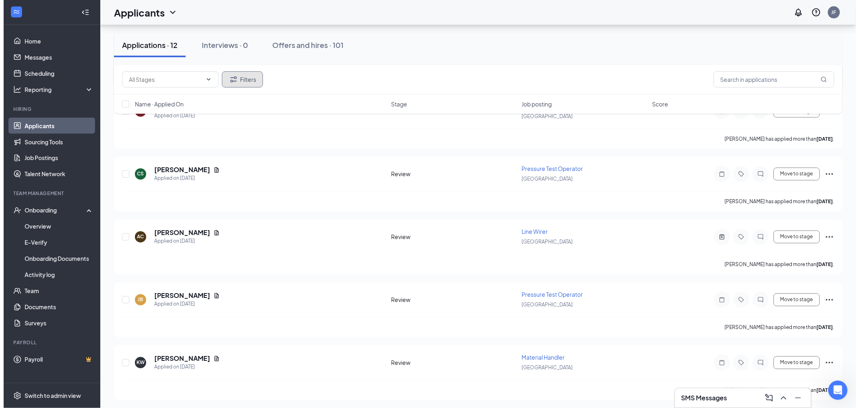
scroll to position [546, 0]
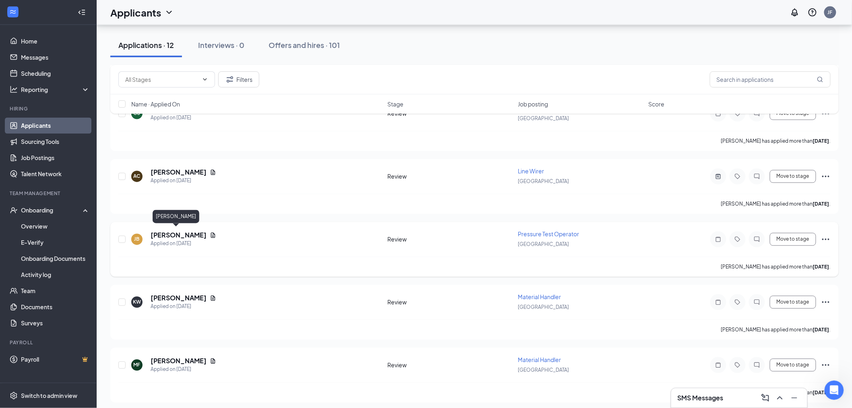
click at [175, 233] on h5 "[PERSON_NAME]" at bounding box center [179, 235] width 56 height 9
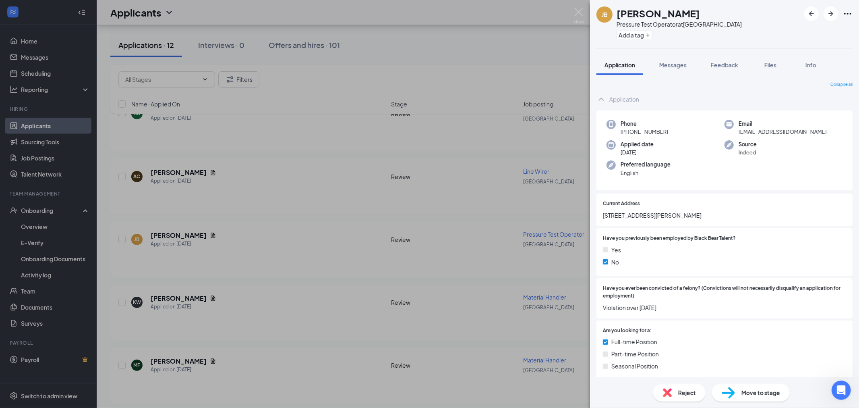
click at [669, 52] on div "JB James Brooks Pressure Test Operator at Lexington Add a tag Application Messa…" at bounding box center [724, 204] width 269 height 408
click at [674, 61] on span "Messages" at bounding box center [672, 64] width 27 height 7
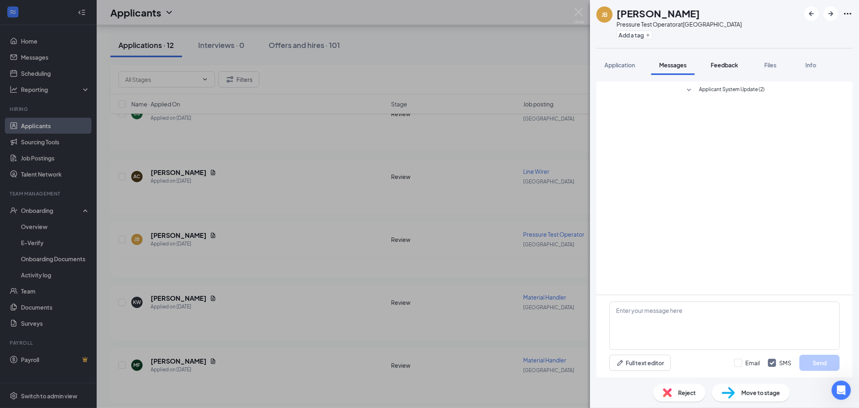
click at [719, 66] on span "Feedback" at bounding box center [724, 64] width 27 height 7
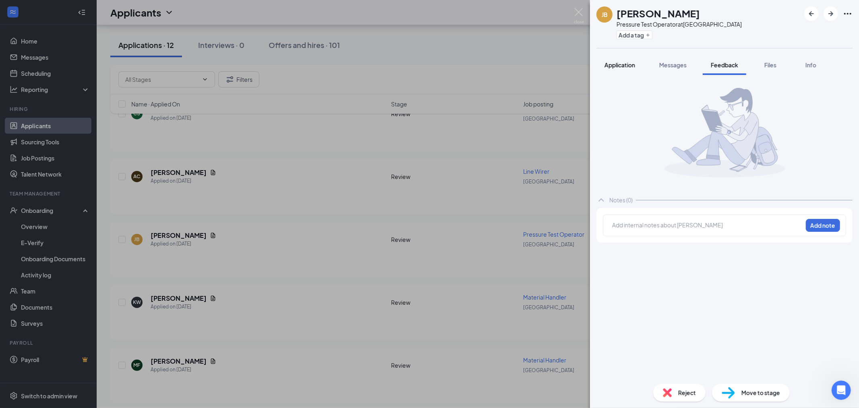
click at [621, 64] on span "Application" at bounding box center [620, 64] width 31 height 7
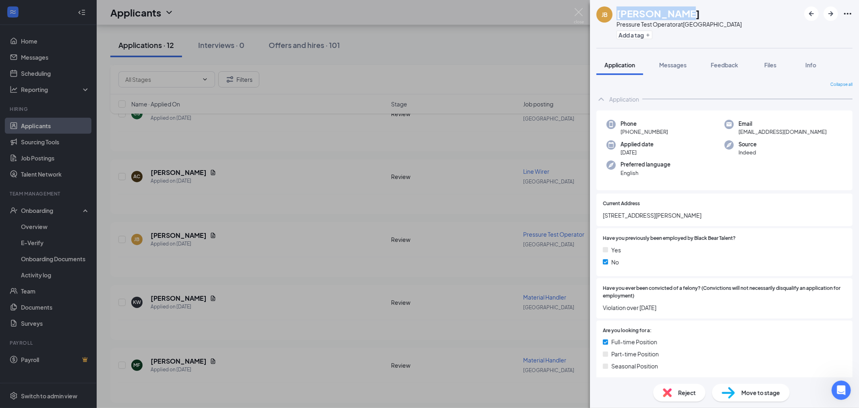
drag, startPoint x: 681, startPoint y: 11, endPoint x: 618, endPoint y: 13, distance: 62.9
click at [618, 13] on h1 "[PERSON_NAME]" at bounding box center [658, 13] width 83 height 14
copy h1 "[PERSON_NAME]"
